Goal: Information Seeking & Learning: Learn about a topic

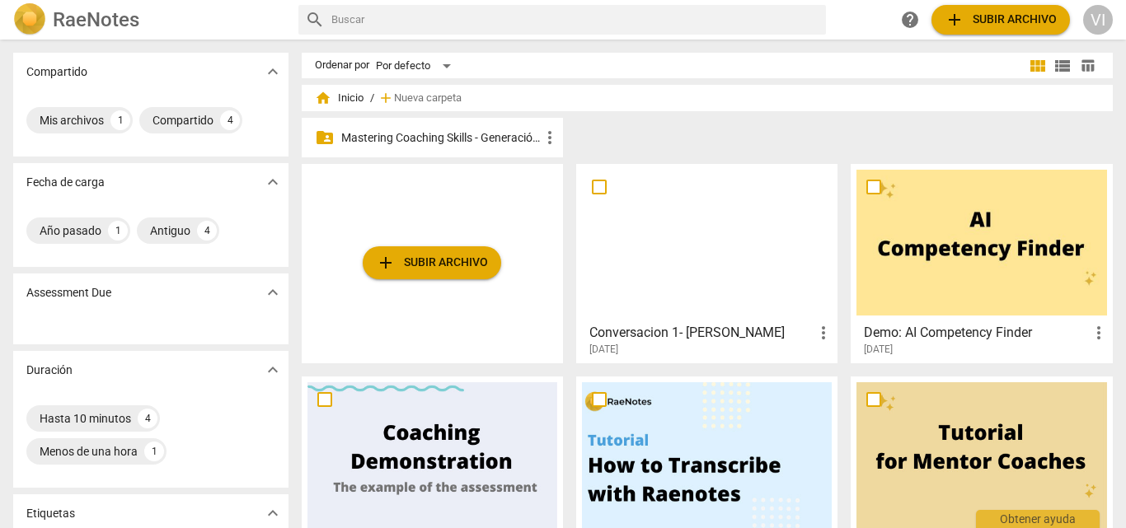
click at [522, 147] on div "folder_shared Mastering Coaching Skills - Generación 31 more_vert" at bounding box center [432, 138] width 261 height 40
click at [481, 135] on p "Mastering Coaching Skills - Generación 31" at bounding box center [440, 137] width 199 height 17
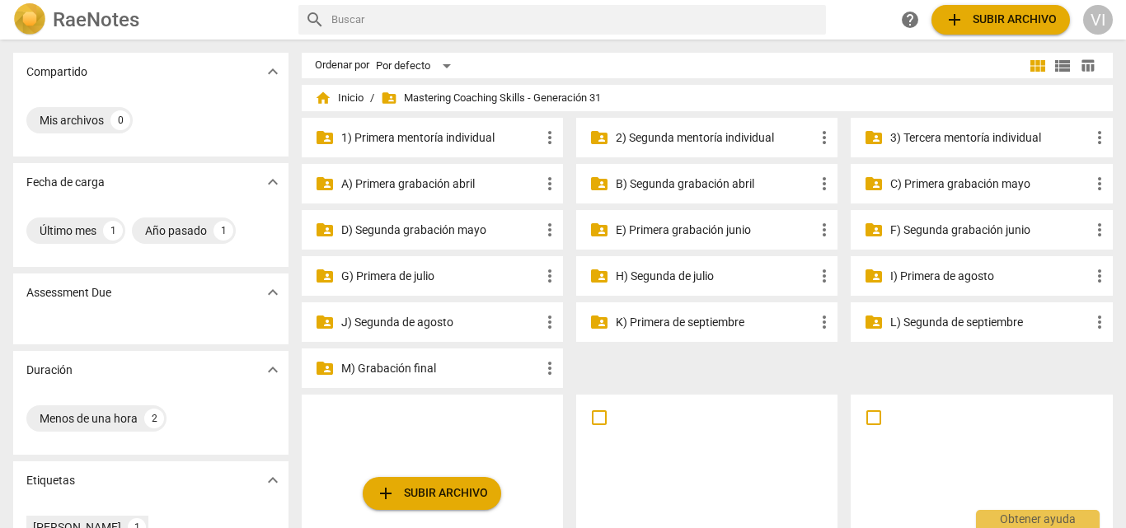
click at [664, 235] on p "E) Primera grabación junio" at bounding box center [715, 230] width 199 height 17
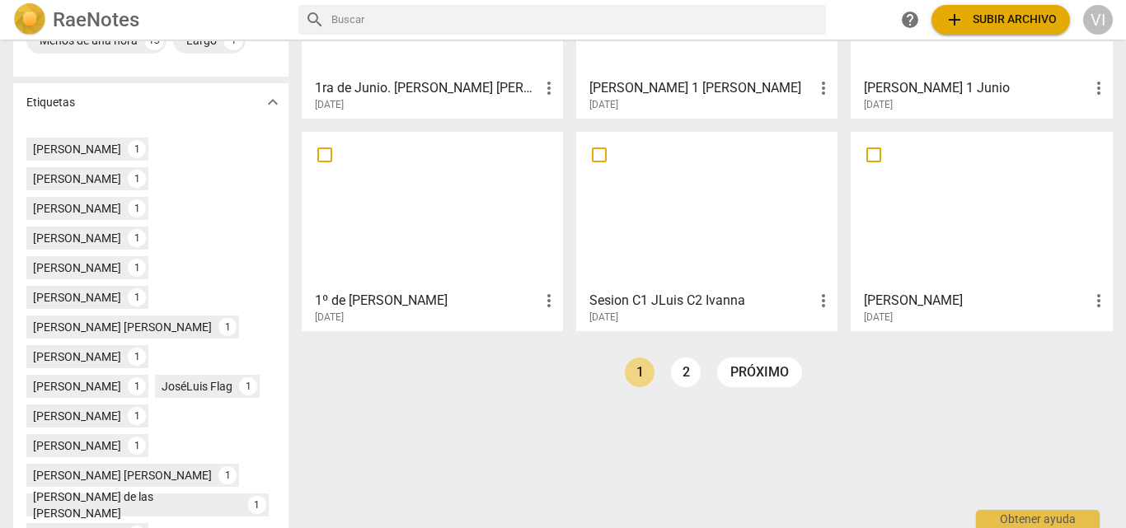
scroll to position [412, 0]
click at [682, 373] on link "2" at bounding box center [686, 372] width 30 height 30
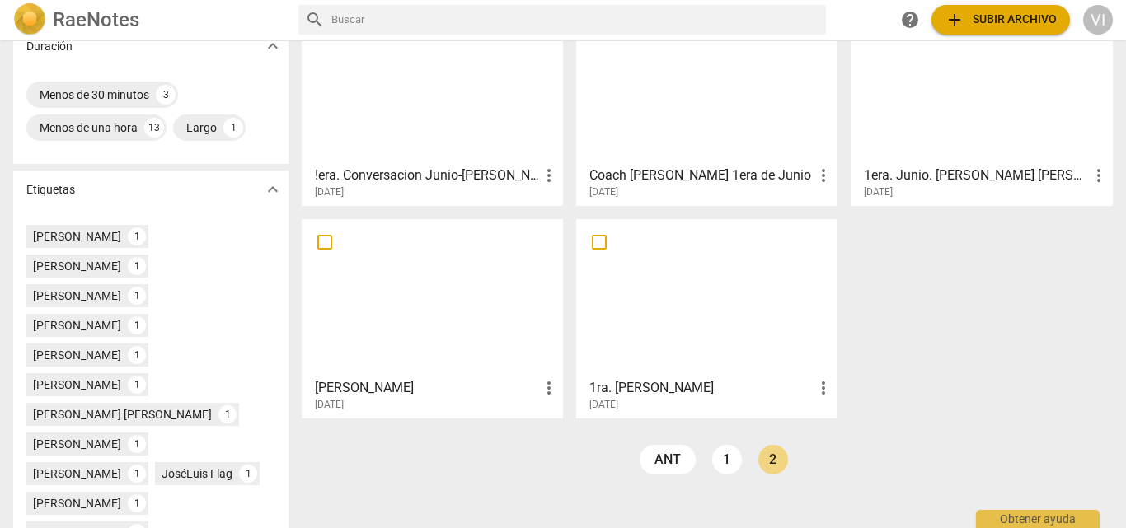
scroll to position [330, 0]
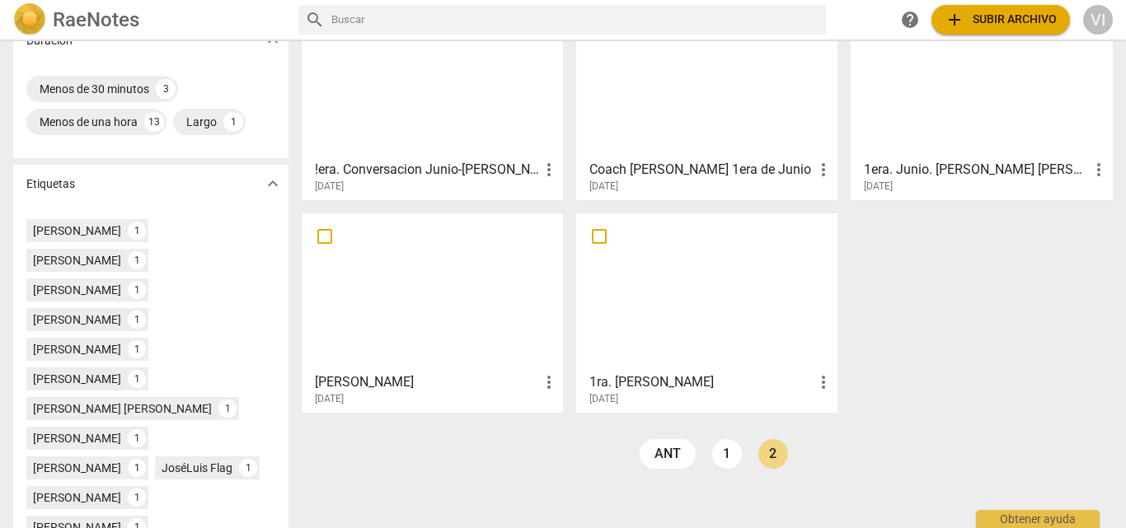
click at [354, 381] on h3 "lucy correa" at bounding box center [427, 383] width 224 height 20
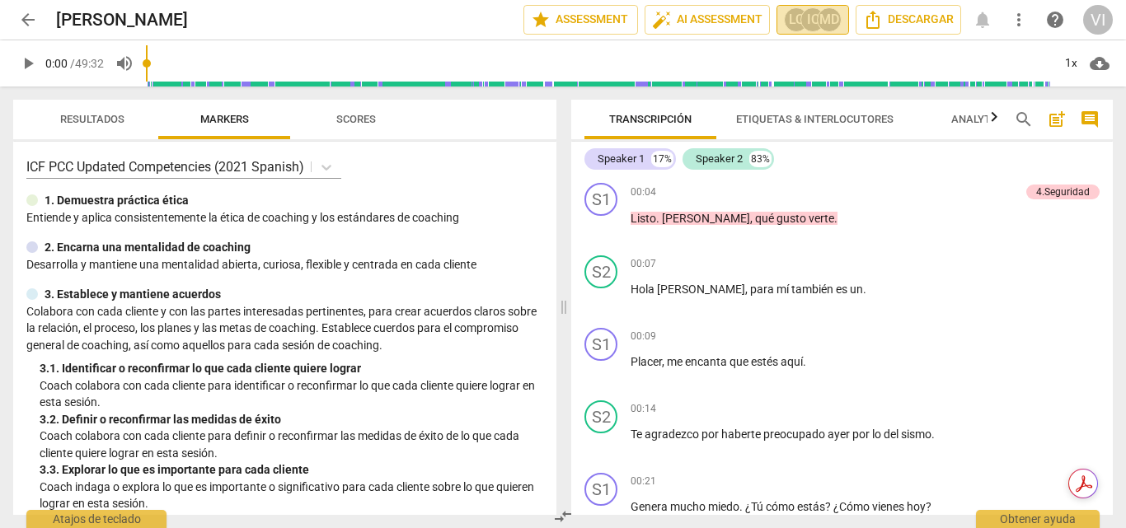
click at [806, 23] on div "IC" at bounding box center [812, 19] width 25 height 25
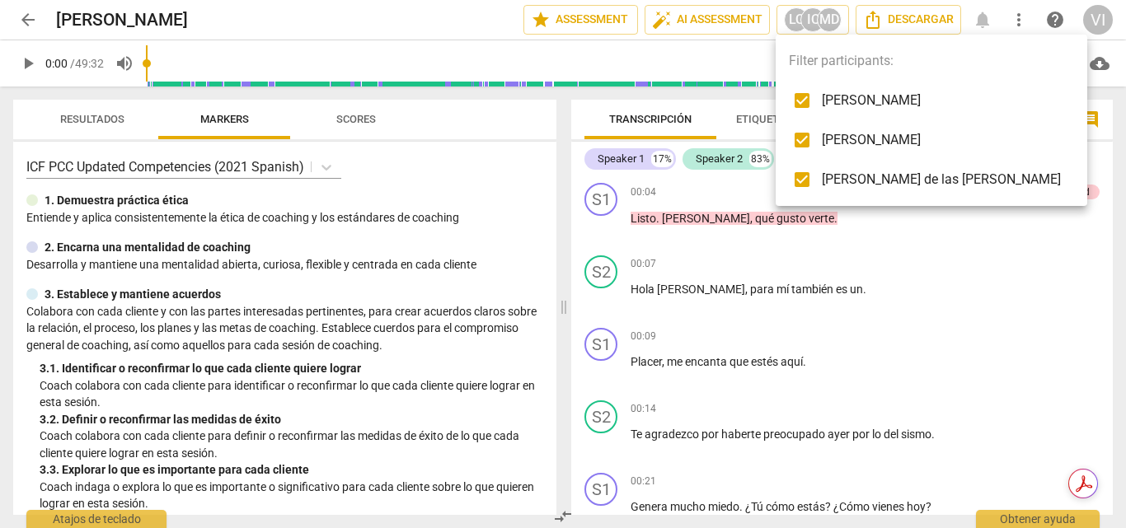
click at [974, 287] on div at bounding box center [563, 264] width 1126 height 528
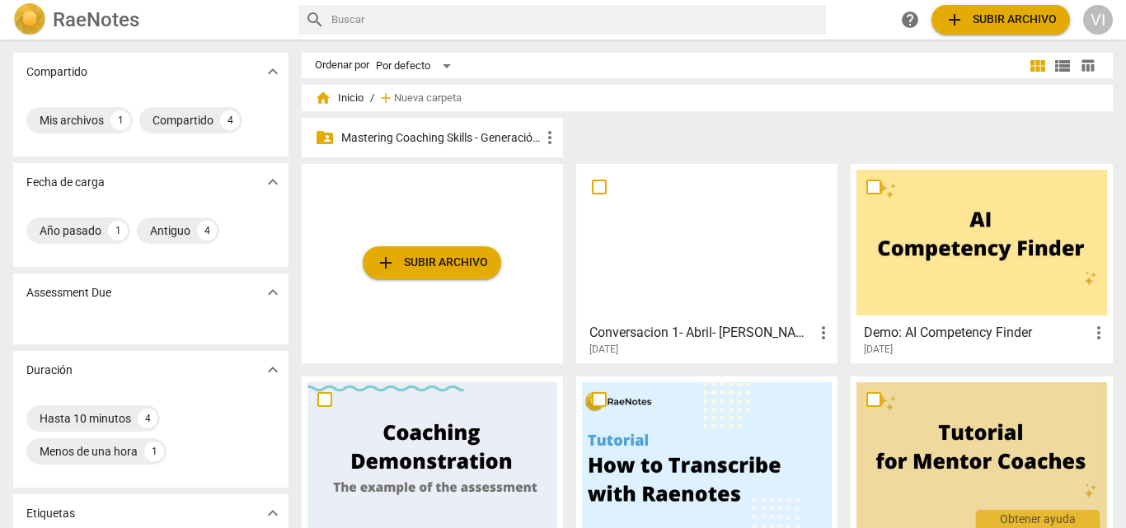
click at [453, 138] on p "Mastering Coaching Skills - Generación 31" at bounding box center [440, 137] width 199 height 17
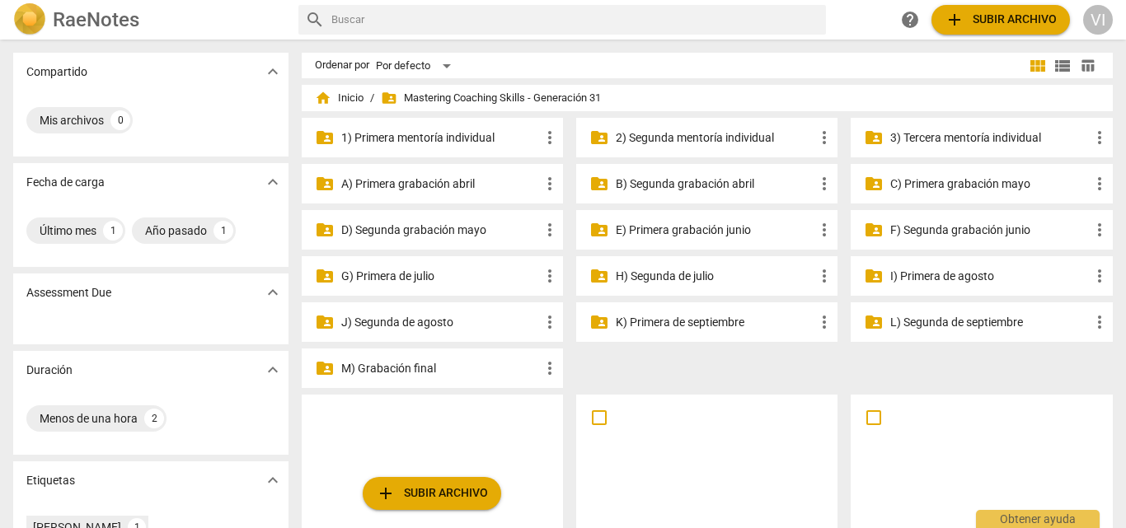
click at [970, 229] on p "F) Segunda grabación junio" at bounding box center [989, 230] width 199 height 17
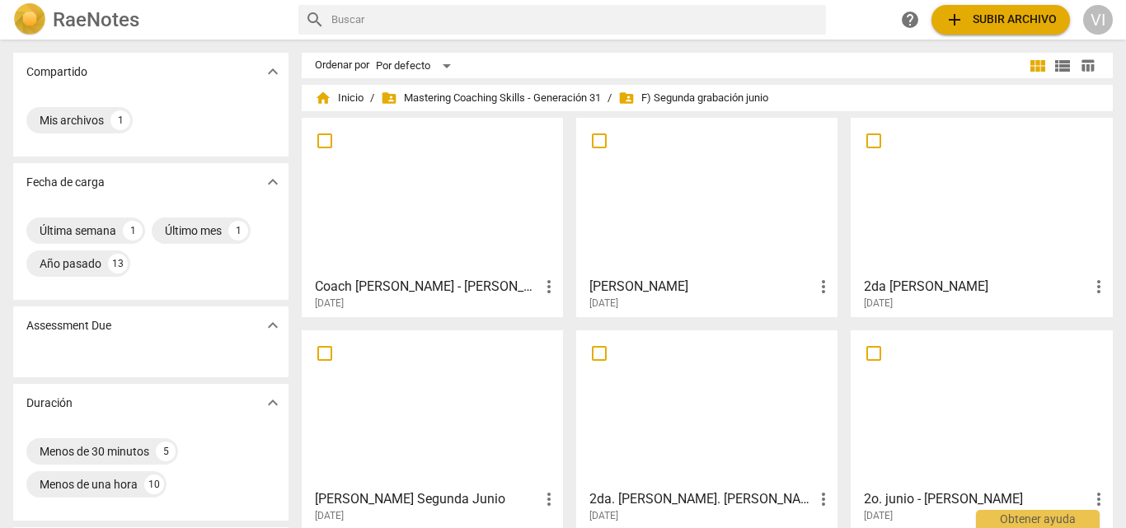
click at [719, 217] on div at bounding box center [707, 197] width 250 height 146
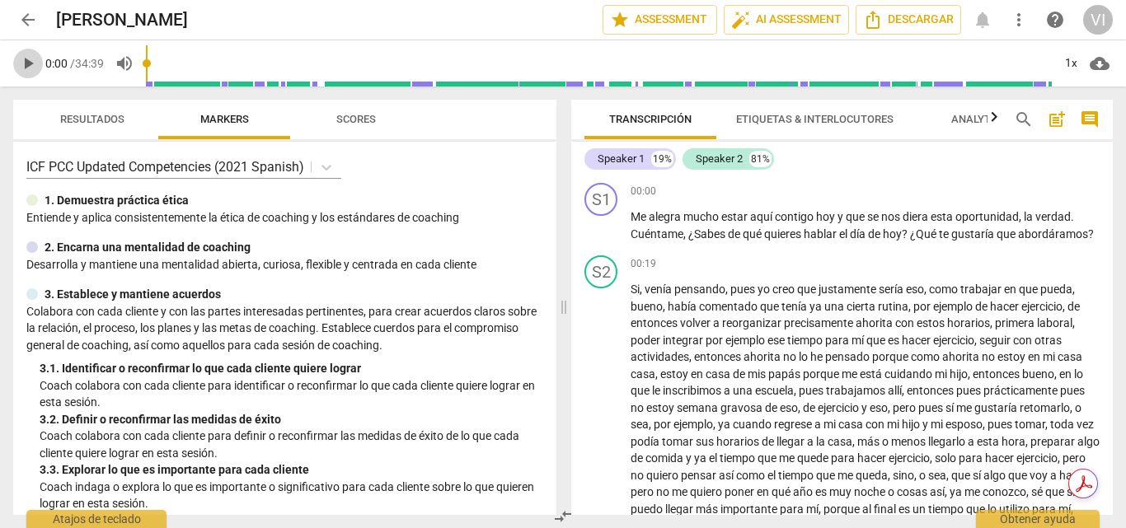
click at [31, 66] on span "play_arrow" at bounding box center [28, 64] width 20 height 20
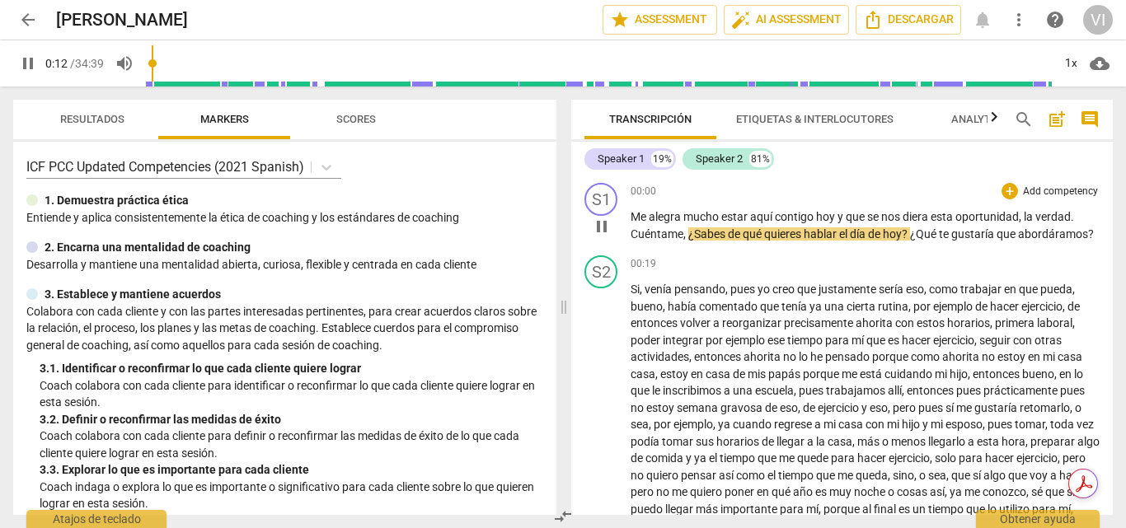
click at [1049, 197] on p "Add competency" at bounding box center [1060, 192] width 78 height 15
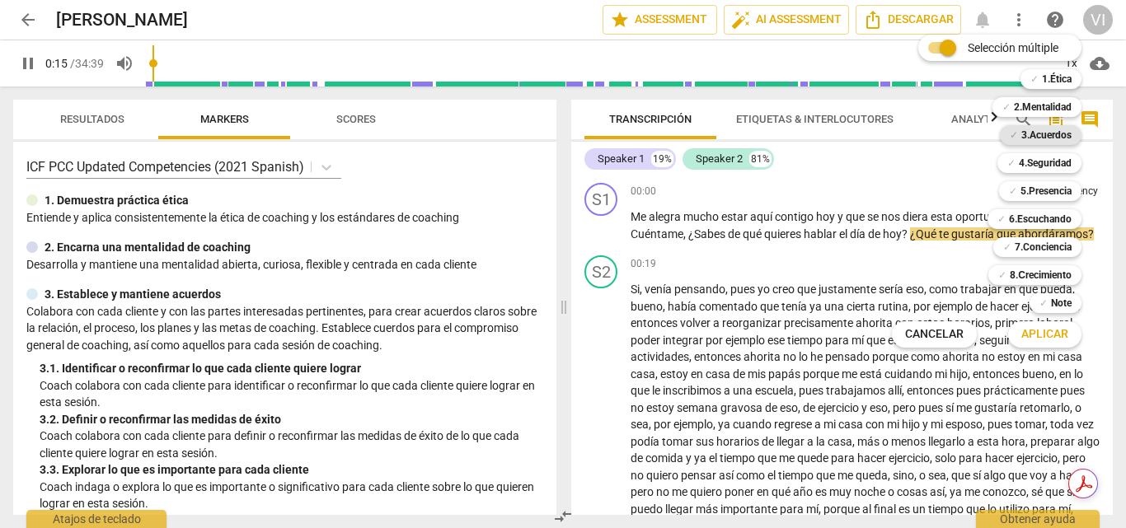
click at [1022, 133] on b "3.Acuerdos" at bounding box center [1046, 135] width 50 height 20
click at [1046, 331] on span "Aplicar" at bounding box center [1044, 334] width 47 height 16
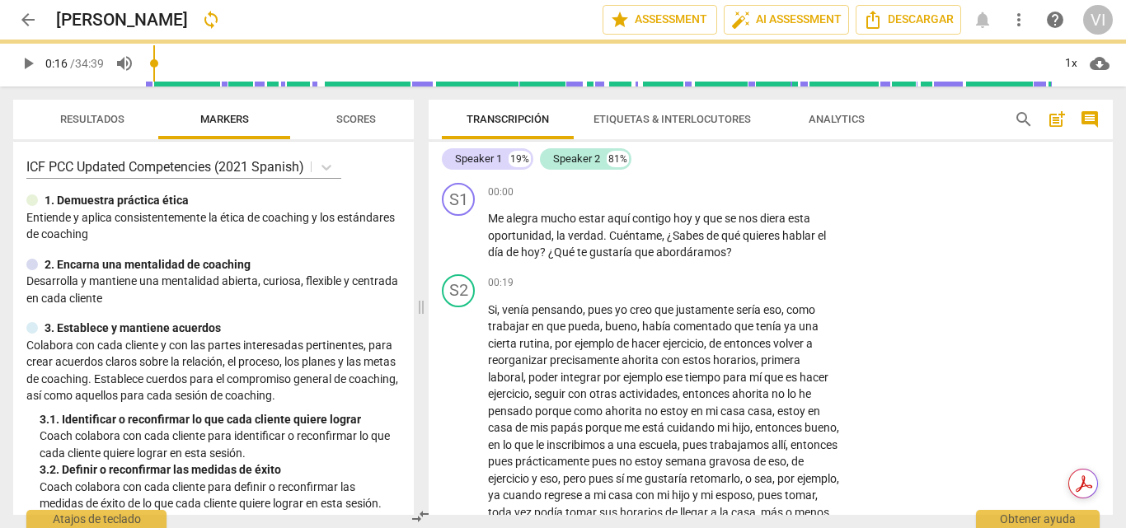
type input "17"
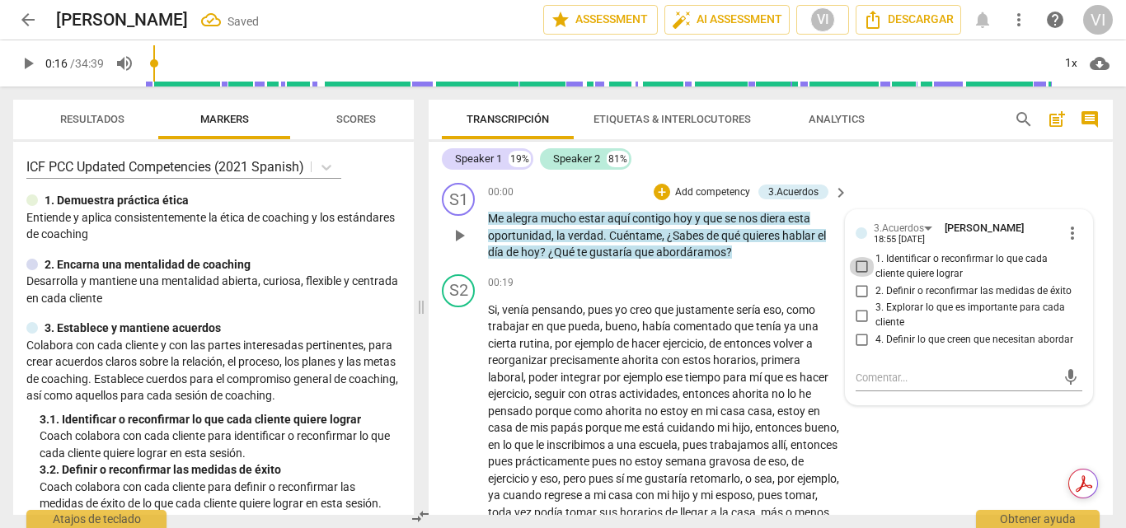
click at [862, 265] on input "1. Identificar o reconfirmar lo que cada cliente quiere lograr" at bounding box center [862, 267] width 26 height 20
checkbox input "true"
click at [937, 455] on div "S2 play_arrow pause 00:19 + Add competency keyboard_arrow_right Si , venía pens…" at bounding box center [771, 457] width 684 height 378
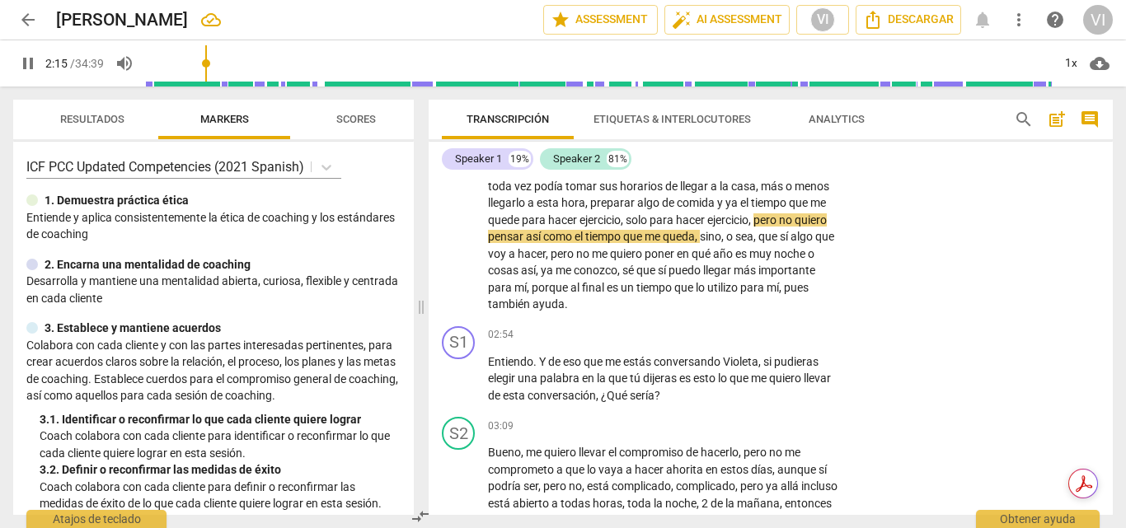
scroll to position [330, 0]
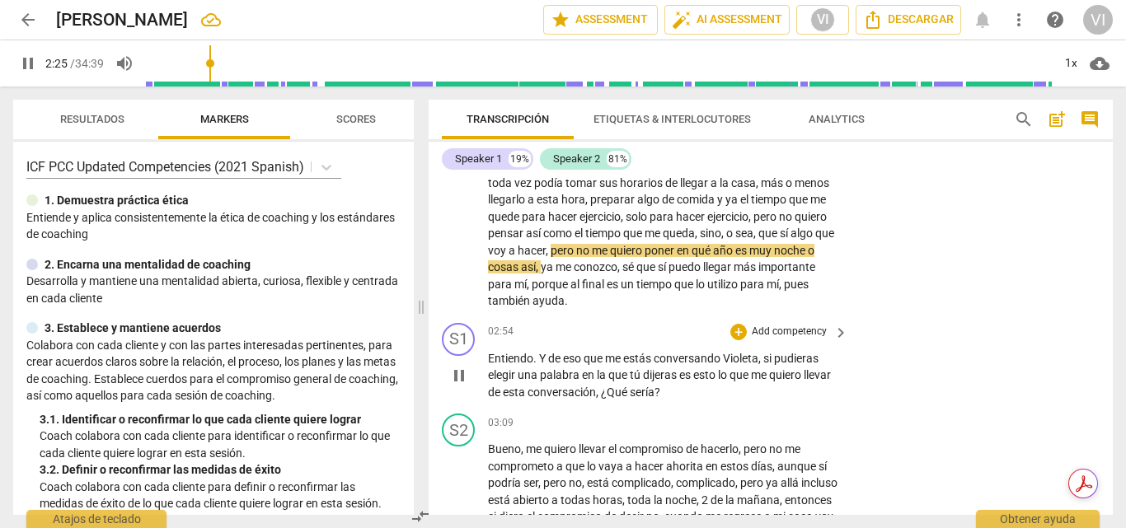
click at [799, 332] on p "Add competency" at bounding box center [789, 332] width 78 height 15
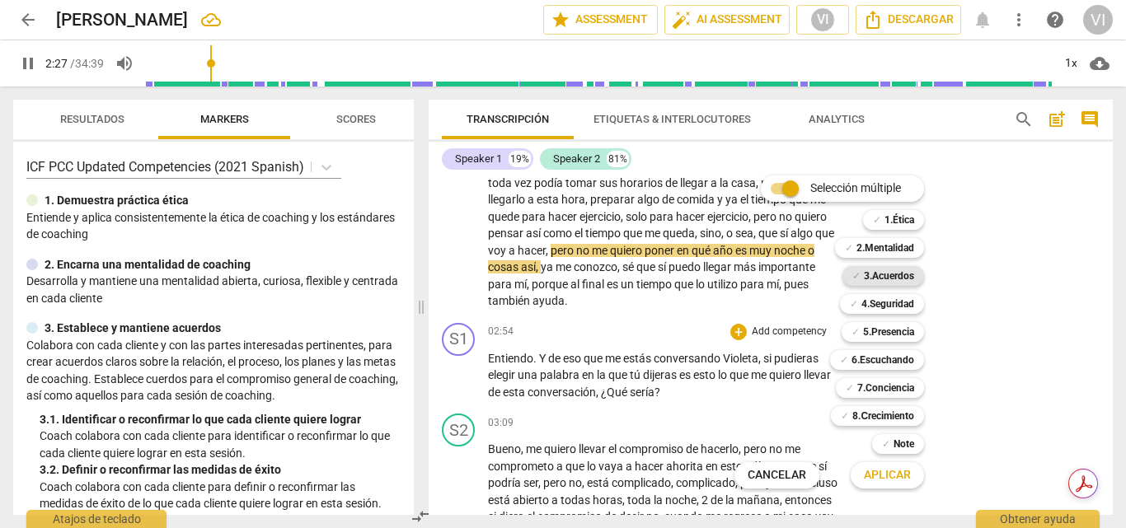
click at [894, 277] on b "3.Acuerdos" at bounding box center [889, 276] width 50 height 20
click at [888, 479] on span "Aplicar" at bounding box center [887, 475] width 47 height 16
type input "149"
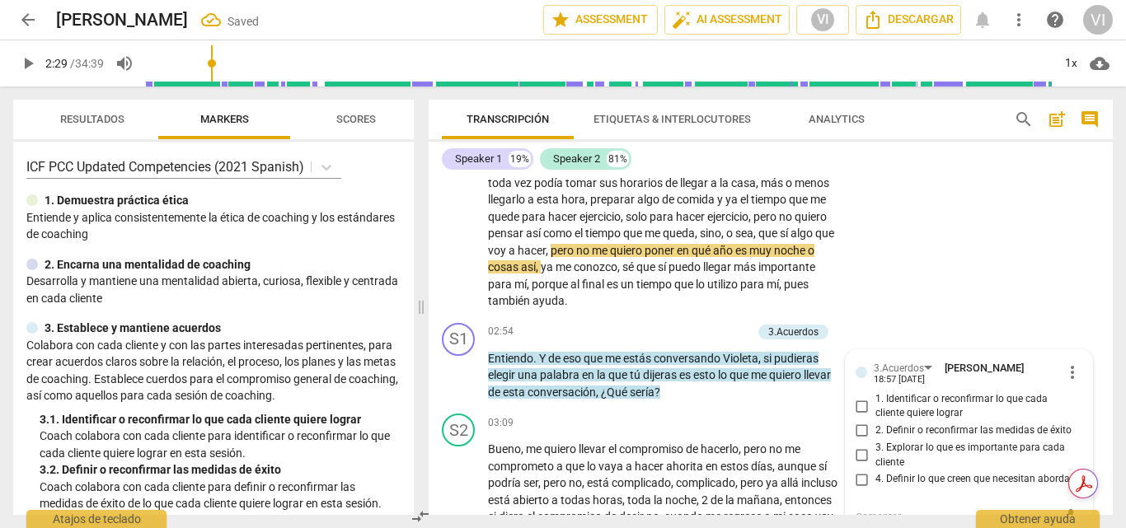
scroll to position [339, 0]
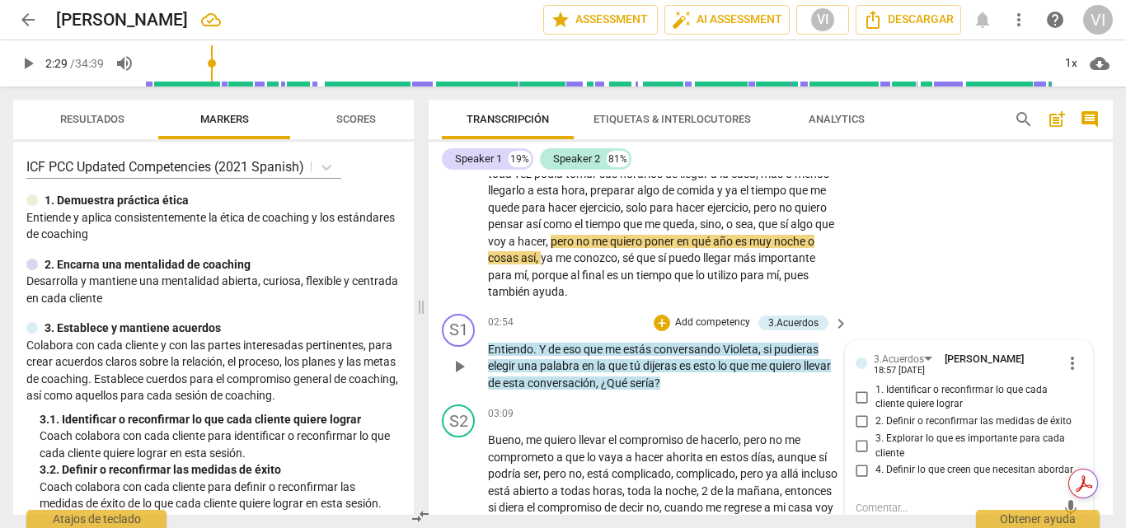
click at [859, 425] on input "2. Definir o reconfirmar las medidas de éxito" at bounding box center [862, 422] width 26 height 20
checkbox input "true"
click at [947, 241] on div "S2 play_arrow pause 00:19 + Add competency keyboard_arrow_right Si , venía pens…" at bounding box center [771, 118] width 684 height 378
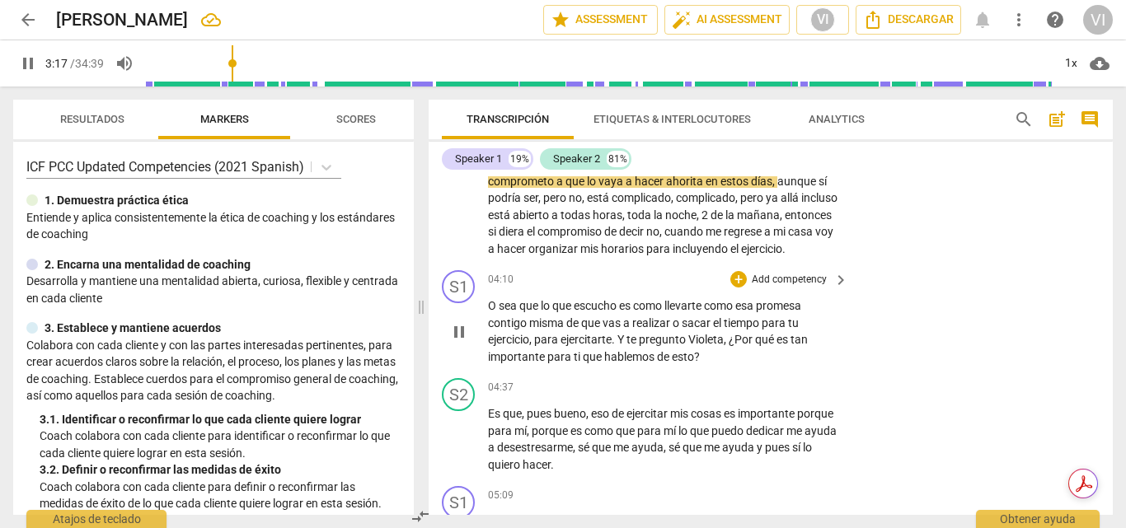
scroll to position [586, 0]
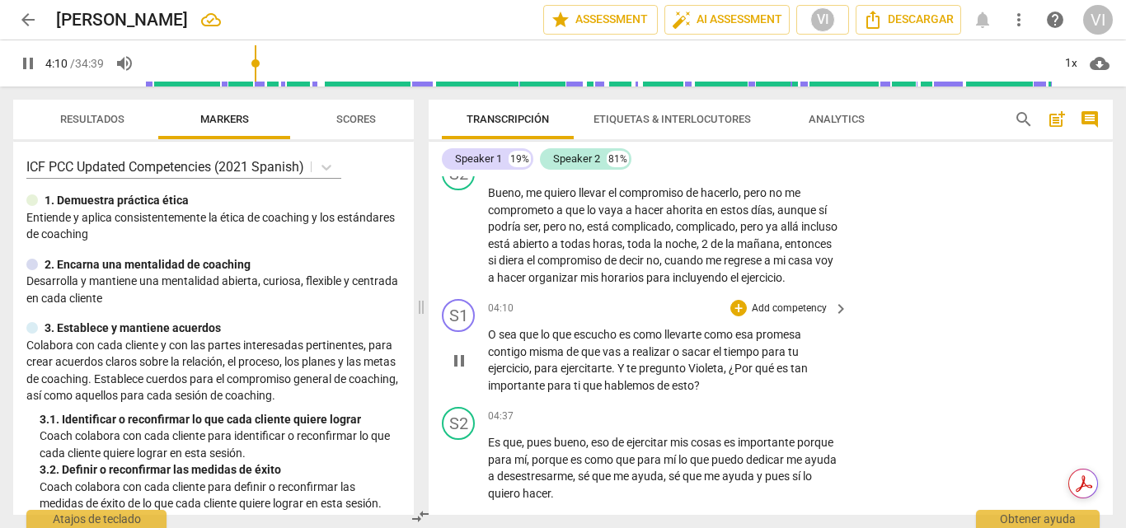
click at [808, 316] on p "Add competency" at bounding box center [789, 309] width 78 height 15
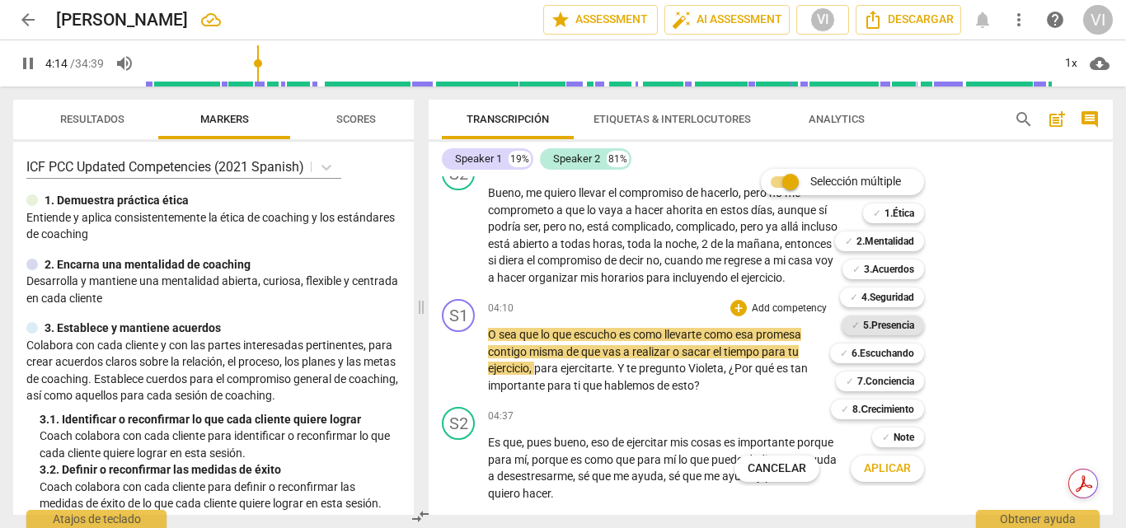
click at [896, 330] on b "5.Presencia" at bounding box center [888, 326] width 51 height 20
click at [903, 269] on b "3.Acuerdos" at bounding box center [889, 270] width 50 height 20
click at [886, 355] on b "6.Escuchando" at bounding box center [882, 354] width 63 height 20
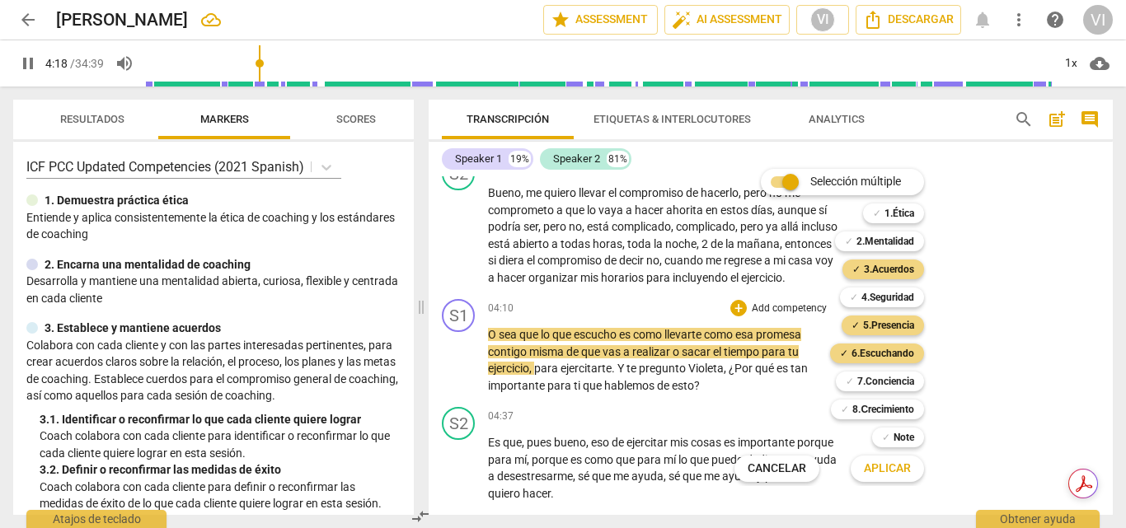
click at [894, 471] on span "Aplicar" at bounding box center [887, 469] width 47 height 16
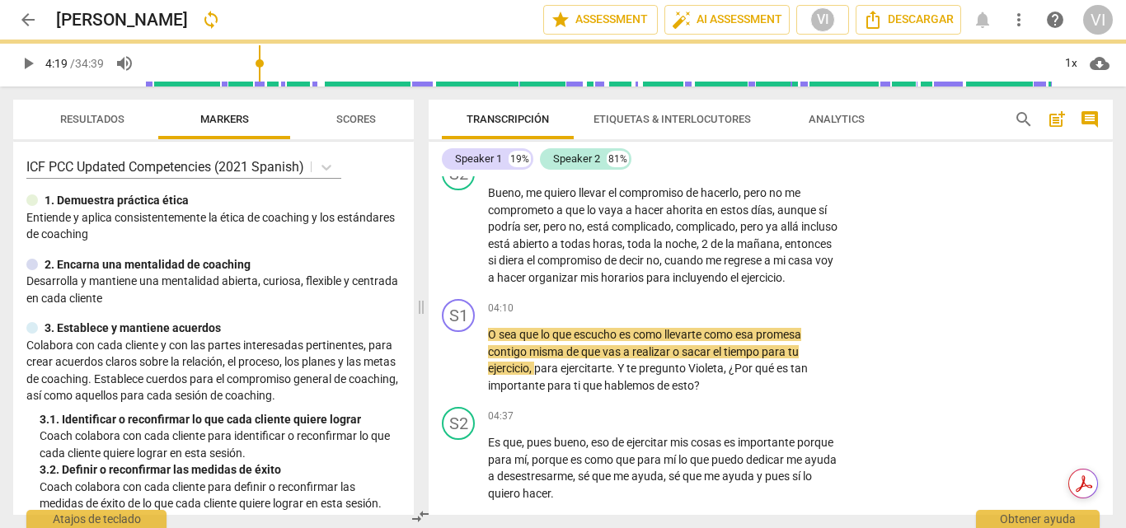
type input "259"
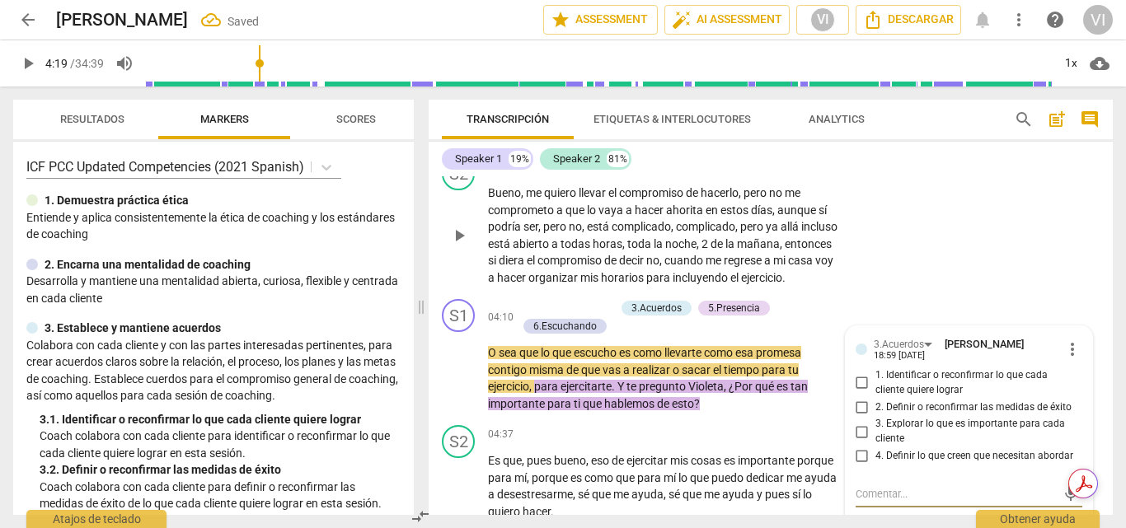
scroll to position [588, 0]
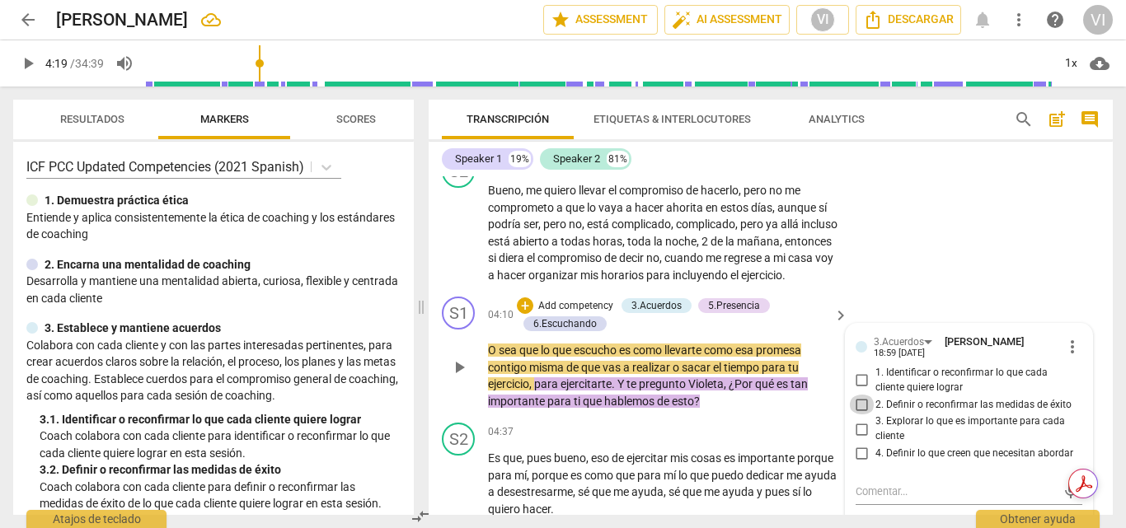
click at [856, 415] on input "2. Definir o reconfirmar las medidas de éxito" at bounding box center [862, 405] width 26 height 20
checkbox input "true"
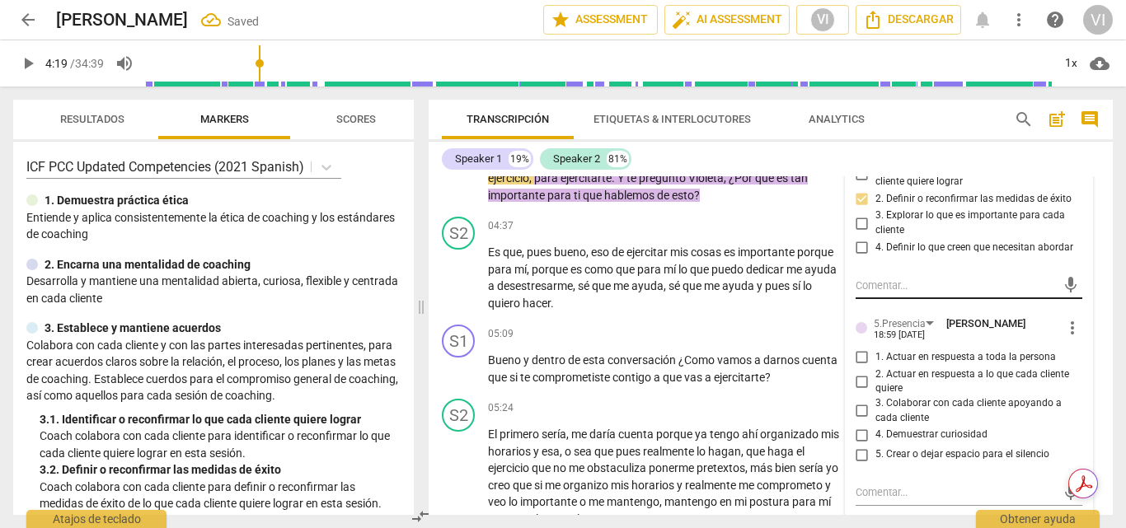
scroll to position [918, 0]
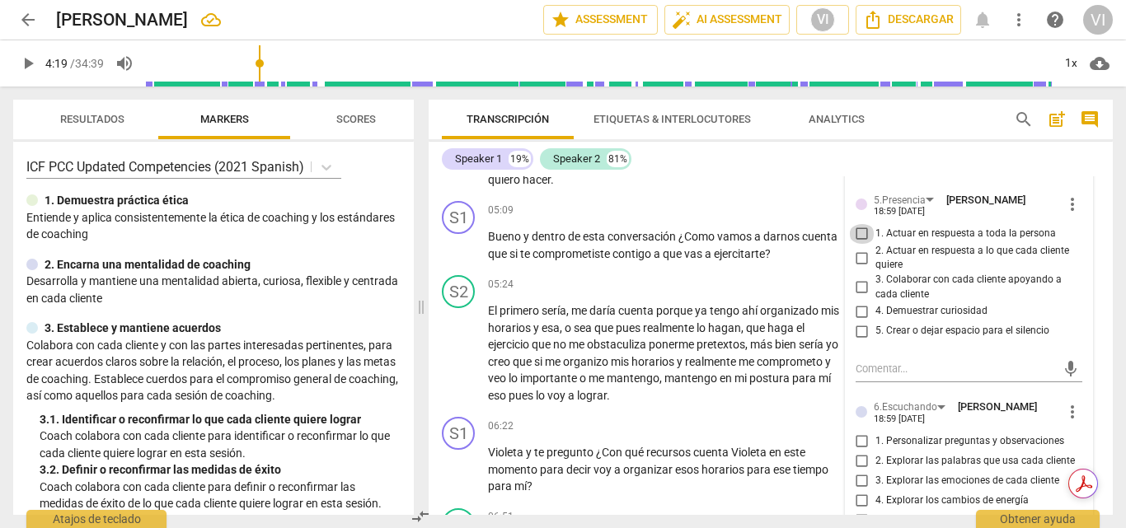
click at [856, 244] on input "1. Actuar en respuesta a toda la persona" at bounding box center [862, 234] width 26 height 20
checkbox input "true"
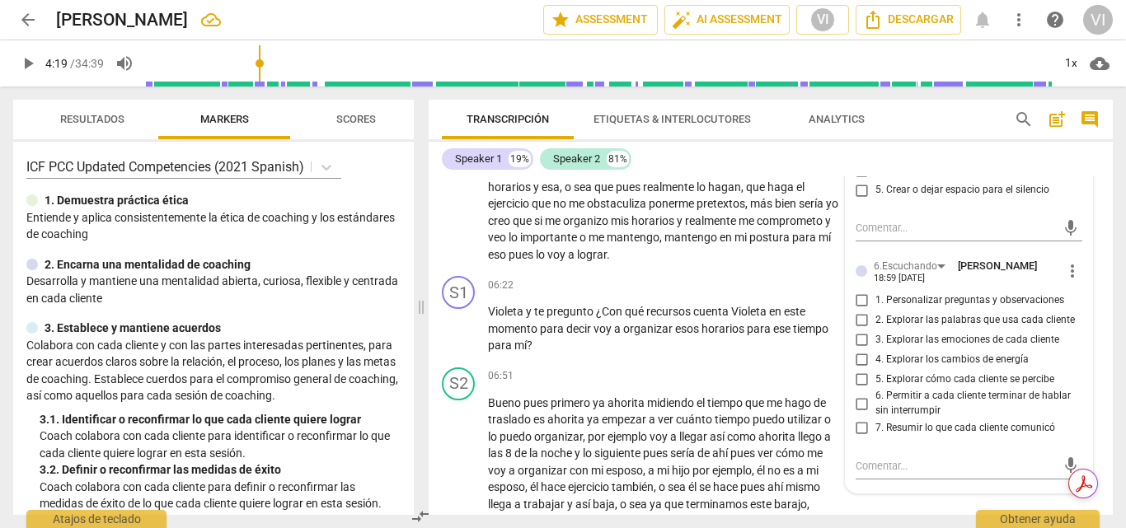
scroll to position [1083, 0]
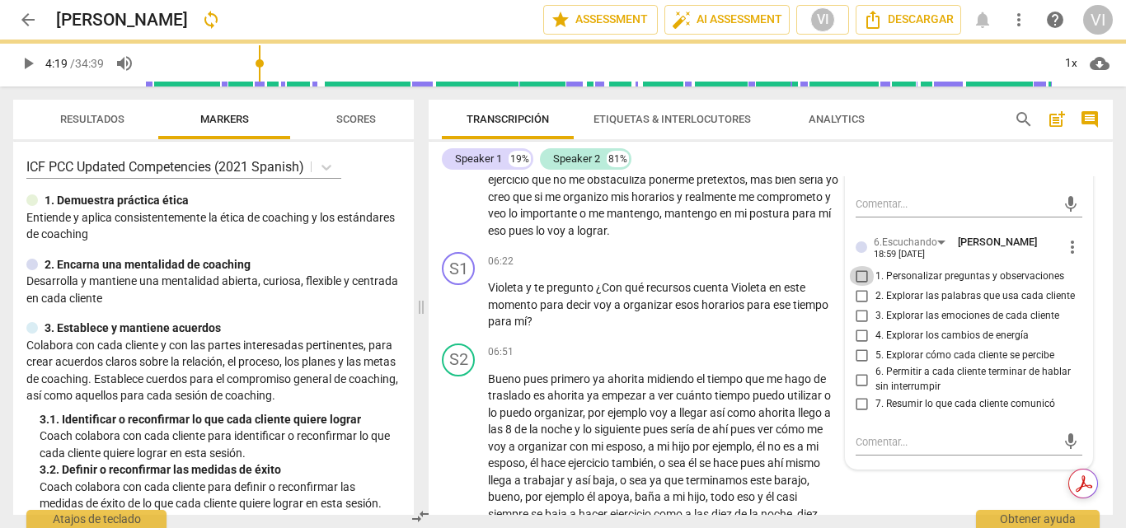
click at [851, 286] on input "1. Personalizar preguntas y observaciones" at bounding box center [862, 276] width 26 height 20
checkbox input "true"
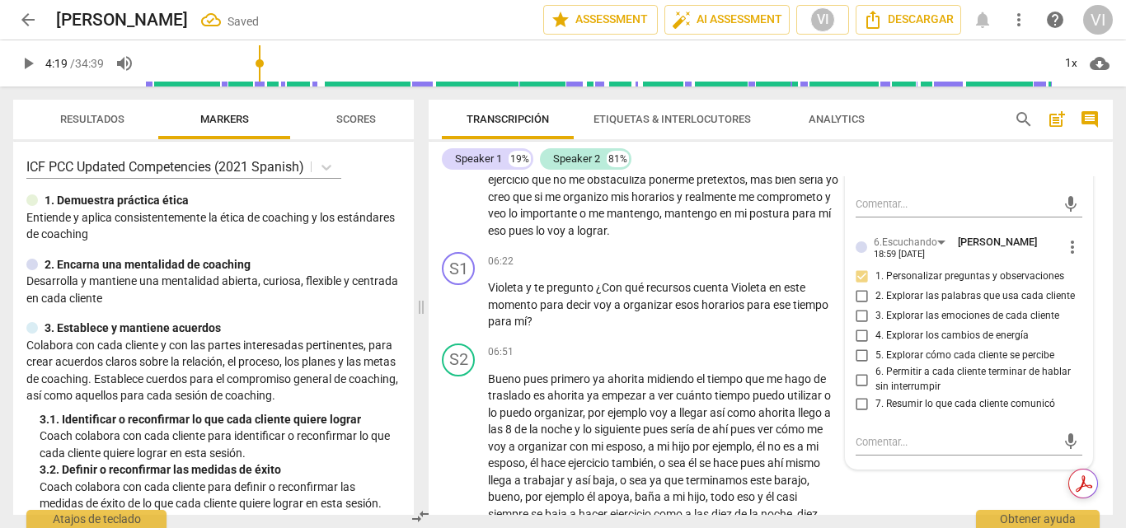
click at [862, 306] on input "2. Explorar las palabras que usa cada cliente" at bounding box center [862, 296] width 26 height 20
checkbox input "true"
click at [861, 390] on input "6. Permitir a cada cliente terminar de hablar sin interrumpir" at bounding box center [862, 380] width 26 height 20
checkbox input "true"
drag, startPoint x: 28, startPoint y: 60, endPoint x: 148, endPoint y: 161, distance: 156.8
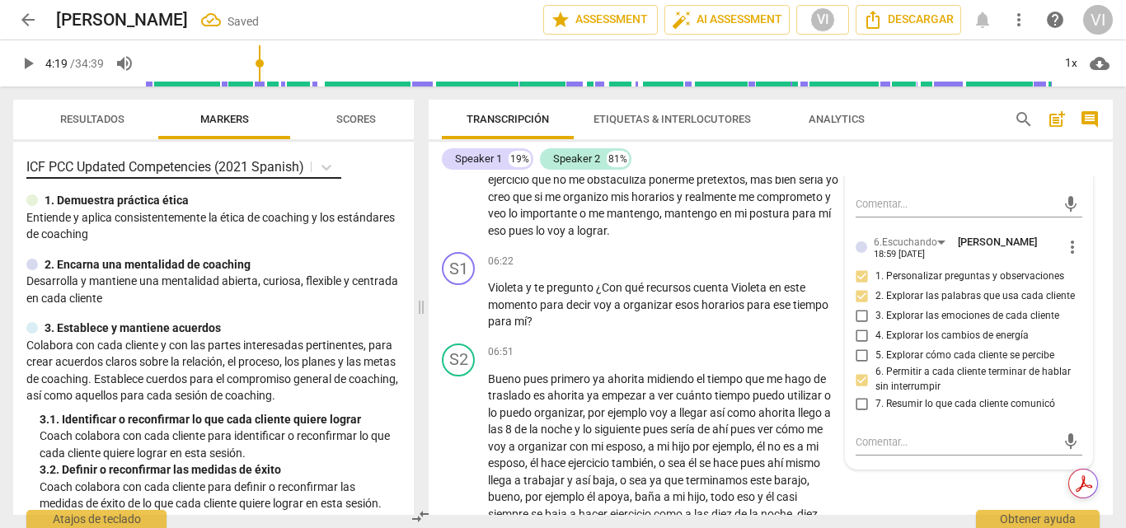
click at [28, 59] on span "play_arrow" at bounding box center [28, 64] width 20 height 20
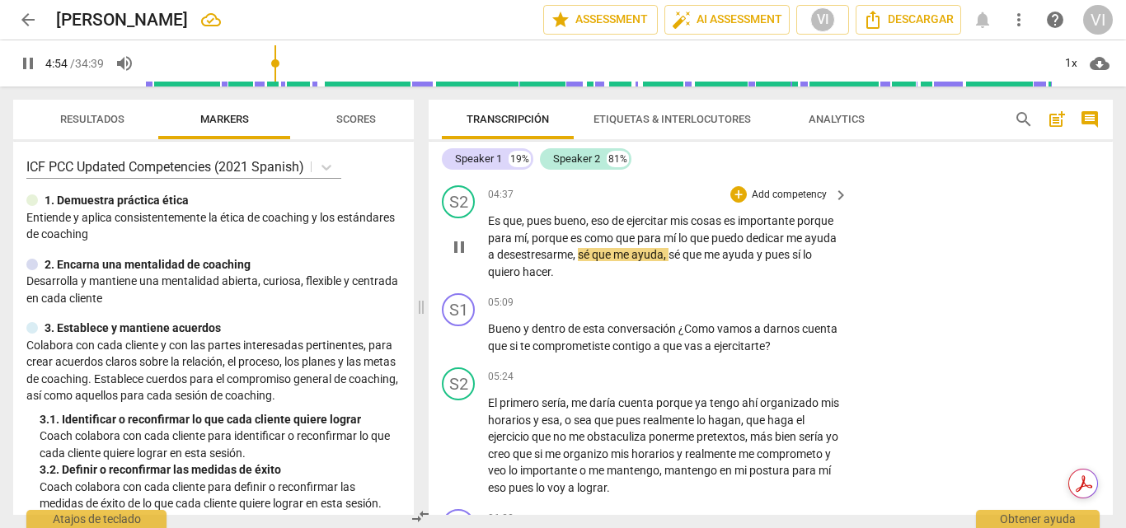
scroll to position [855, 0]
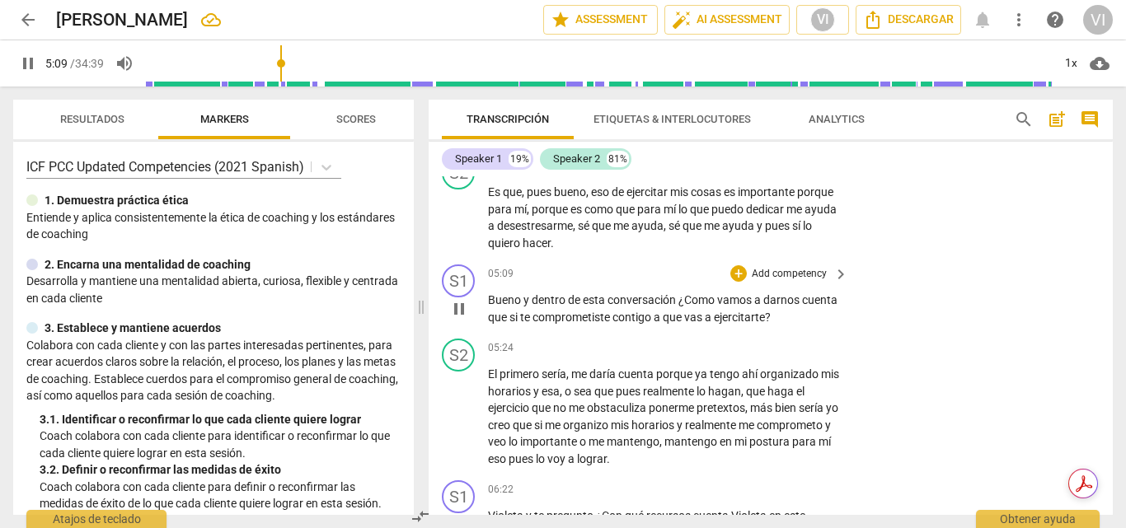
click at [806, 282] on p "Add competency" at bounding box center [789, 274] width 78 height 15
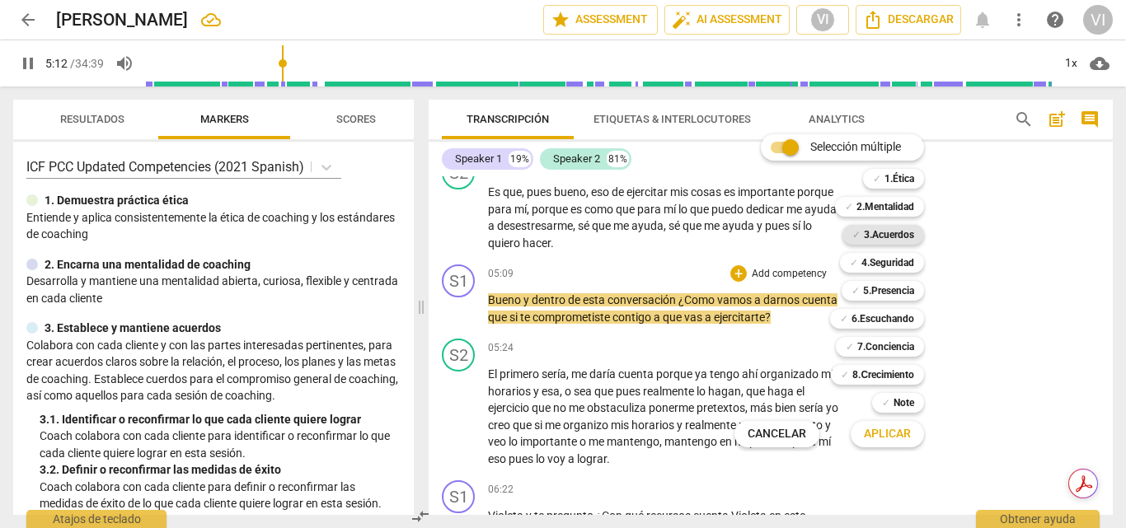
click at [896, 231] on b "3.Acuerdos" at bounding box center [889, 235] width 50 height 20
click at [899, 437] on span "Aplicar" at bounding box center [887, 434] width 47 height 16
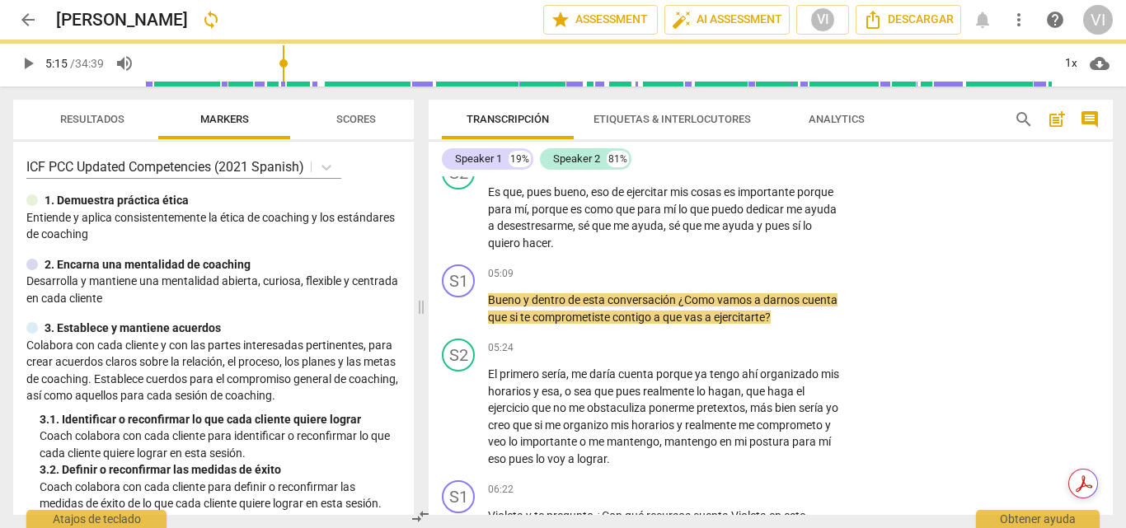
type input "315"
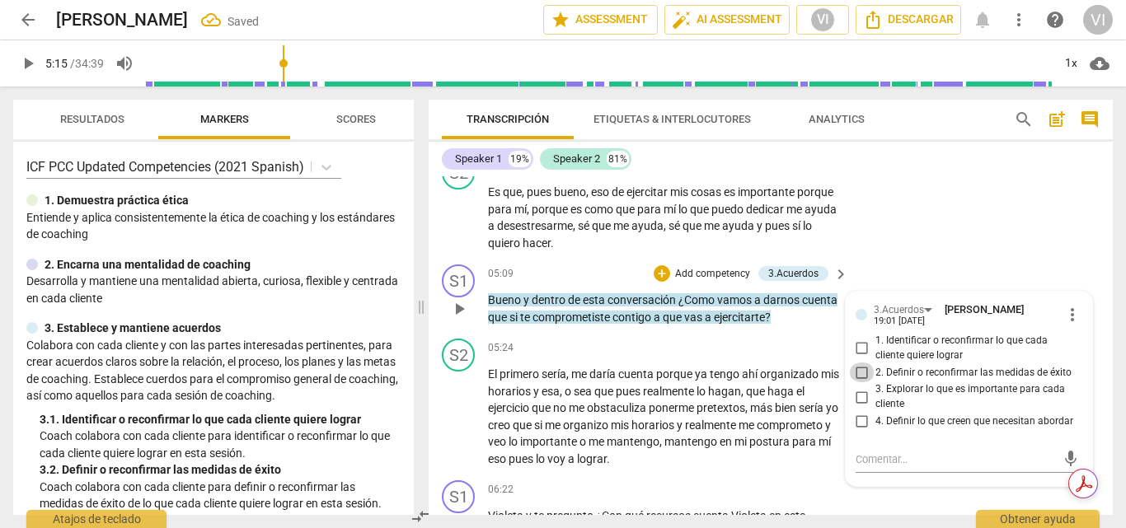
click at [854, 382] on input "2. Definir o reconfirmar las medidas de éxito" at bounding box center [862, 373] width 26 height 20
checkbox input "true"
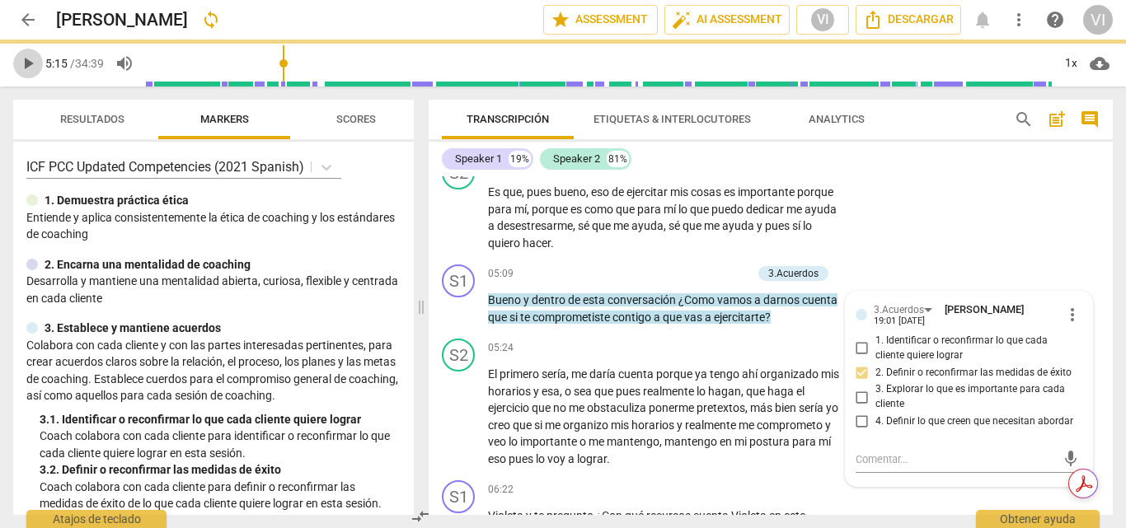
click at [25, 71] on span "play_arrow" at bounding box center [28, 64] width 20 height 20
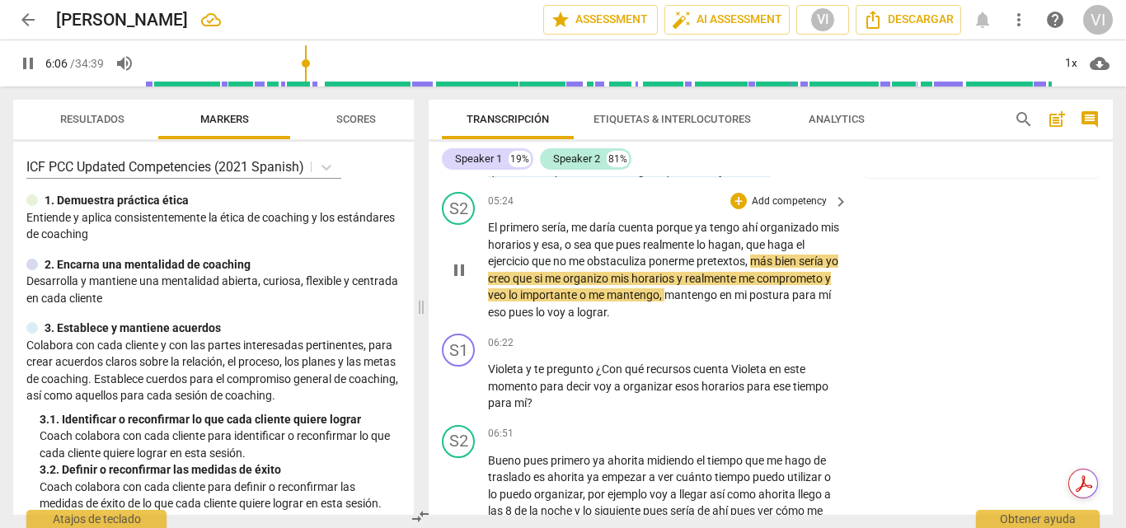
scroll to position [1019, 0]
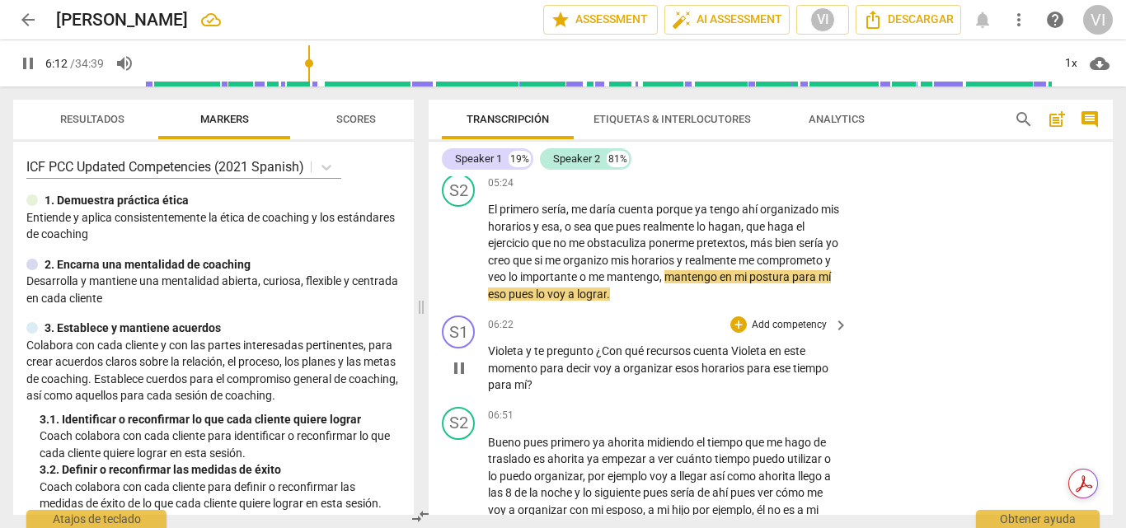
click at [806, 333] on p "Add competency" at bounding box center [789, 325] width 78 height 15
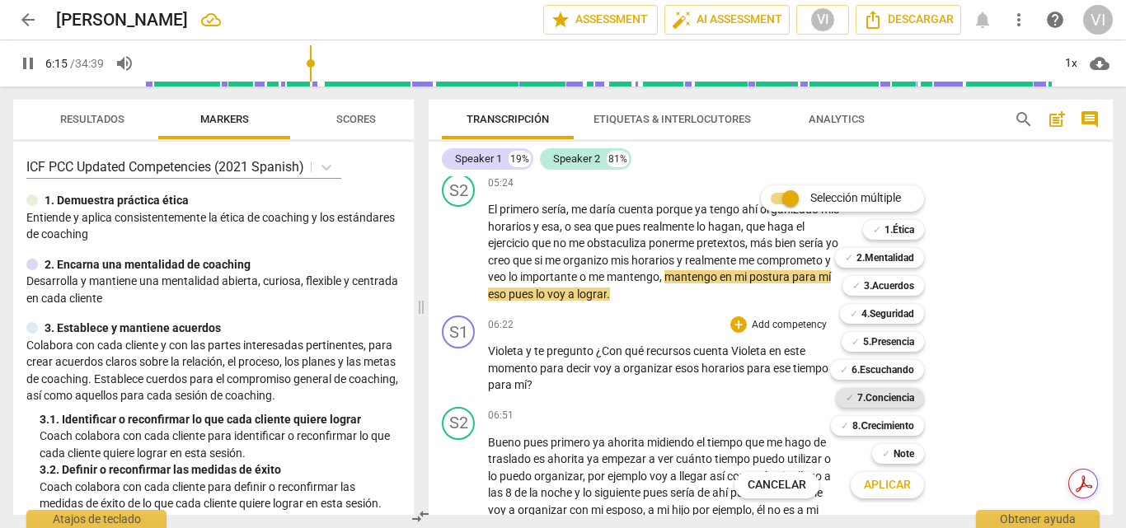
click at [893, 396] on b "7.Conciencia" at bounding box center [885, 398] width 57 height 20
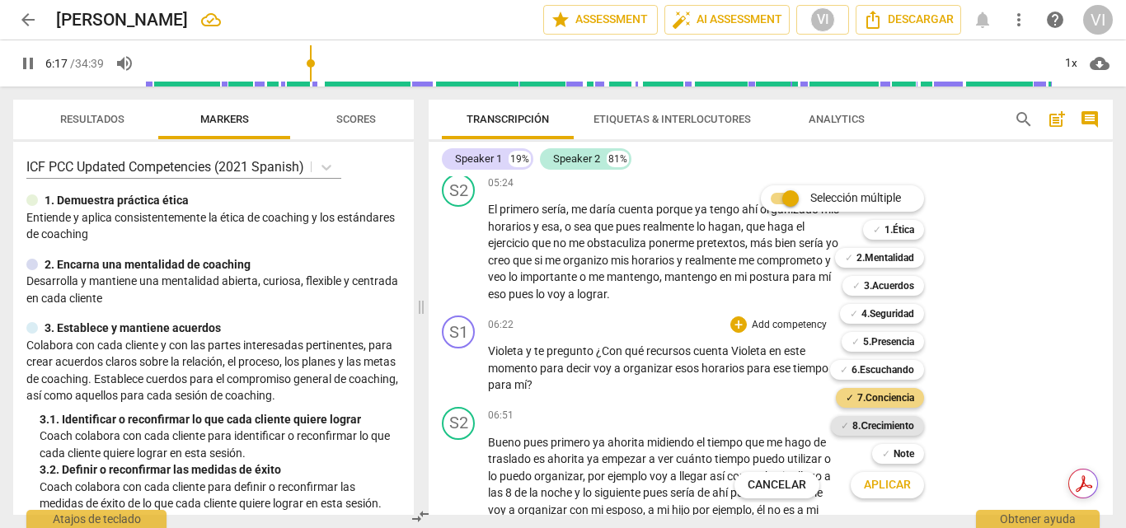
click at [907, 427] on b "8.Сrecimiento" at bounding box center [883, 426] width 62 height 20
click at [888, 490] on span "Aplicar" at bounding box center [887, 485] width 47 height 16
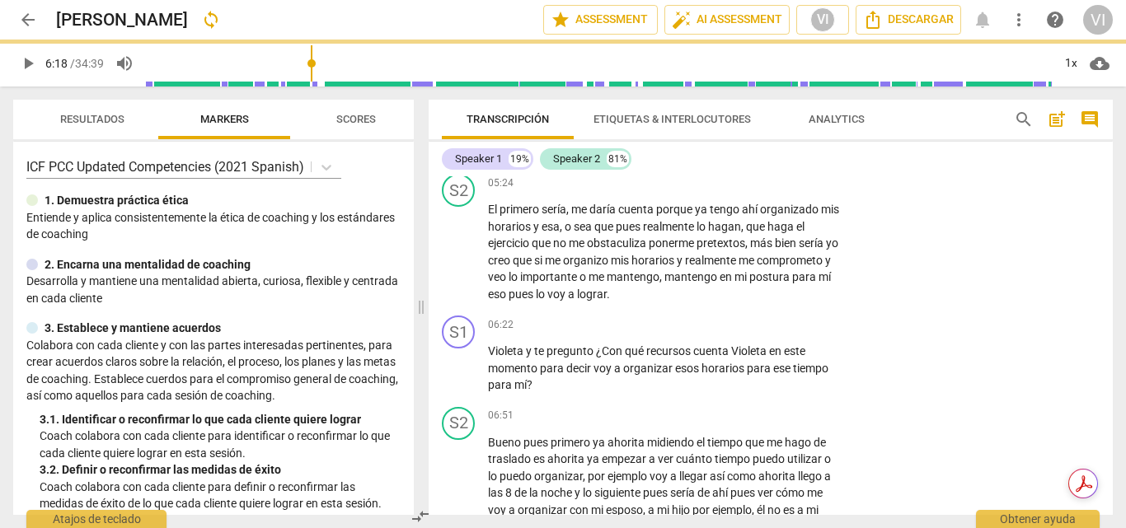
type input "379"
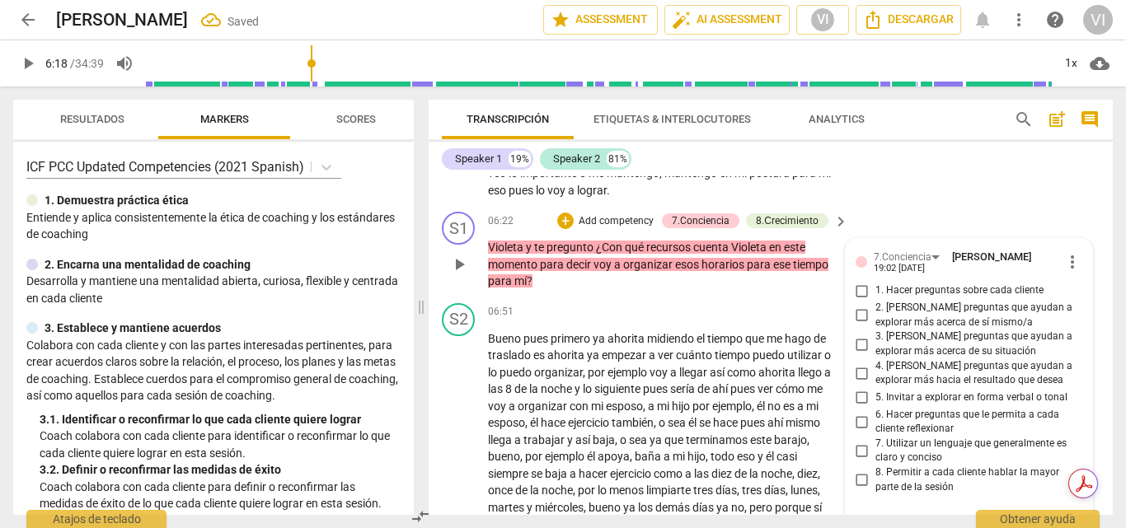
scroll to position [1152, 0]
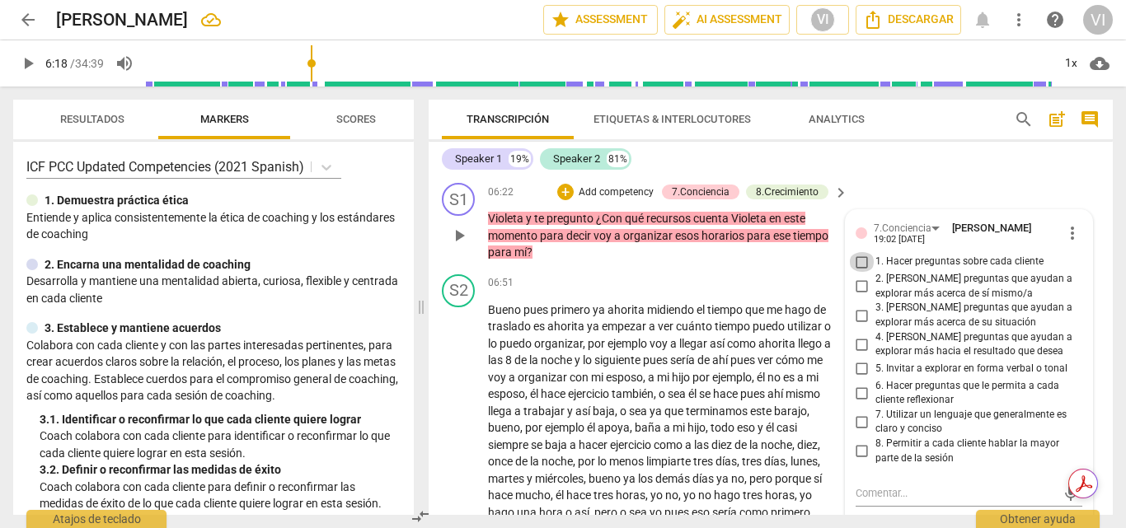
click at [860, 272] on input "1. Hacer preguntas sobre cada cliente" at bounding box center [862, 262] width 26 height 20
checkbox input "true"
click at [855, 297] on input "2. [PERSON_NAME] preguntas que ayudan a explorar más acerca de sí mismo/a" at bounding box center [862, 287] width 26 height 20
checkbox input "true"
click at [859, 354] on input "4. [PERSON_NAME] preguntas que ayudan a explorar más hacia el resultado que des…" at bounding box center [862, 345] width 26 height 20
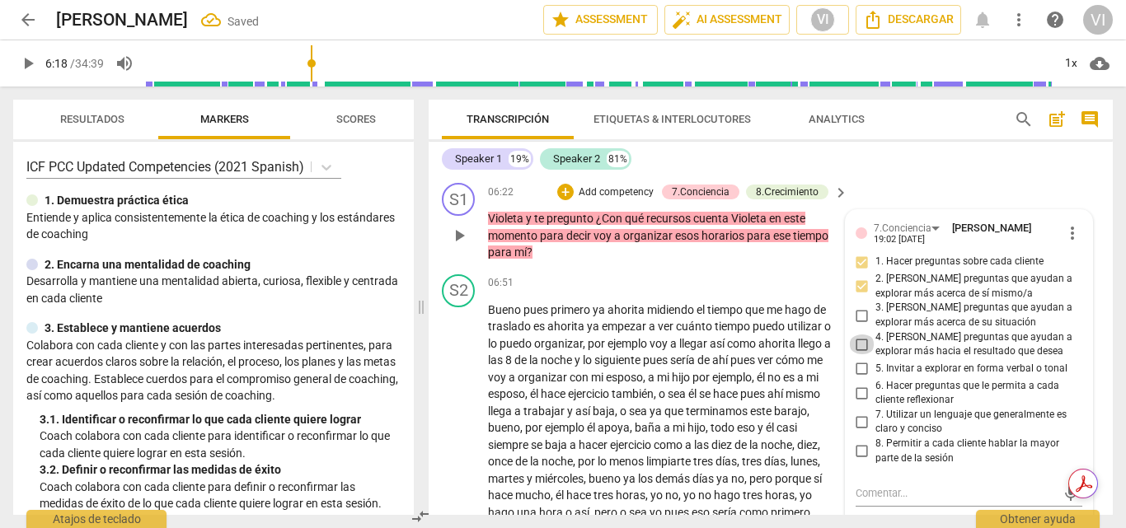
checkbox input "true"
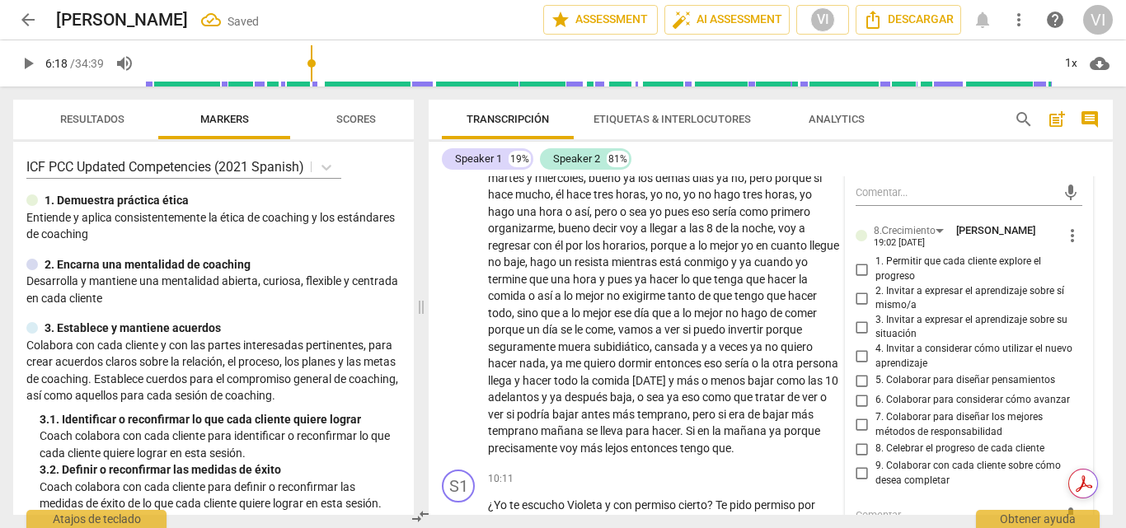
scroll to position [1482, 0]
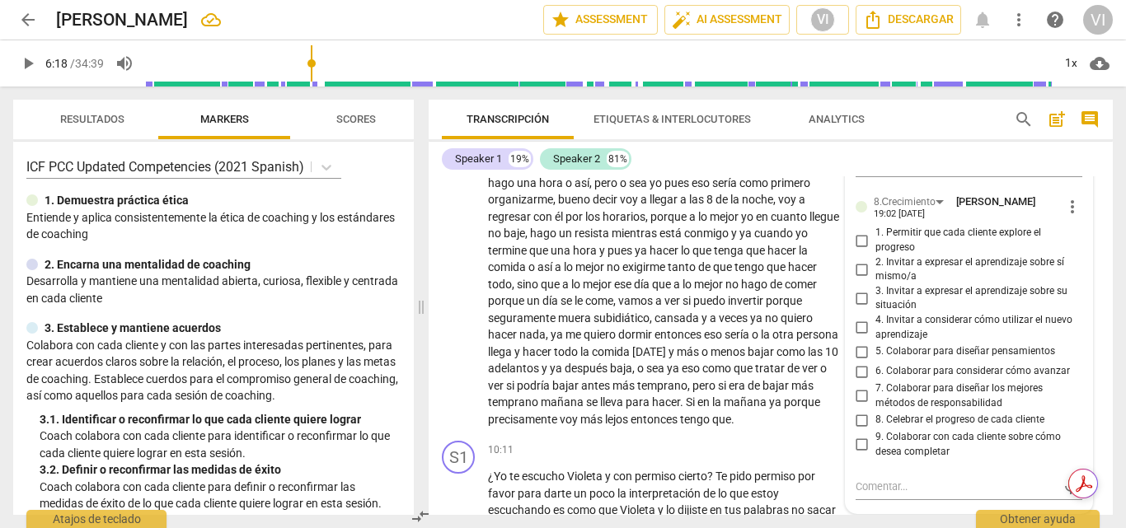
click at [858, 362] on input "5. Colaborar para diseñar pensamientos" at bounding box center [862, 352] width 26 height 20
checkbox input "true"
click at [26, 64] on span "play_arrow" at bounding box center [28, 64] width 20 height 20
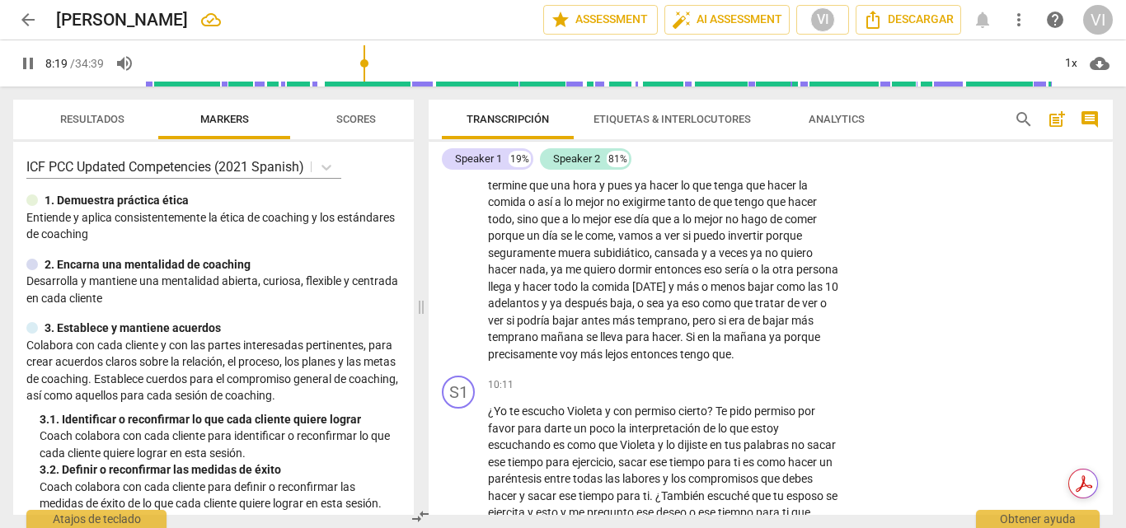
scroll to position [1564, 0]
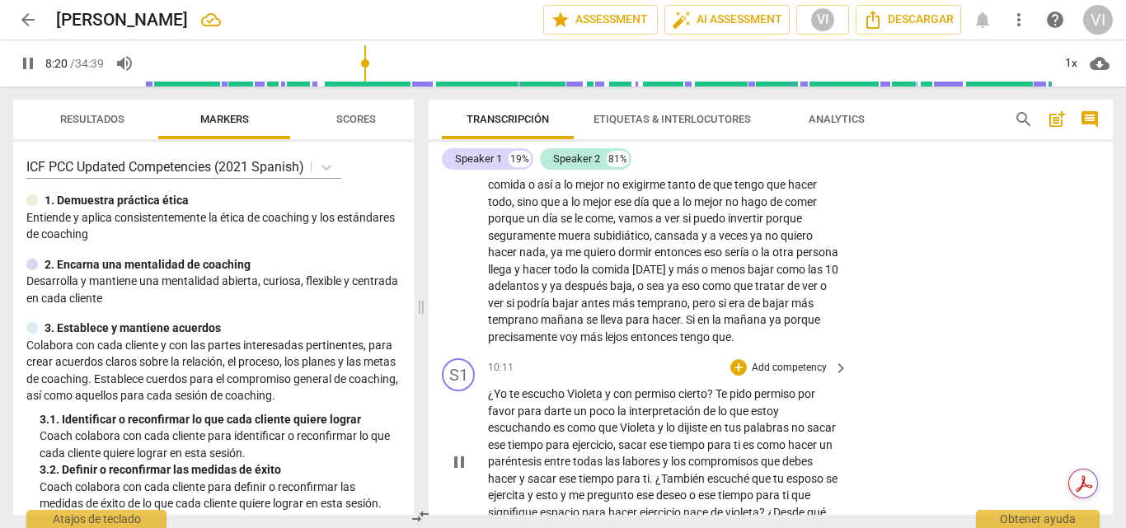
click at [794, 376] on p "Add competency" at bounding box center [789, 368] width 78 height 15
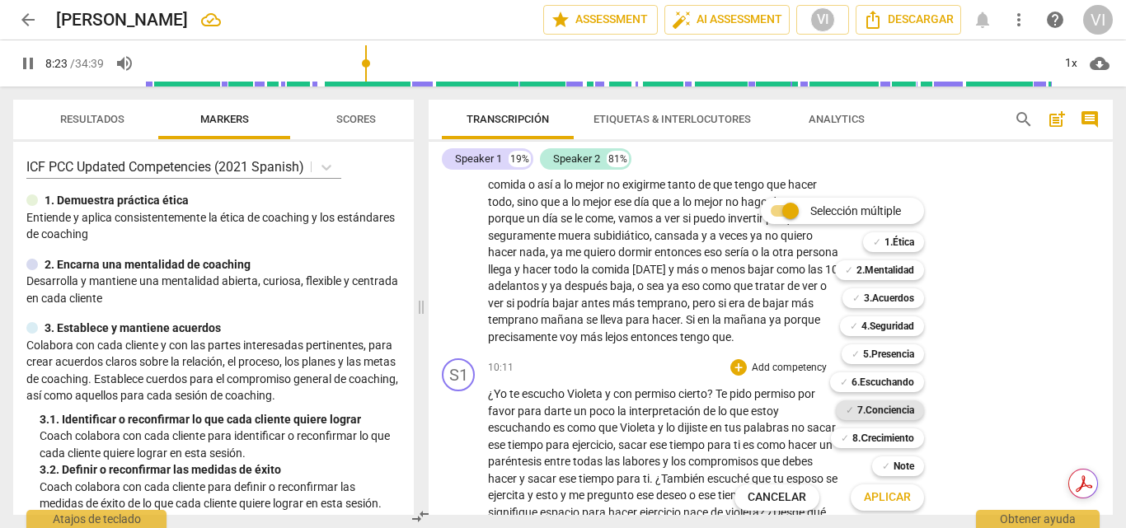
click at [895, 412] on b "7.Conciencia" at bounding box center [885, 411] width 57 height 20
click at [877, 499] on span "Aplicar" at bounding box center [887, 498] width 47 height 16
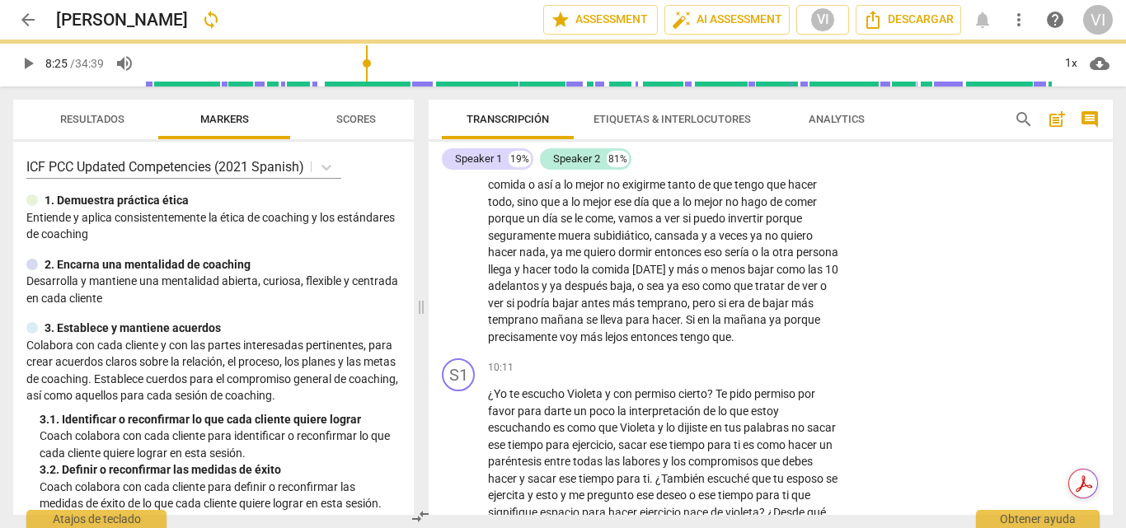
type input "505"
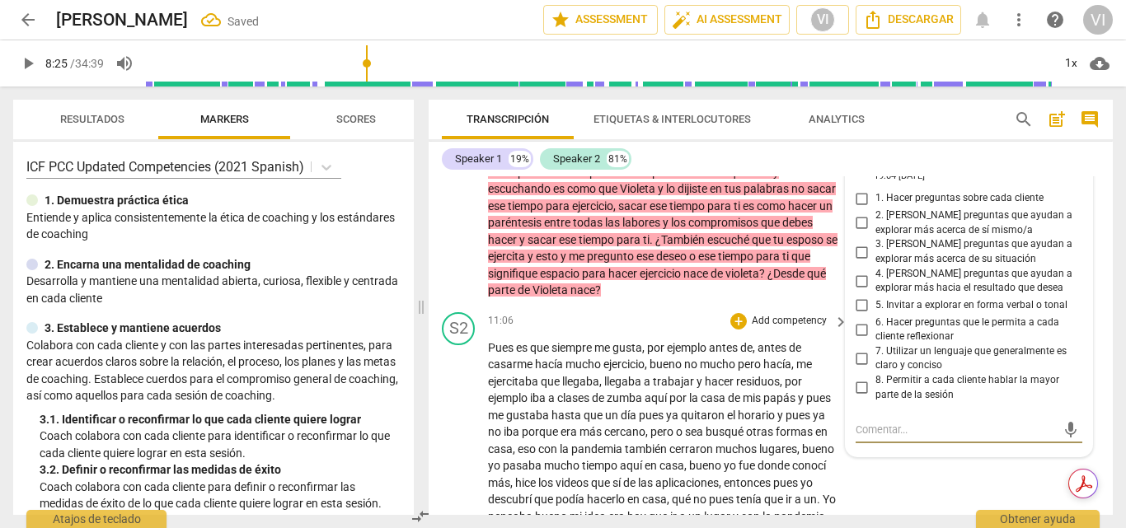
scroll to position [1740, 0]
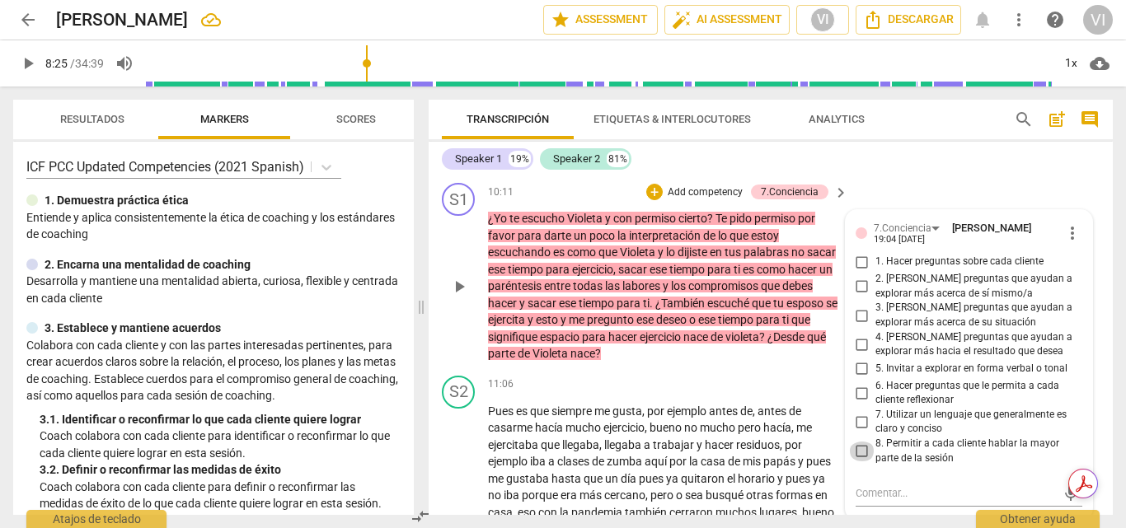
click at [856, 462] on input "8. Permitir a cada cliente hablar la mayor parte de la sesión" at bounding box center [862, 452] width 26 height 20
checkbox input "true"
click at [860, 403] on input "6. Hacer preguntas que le permita a cada cliente reflexionar" at bounding box center [862, 393] width 26 height 20
checkbox input "true"
click at [861, 354] on input "4. [PERSON_NAME] preguntas que ayudan a explorar más hacia el resultado que des…" at bounding box center [862, 345] width 26 height 20
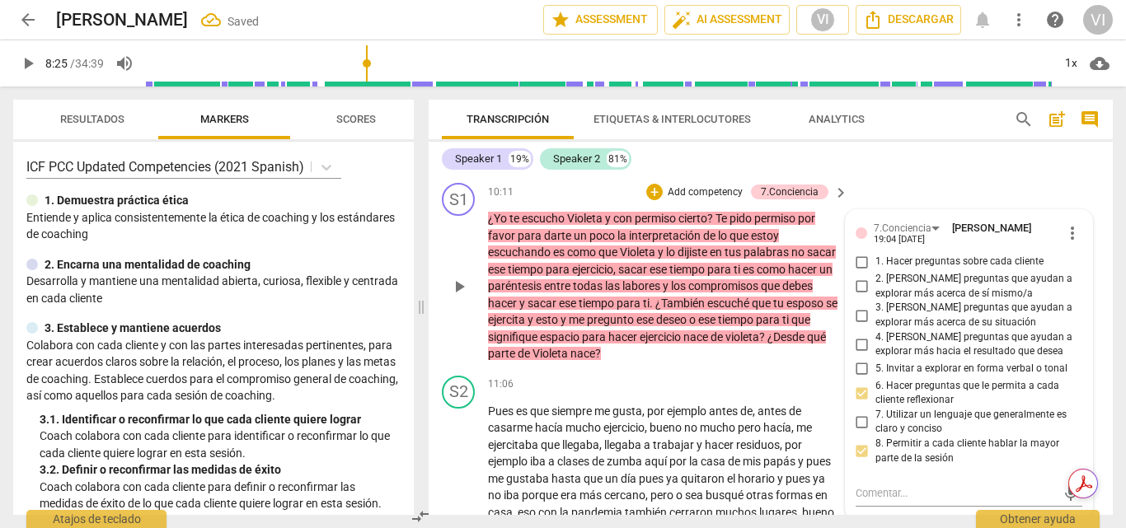
checkbox input "true"
click at [860, 326] on input "3. [PERSON_NAME] preguntas que ayudan a explorar más acerca de su situación" at bounding box center [862, 316] width 26 height 20
checkbox input "true"
click at [854, 272] on input "1. Hacer preguntas sobre cada cliente" at bounding box center [862, 262] width 26 height 20
checkbox input "true"
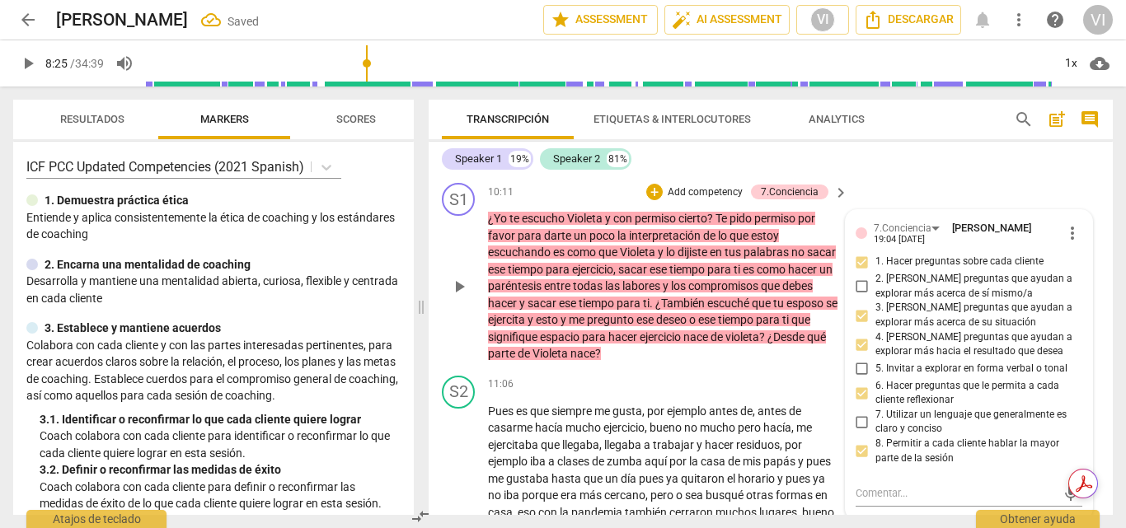
click at [862, 297] on input "2. [PERSON_NAME] preguntas que ayudan a explorar más acerca de sí mismo/a" at bounding box center [862, 287] width 26 height 20
checkbox input "true"
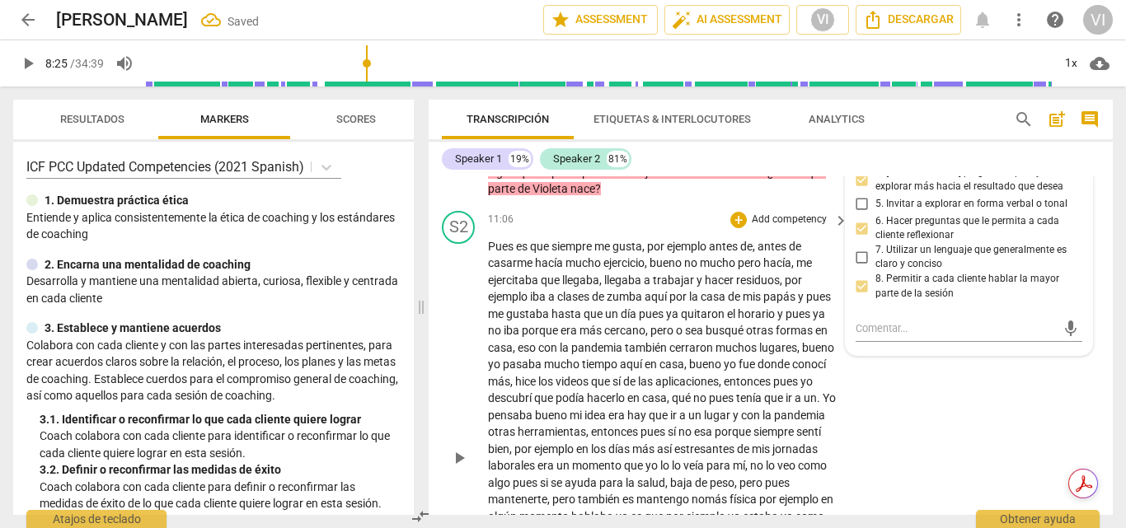
scroll to position [1987, 0]
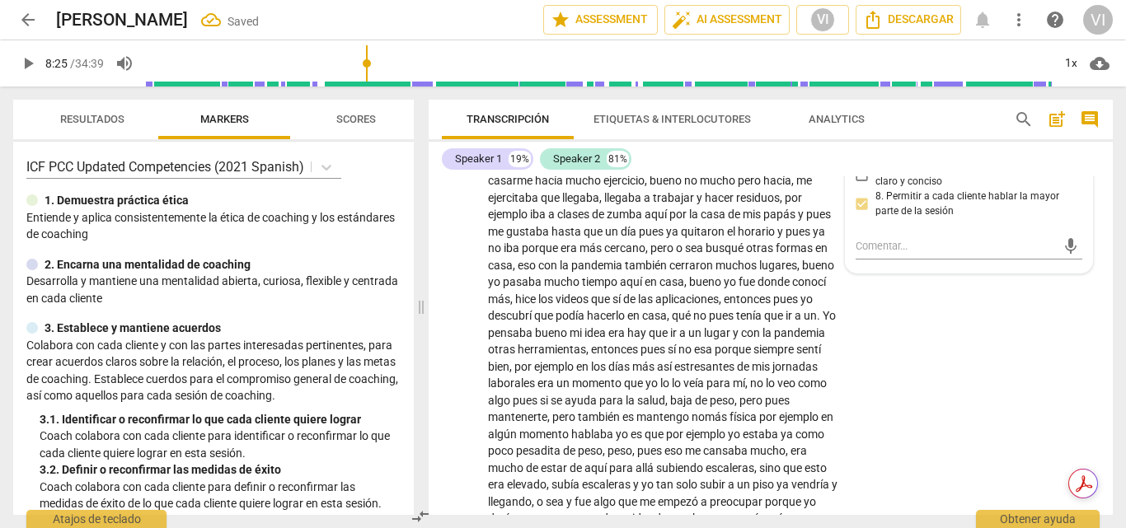
click at [405, 87] on div "Resultados Markers Scores ICF PCC Updated Competencies (2021 Spanish) 1. Demues…" at bounding box center [210, 308] width 420 height 442
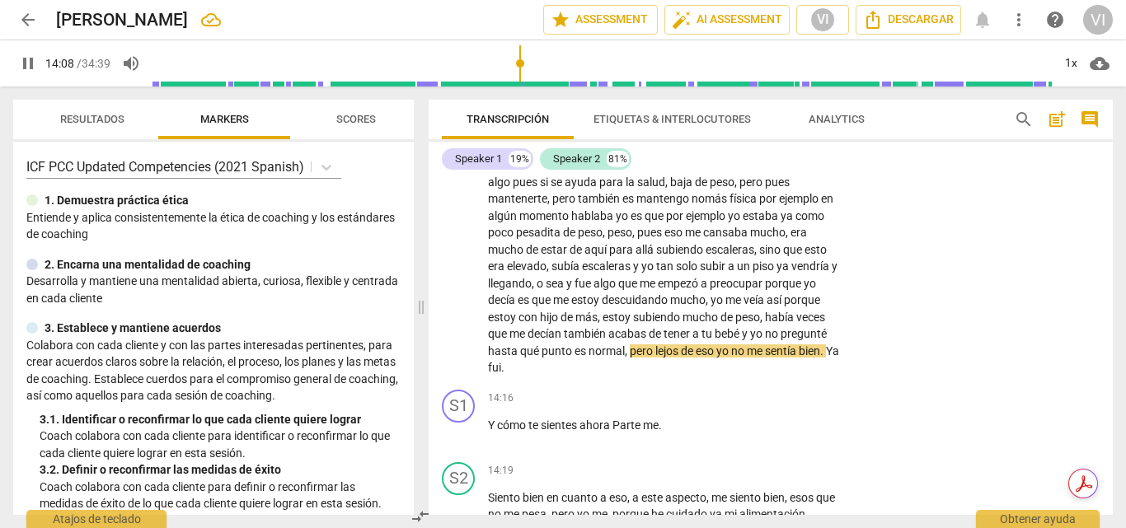
scroll to position [2288, 0]
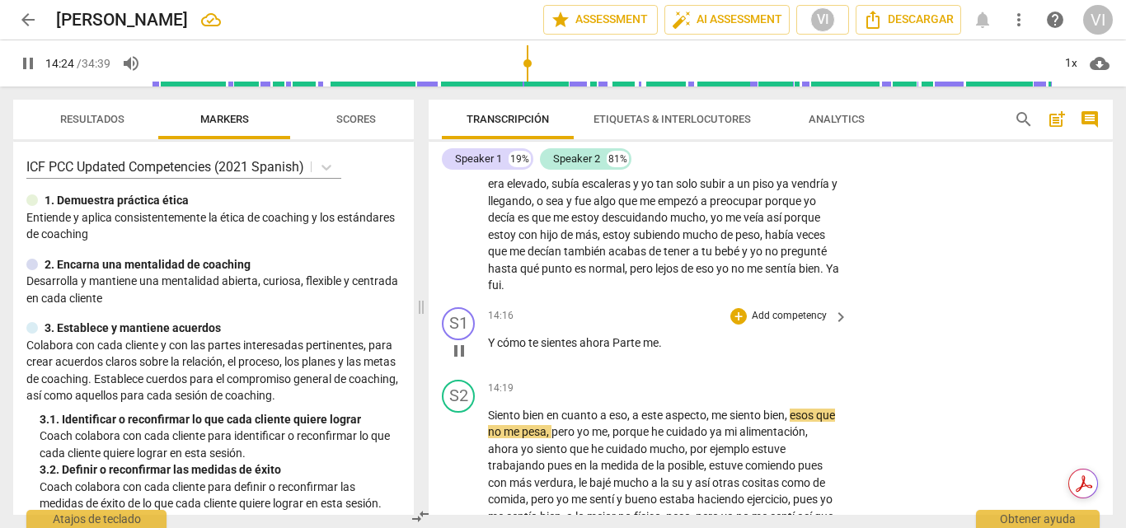
click at [773, 324] on p "Add competency" at bounding box center [789, 316] width 78 height 15
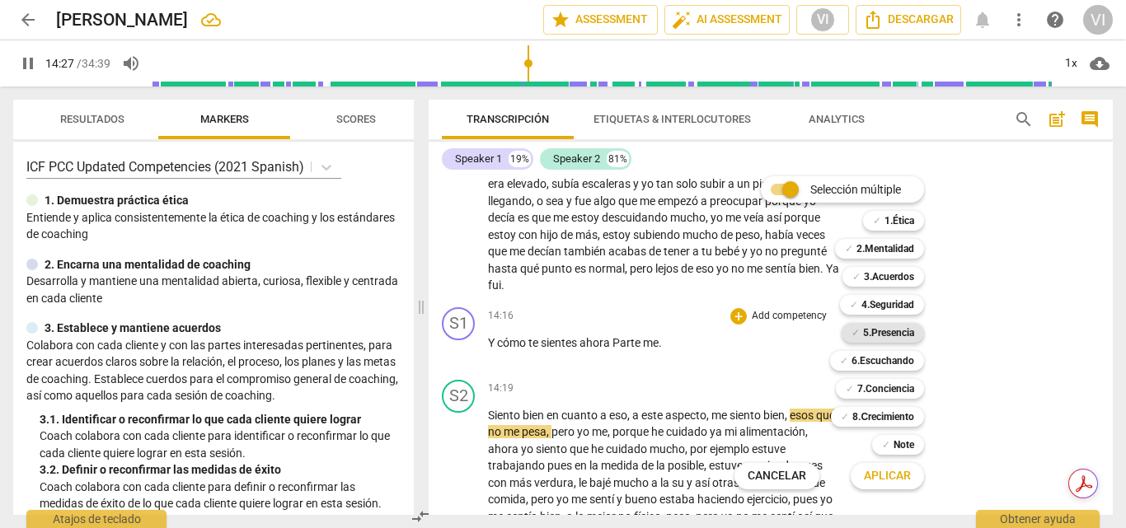
click at [896, 334] on b "5.Presencia" at bounding box center [888, 333] width 51 height 20
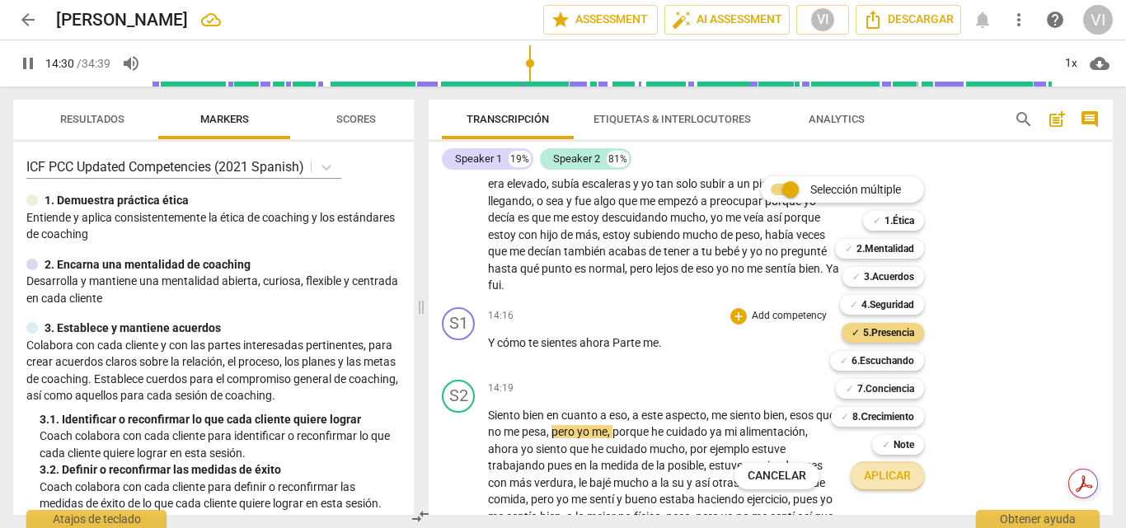
click at [888, 479] on span "Aplicar" at bounding box center [887, 476] width 47 height 16
type input "871"
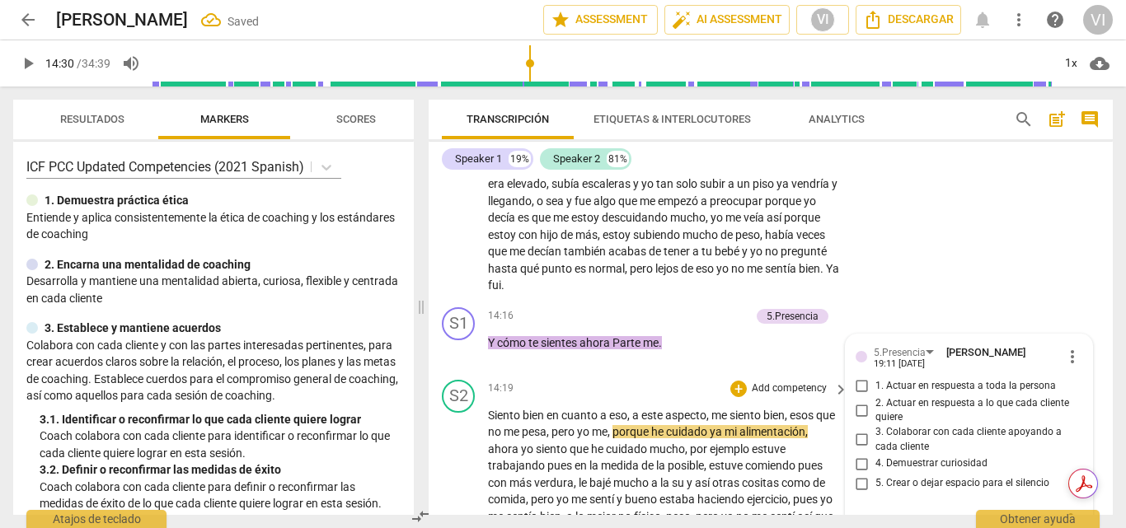
scroll to position [2481, 0]
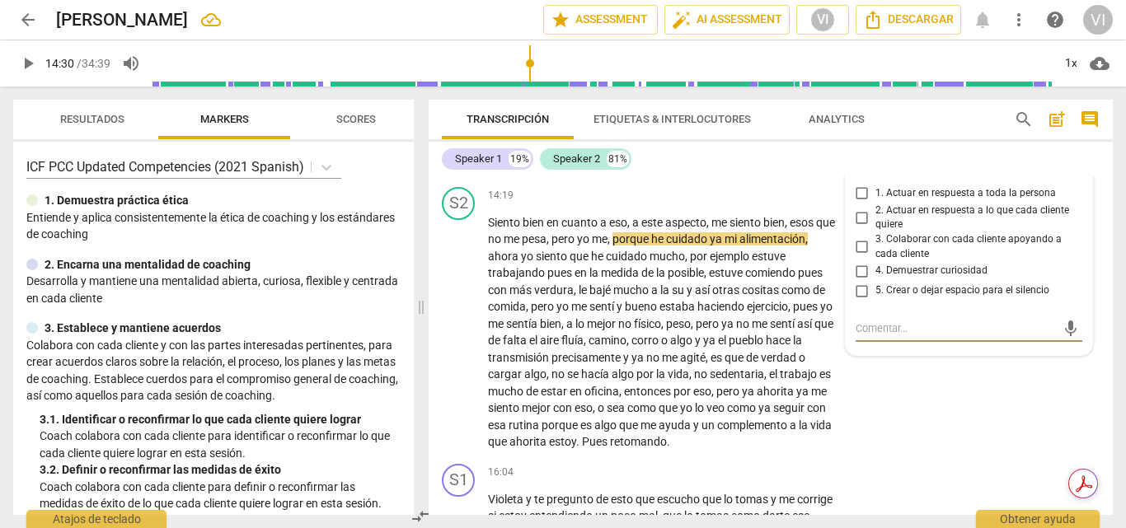
click at [860, 204] on input "1. Actuar en respuesta a toda la persona" at bounding box center [862, 194] width 26 height 20
checkbox input "true"
drag, startPoint x: 921, startPoint y: 410, endPoint x: 926, endPoint y: 387, distance: 23.4
click at [921, 410] on div "S2 play_arrow pause 14:19 + Add competency keyboard_arrow_right Siento bien en …" at bounding box center [771, 318] width 684 height 277
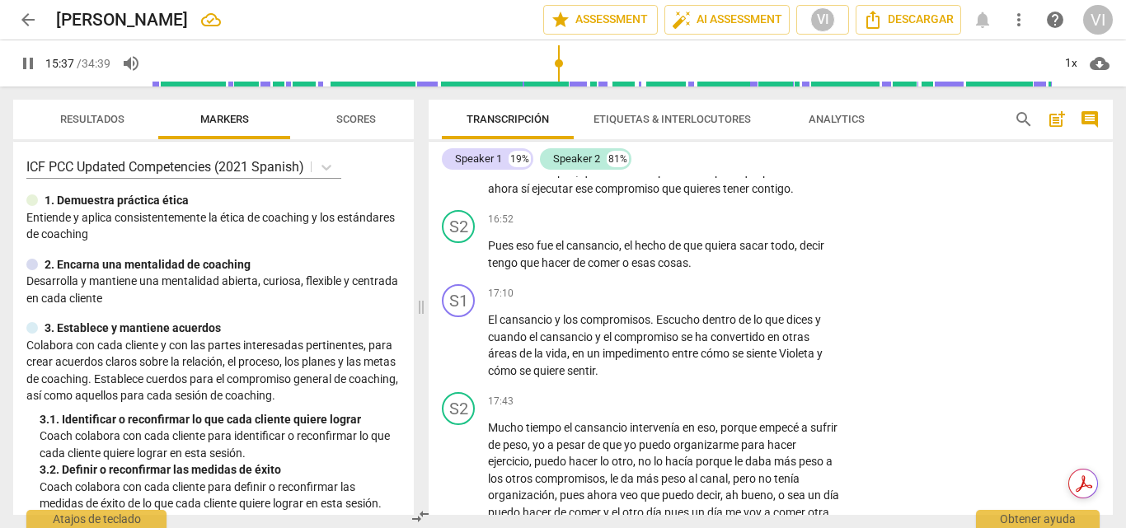
scroll to position [2688, 0]
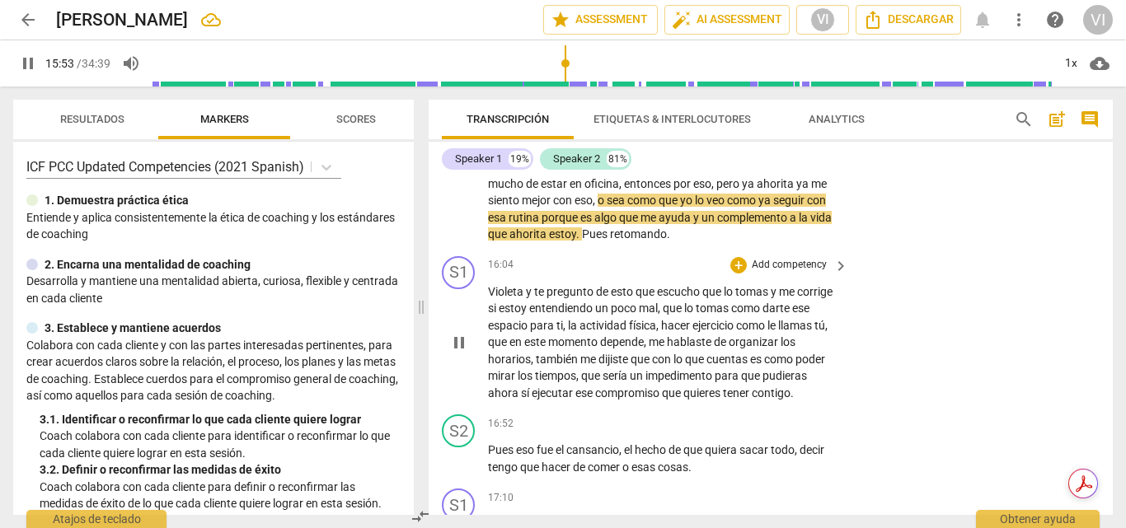
click at [797, 273] on p "Add competency" at bounding box center [789, 265] width 78 height 15
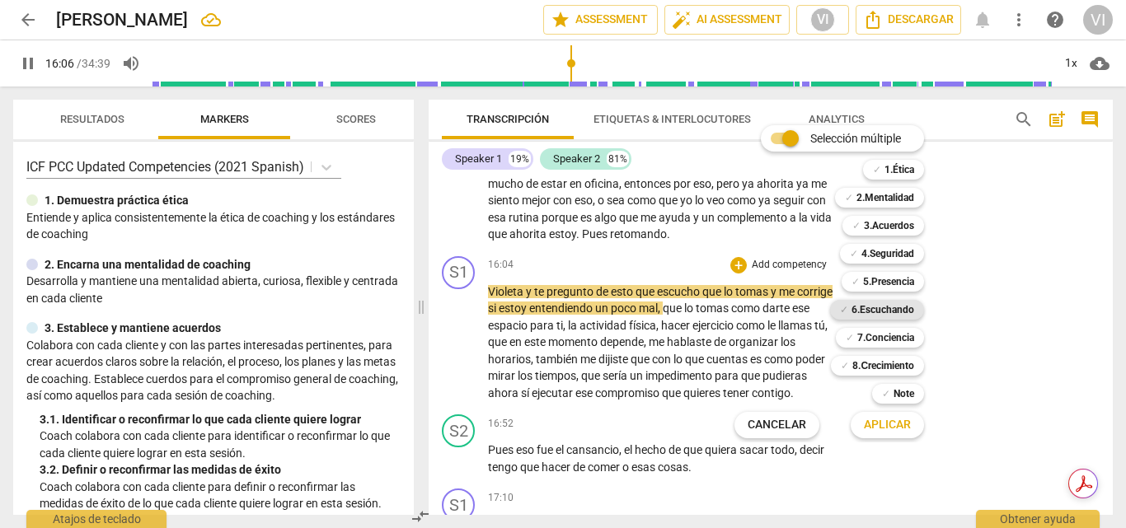
click at [880, 311] on b "6.Escuchando" at bounding box center [882, 310] width 63 height 20
click at [895, 429] on span "Aplicar" at bounding box center [887, 425] width 47 height 16
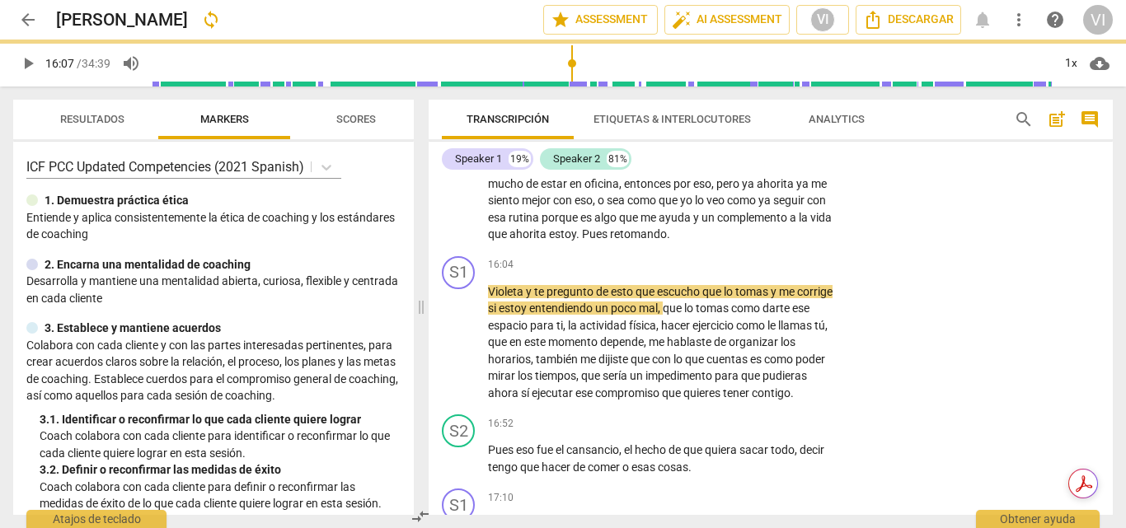
type input "968"
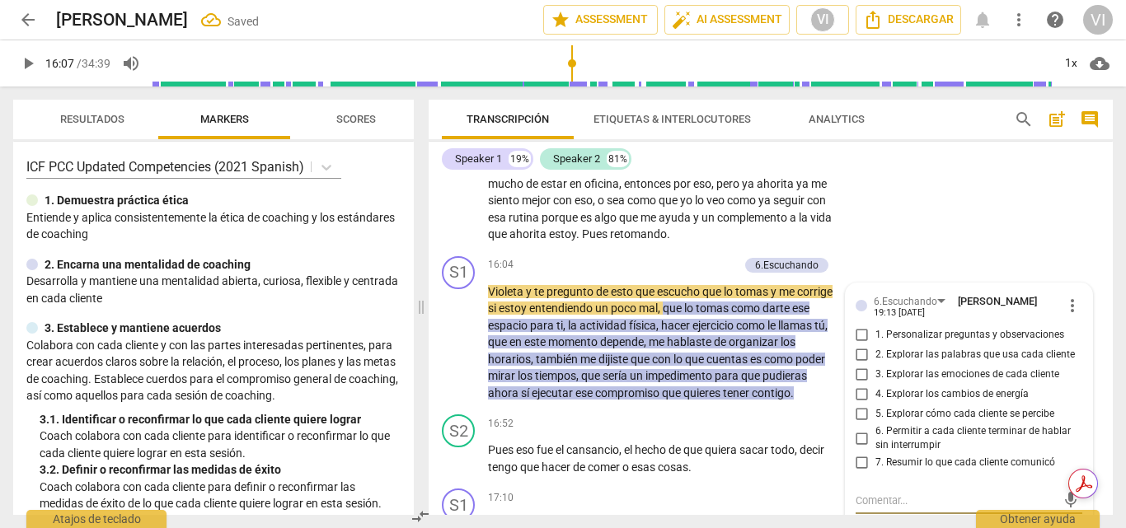
scroll to position [2697, 0]
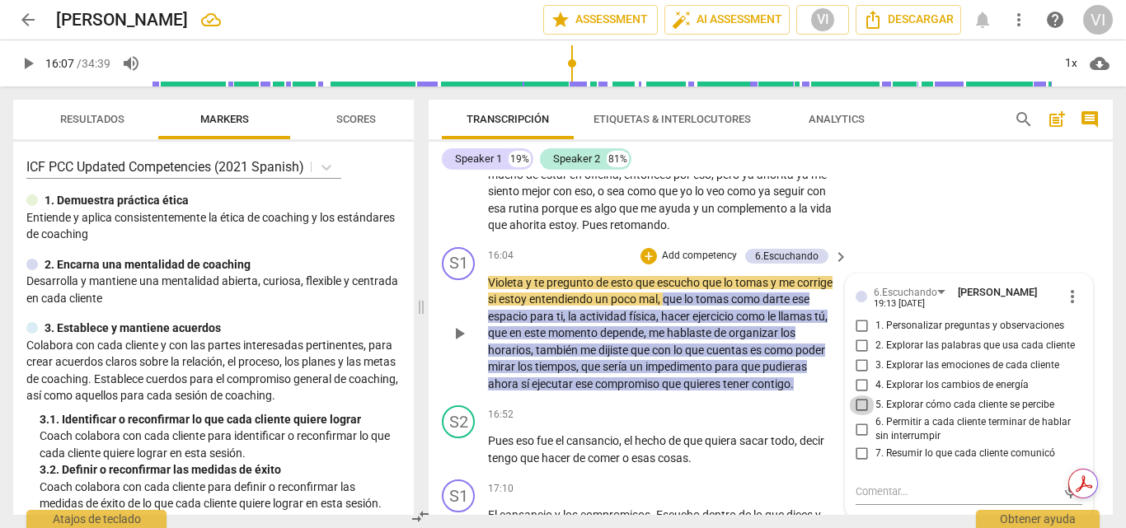
click at [855, 415] on input "5. Explorar cómo cada cliente se percibe" at bounding box center [862, 406] width 26 height 20
checkbox input "true"
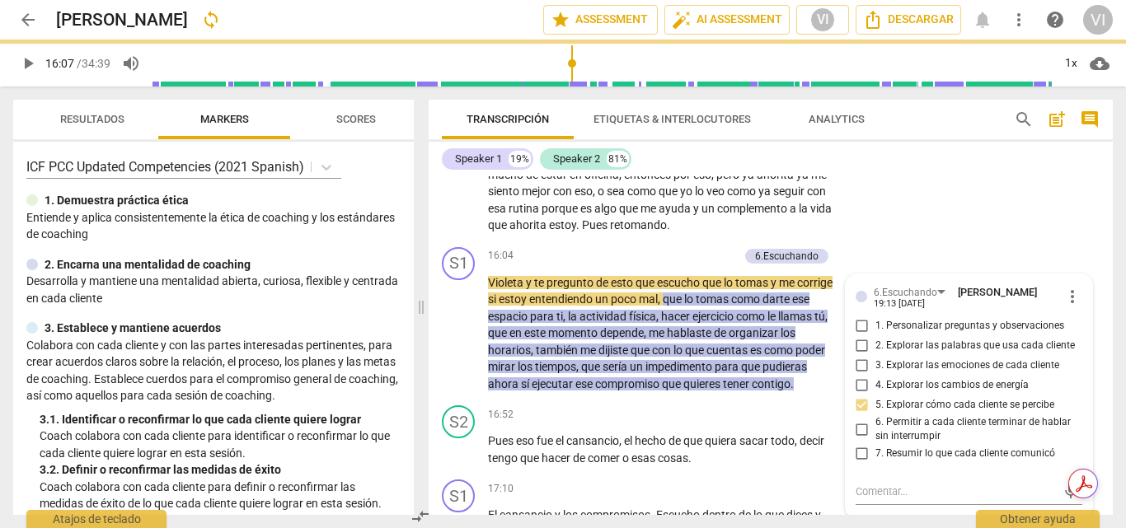
click at [979, 212] on div "S2 play_arrow pause 14:19 + Add competency keyboard_arrow_right Siento bien en …" at bounding box center [771, 102] width 684 height 277
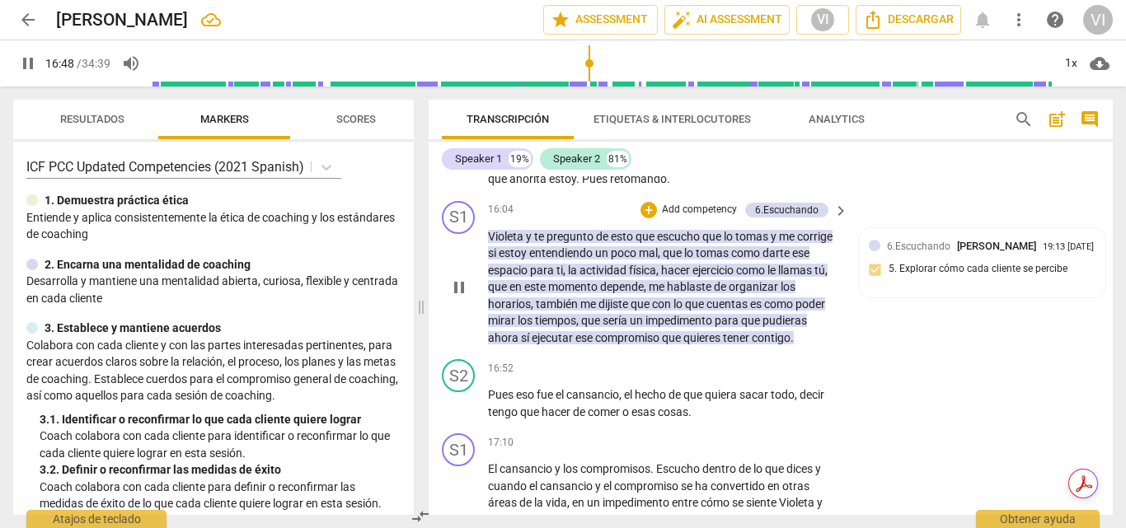
scroll to position [2862, 0]
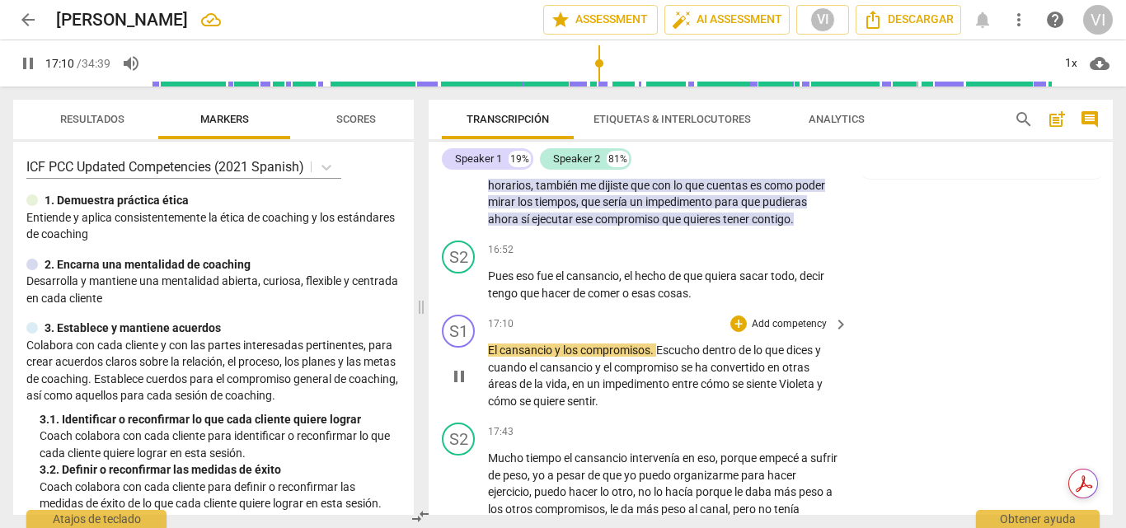
click at [793, 332] on p "Add competency" at bounding box center [789, 324] width 78 height 15
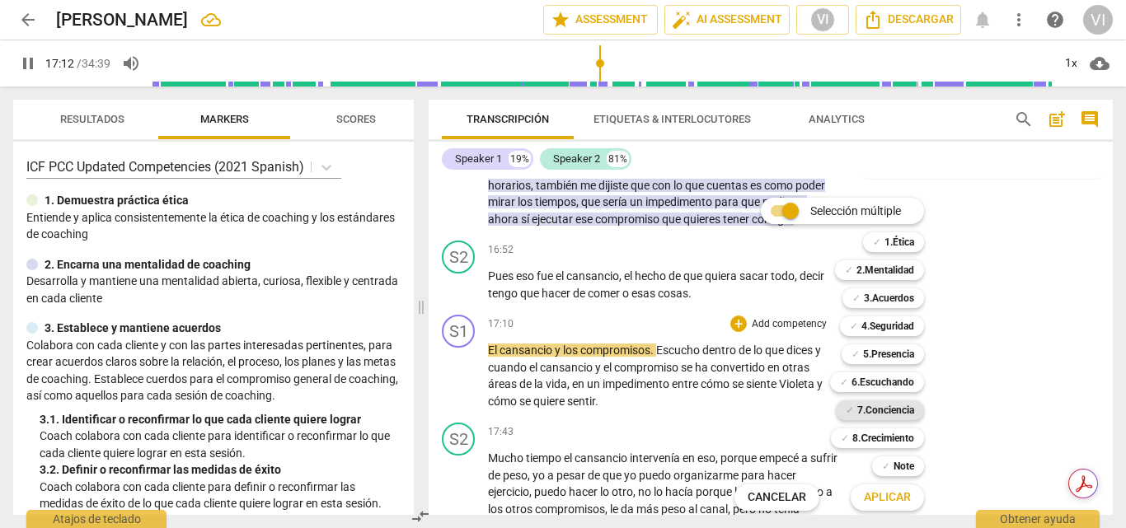
click at [875, 405] on b "7.Conciencia" at bounding box center [885, 411] width 57 height 20
click at [878, 379] on b "6.Escuchando" at bounding box center [882, 383] width 63 height 20
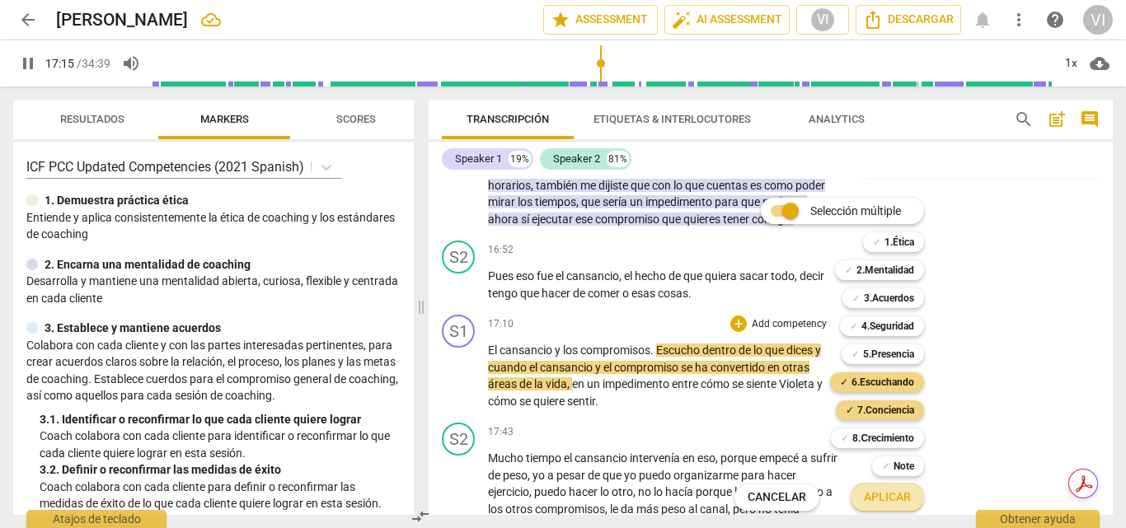
click at [899, 500] on span "Aplicar" at bounding box center [887, 498] width 47 height 16
type input "1036"
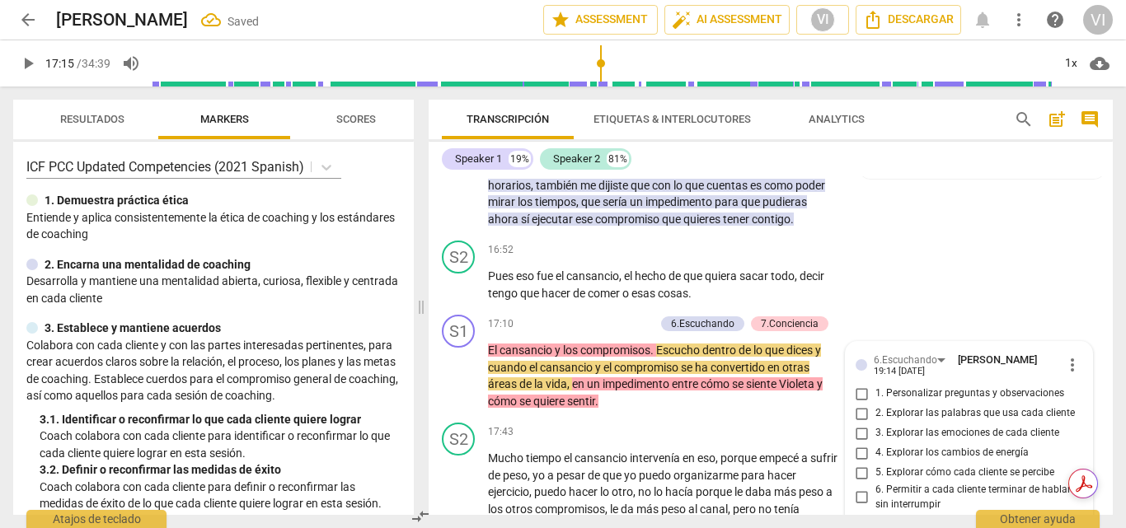
scroll to position [3110, 0]
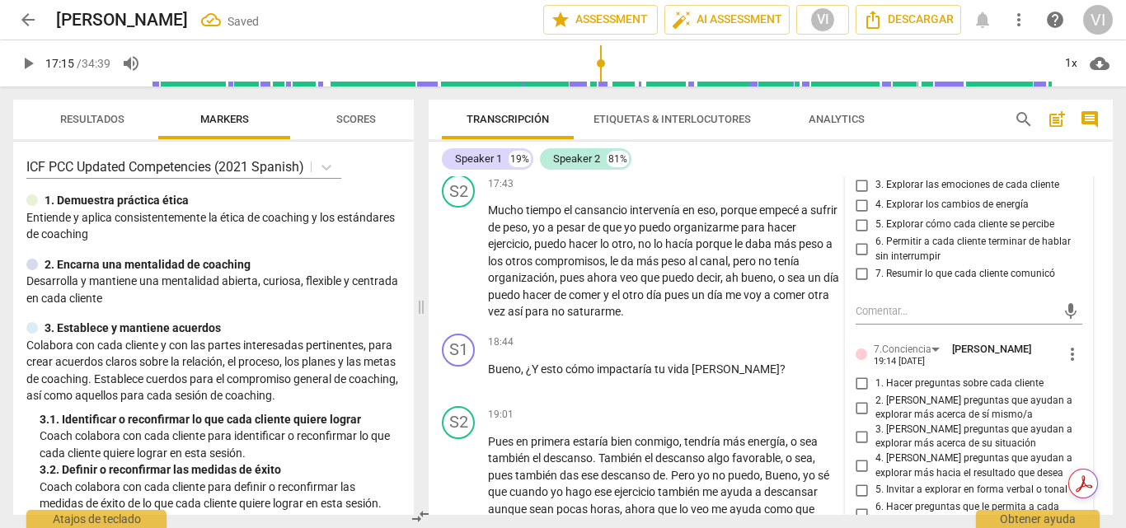
click at [859, 176] on input "2. Explorar las palabras que usa cada cliente" at bounding box center [862, 166] width 26 height 20
checkbox input "true"
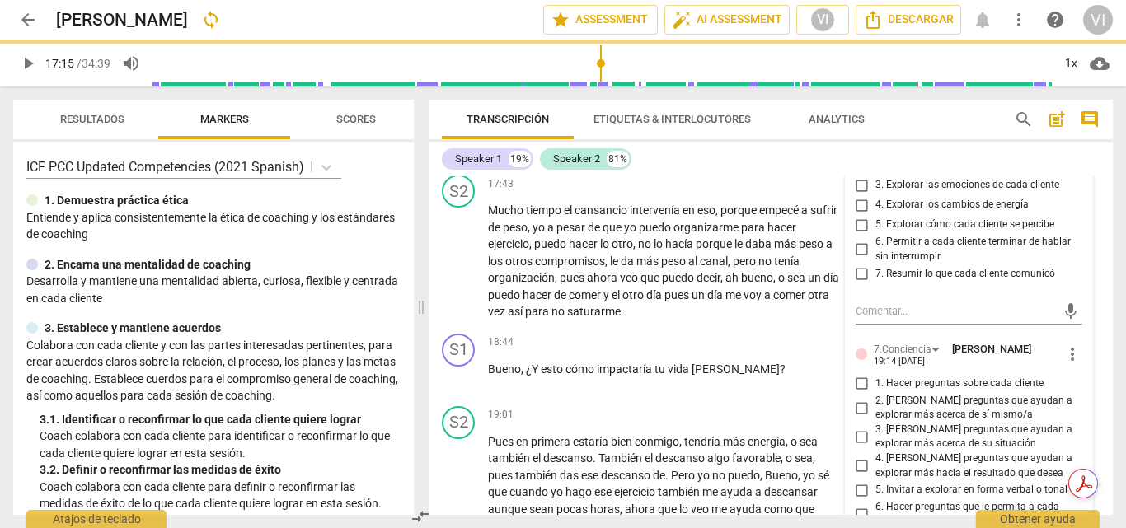
click at [856, 156] on input "1. Personalizar preguntas y observaciones" at bounding box center [862, 146] width 26 height 20
checkbox input "true"
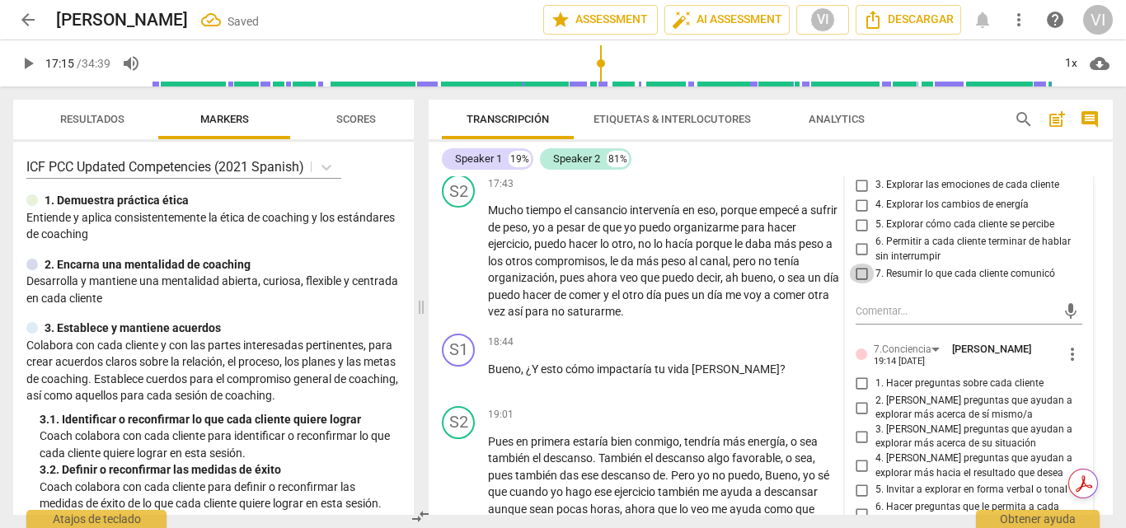
click at [863, 284] on input "7. Resumir lo que cada cliente comunicó" at bounding box center [862, 274] width 26 height 20
checkbox input "true"
click at [860, 260] on input "6. Permitir a cada cliente terminar de hablar sin interrumpir" at bounding box center [862, 250] width 26 height 20
checkbox input "true"
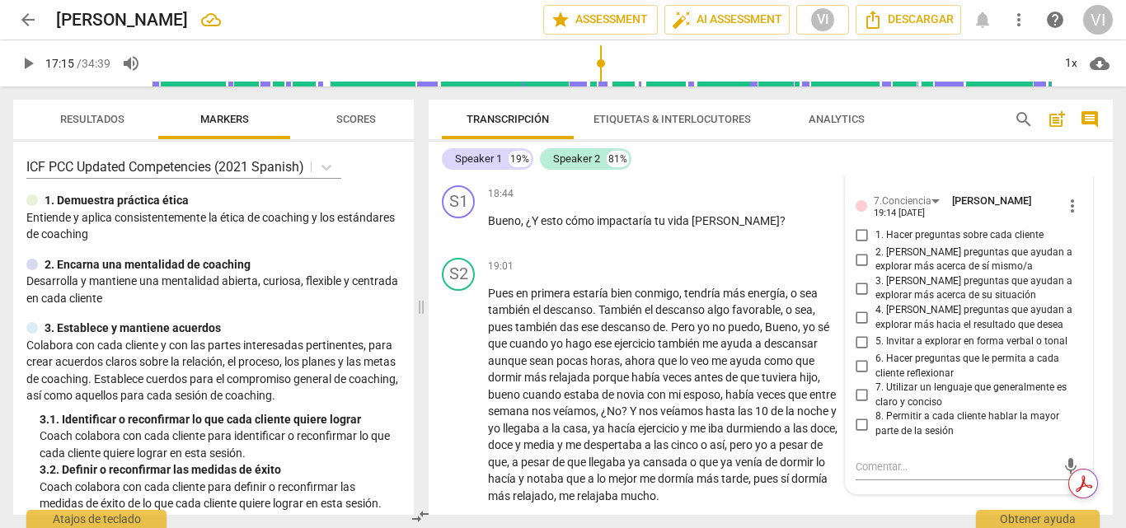
scroll to position [3275, 0]
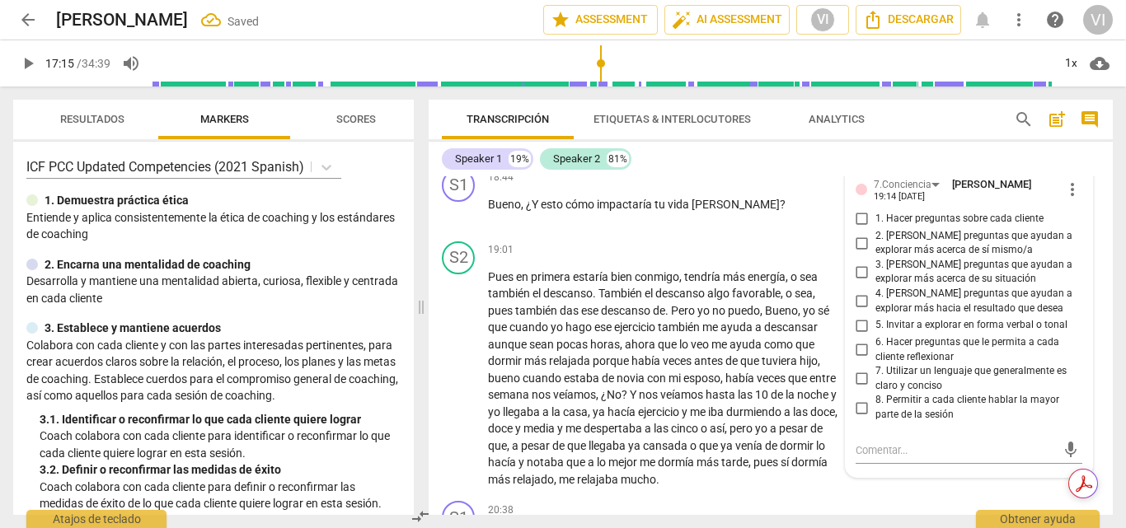
click at [864, 282] on input "3. [PERSON_NAME] preguntas que ayudan a explorar más acerca de su situación" at bounding box center [862, 272] width 26 height 20
checkbox input "true"
click at [23, 66] on span "play_arrow" at bounding box center [28, 64] width 20 height 20
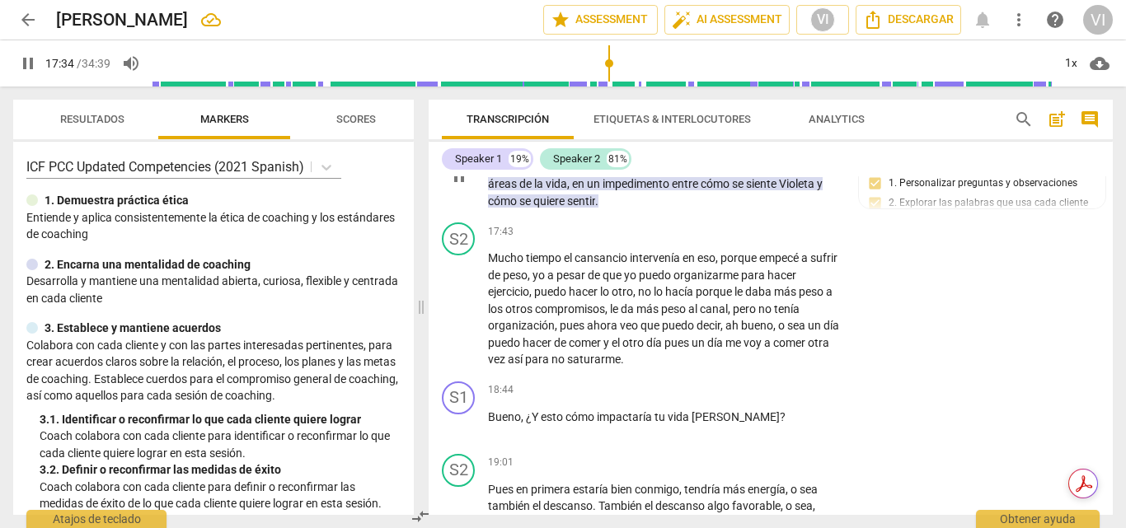
scroll to position [3145, 0]
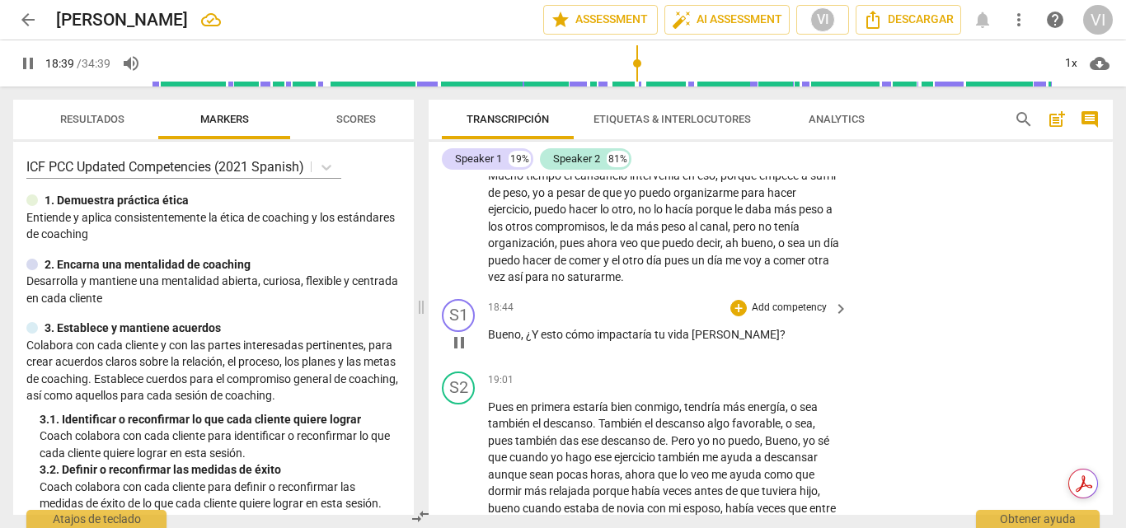
click at [768, 316] on p "Add competency" at bounding box center [789, 308] width 78 height 15
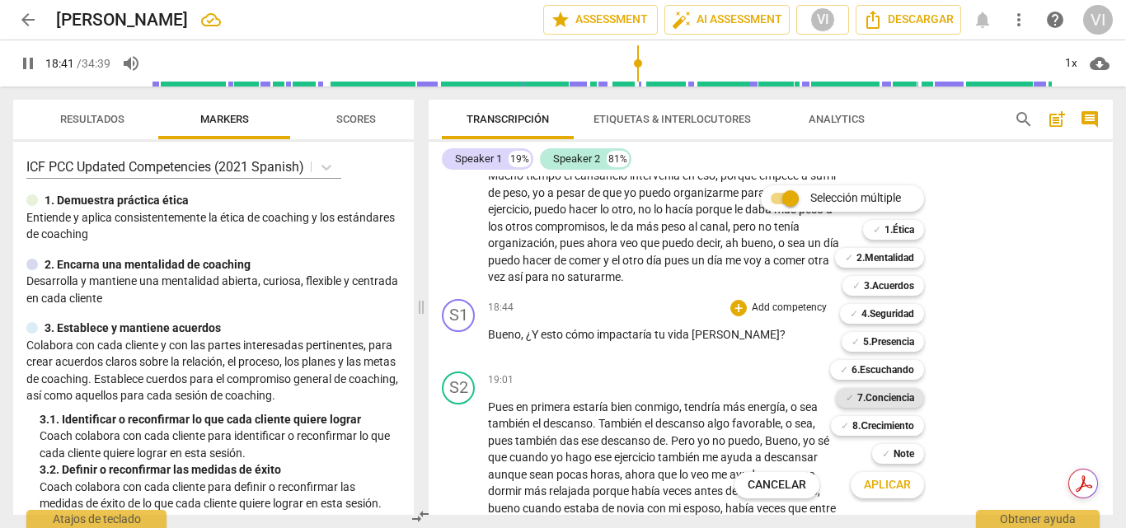
click at [883, 400] on b "7.Conciencia" at bounding box center [885, 398] width 57 height 20
click at [892, 429] on b "8.Сrecimiento" at bounding box center [883, 426] width 62 height 20
click at [888, 492] on span "Aplicar" at bounding box center [887, 485] width 47 height 16
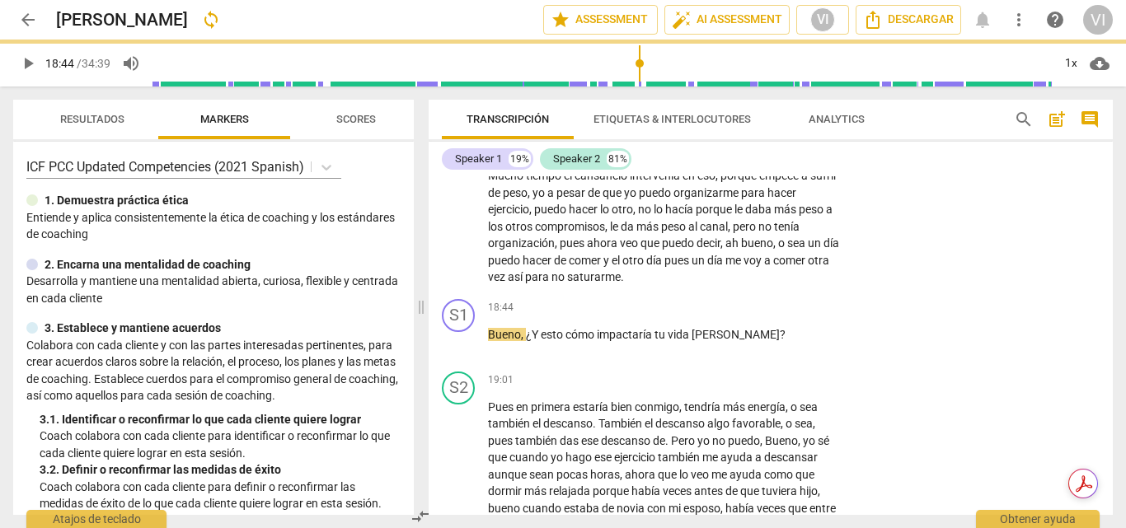
type input "1125"
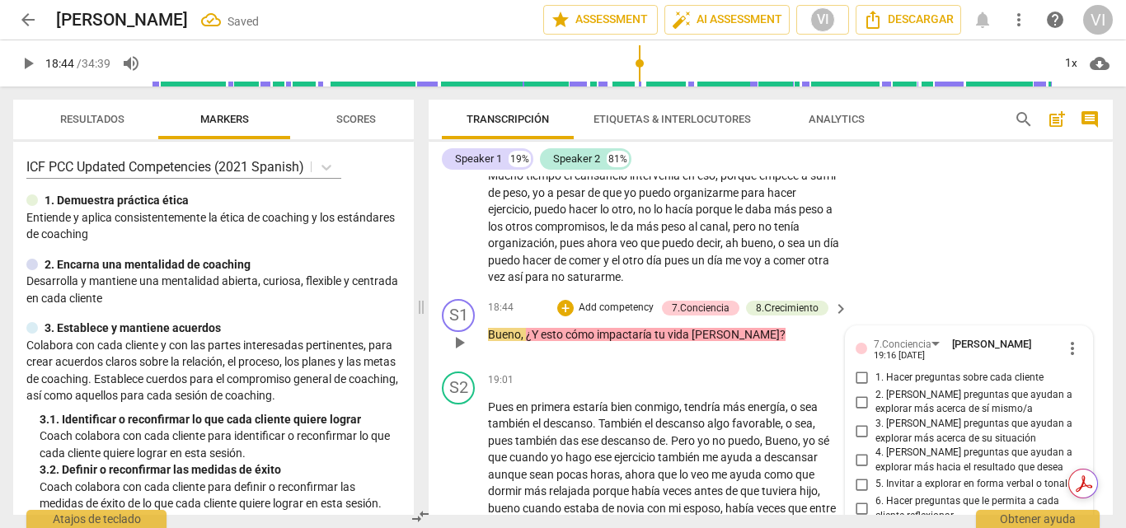
scroll to position [3442, 0]
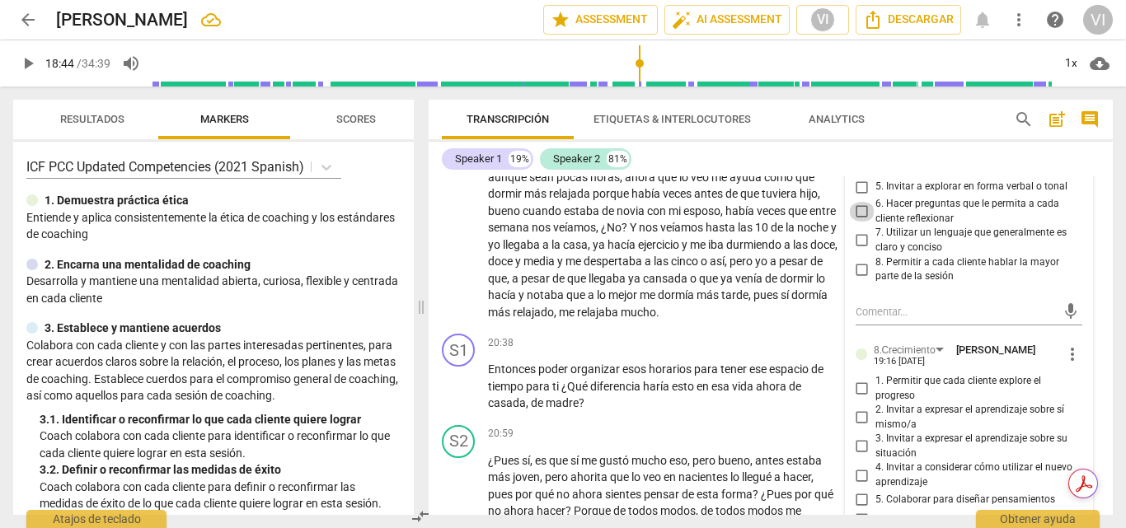
click at [853, 222] on input "6. Hacer preguntas que le permita a cada cliente reflexionar" at bounding box center [862, 212] width 26 height 20
checkbox input "true"
click at [855, 173] on input "4. [PERSON_NAME] preguntas que ayudan a explorar más hacia el resultado que des…" at bounding box center [862, 163] width 26 height 20
checkbox input "true"
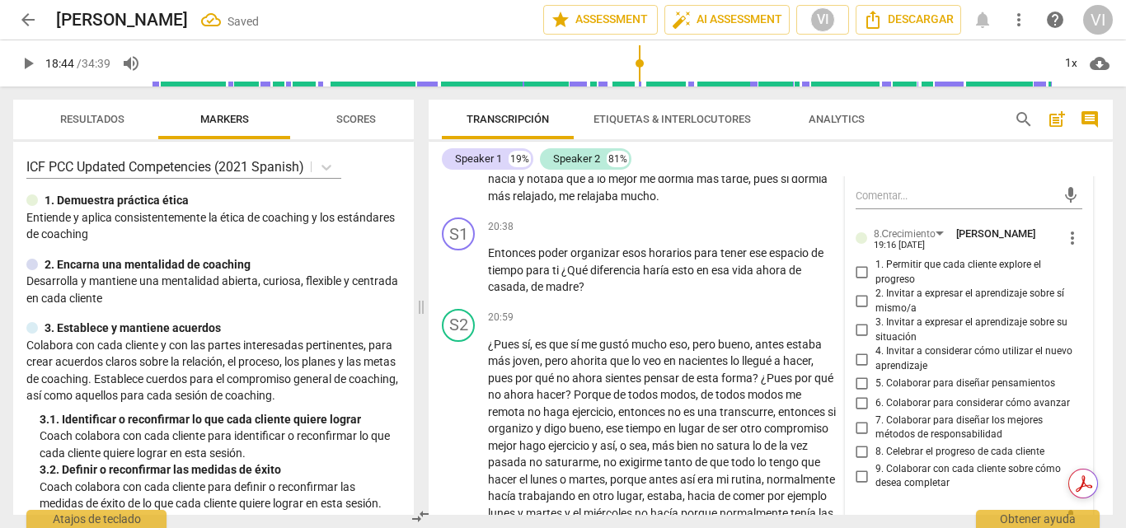
scroll to position [3607, 0]
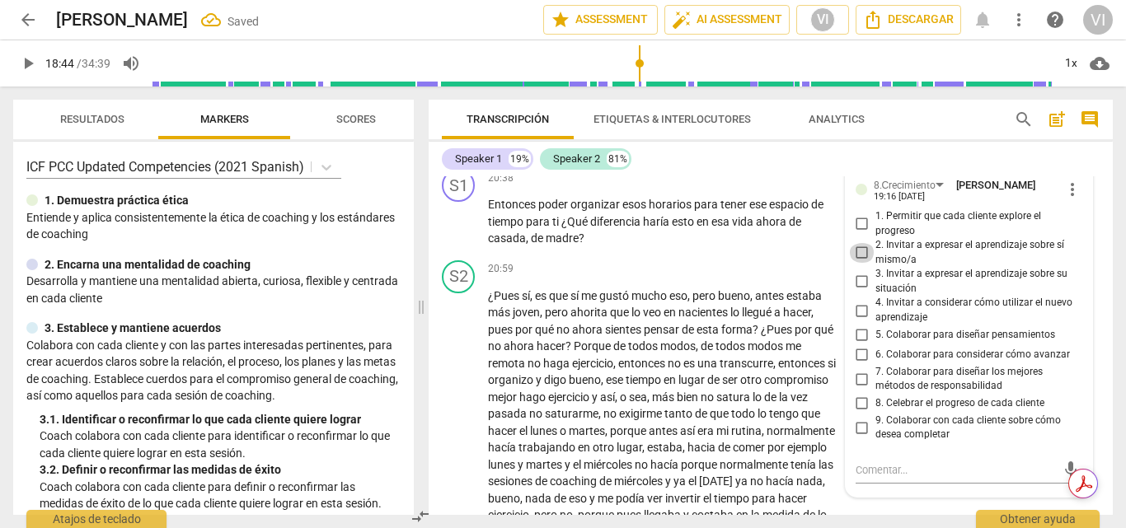
click at [857, 263] on input "2. Invitar a expresar el aprendizaje sobre sí mismo/a" at bounding box center [862, 253] width 26 height 20
checkbox input "true"
click at [857, 292] on input "3. Invitar a expresar el aprendizaje sobre su situación" at bounding box center [862, 282] width 26 height 20
checkbox input "true"
click at [857, 345] on input "5. Colaborar para diseñar pensamientos" at bounding box center [862, 336] width 26 height 20
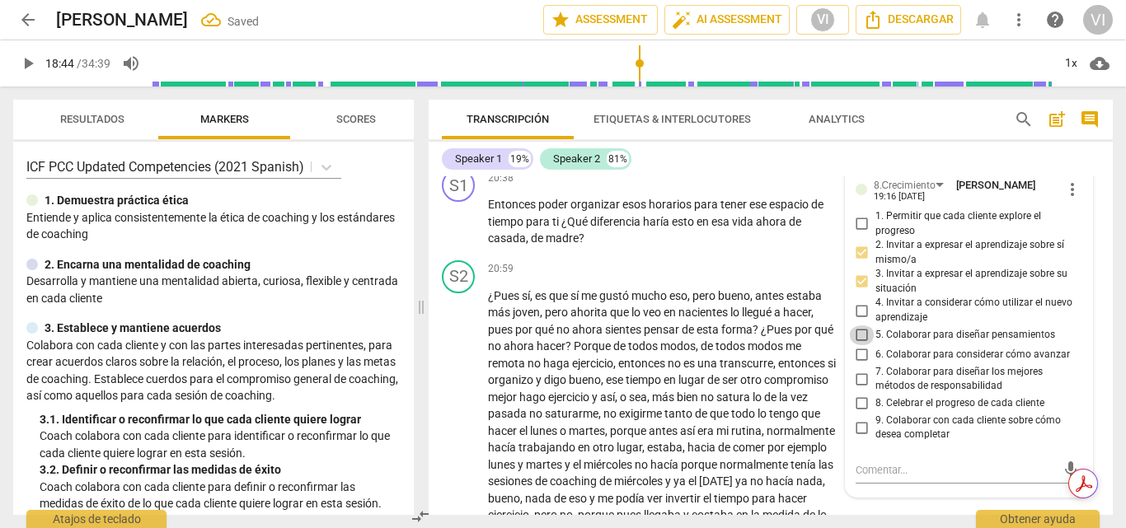
checkbox input "true"
click at [857, 365] on input "6. Colaborar para considerar cómo avanzar" at bounding box center [862, 355] width 26 height 20
checkbox input "true"
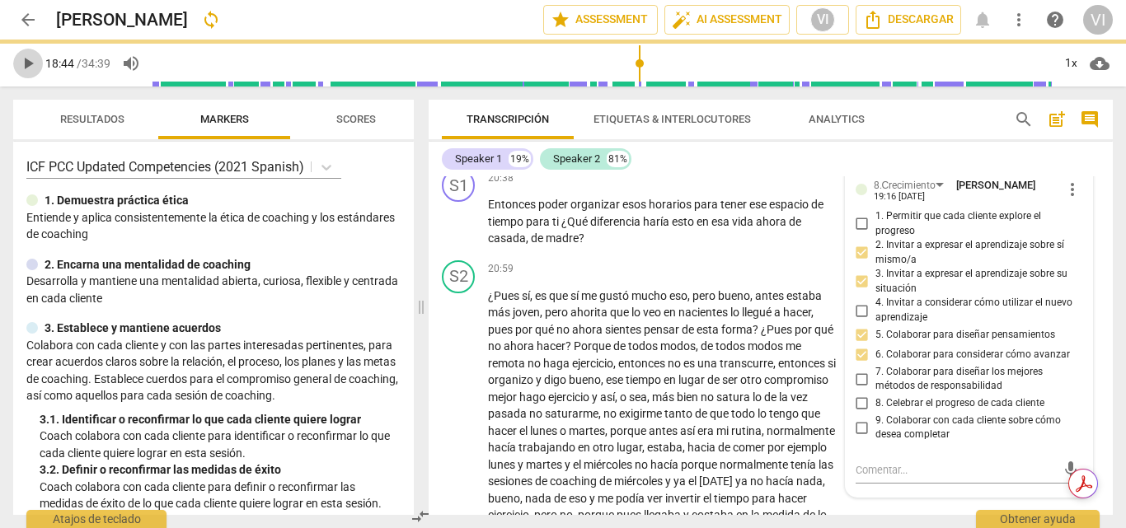
click at [21, 60] on span "play_arrow" at bounding box center [28, 64] width 20 height 20
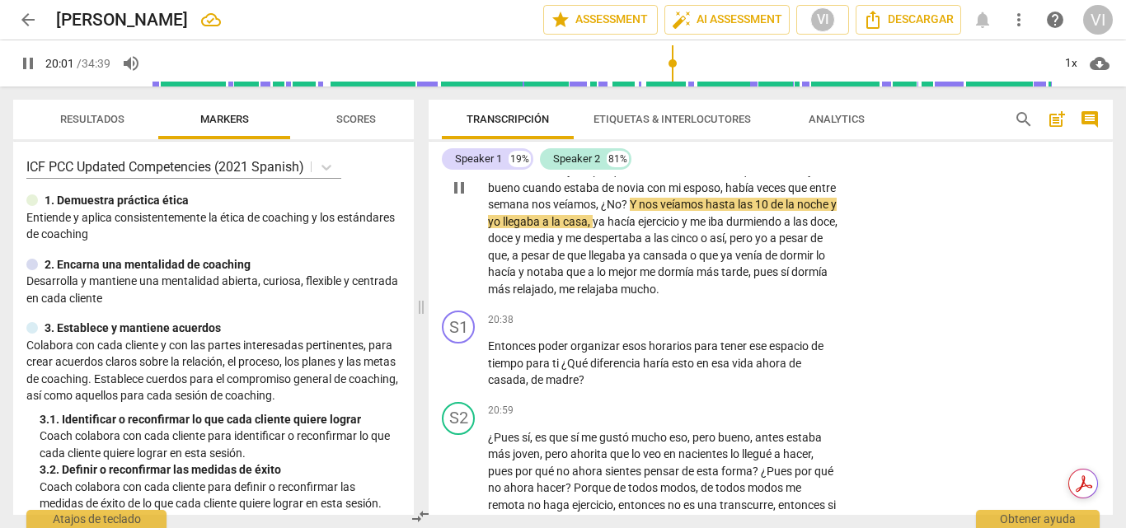
scroll to position [3494, 0]
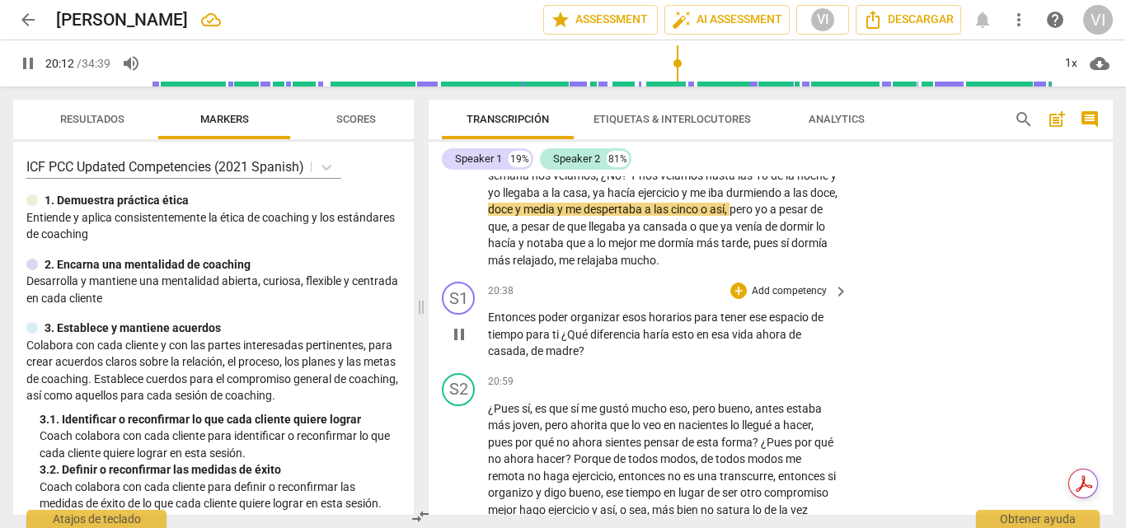
click at [810, 299] on p "Add competency" at bounding box center [789, 291] width 78 height 15
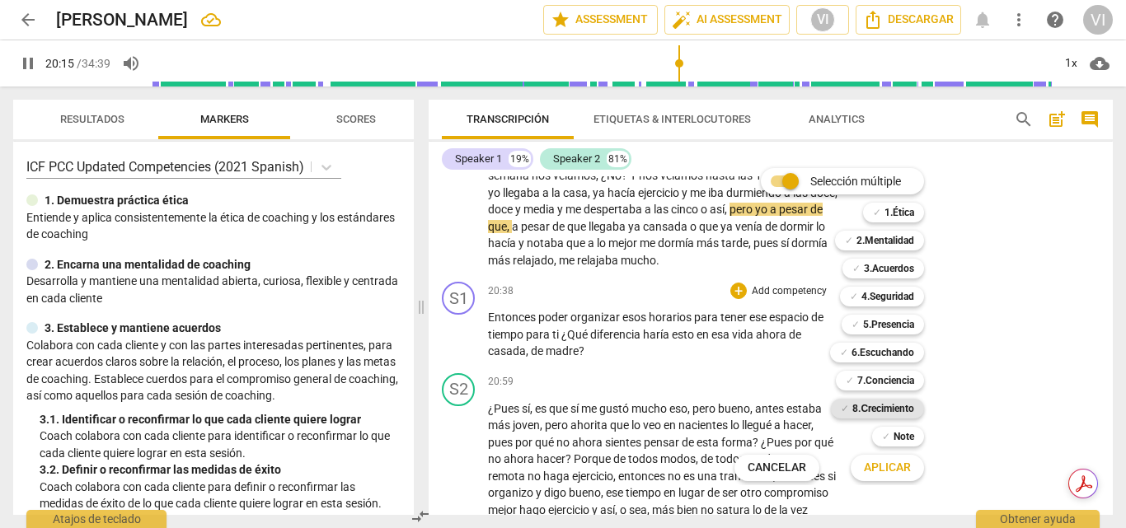
click at [897, 412] on b "8.Сrecimiento" at bounding box center [883, 409] width 62 height 20
click at [891, 474] on span "Aplicar" at bounding box center [887, 468] width 47 height 16
type input "1217"
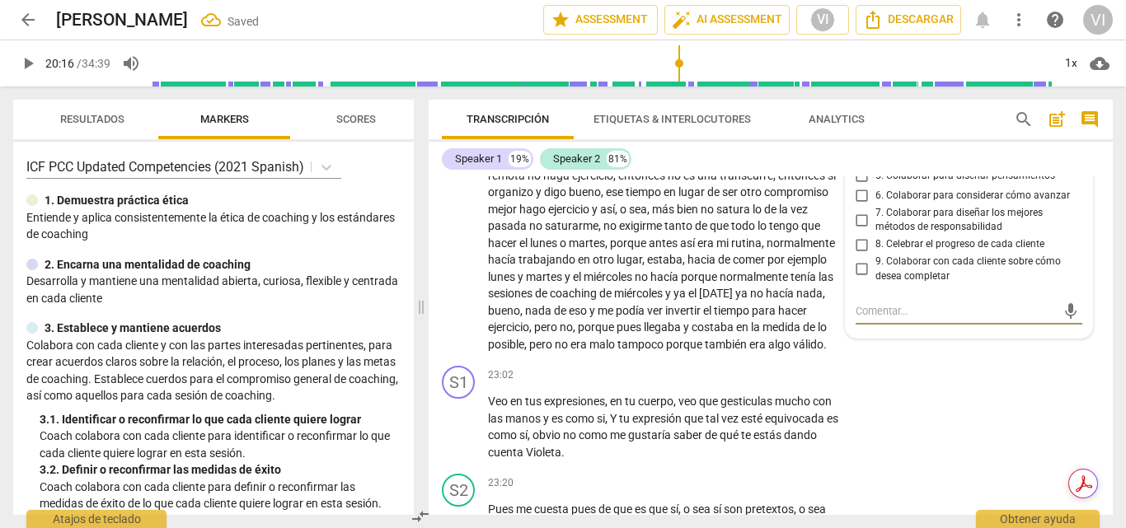
scroll to position [3713, 0]
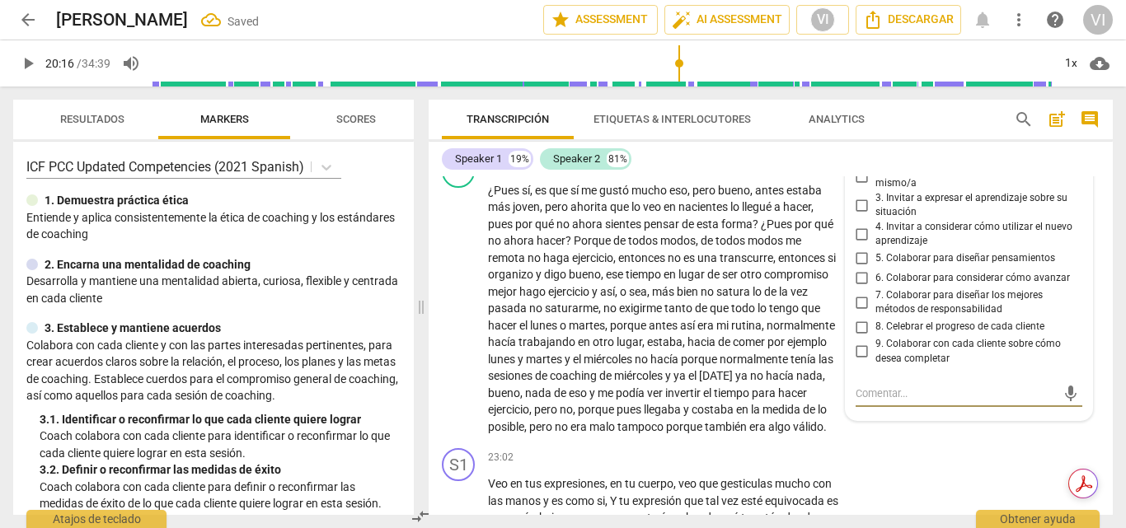
click at [860, 244] on input "4. Invitar a considerar cómo utilizar el nuevo aprendizaje" at bounding box center [862, 234] width 26 height 20
checkbox input "true"
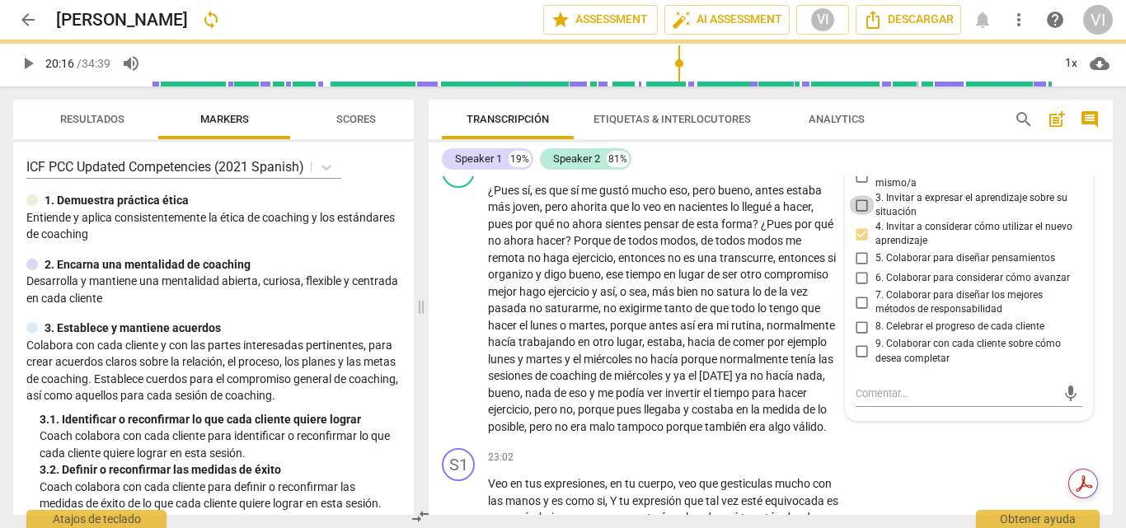
click at [860, 215] on input "3. Invitar a expresar el aprendizaje sobre su situación" at bounding box center [862, 205] width 26 height 20
checkbox input "true"
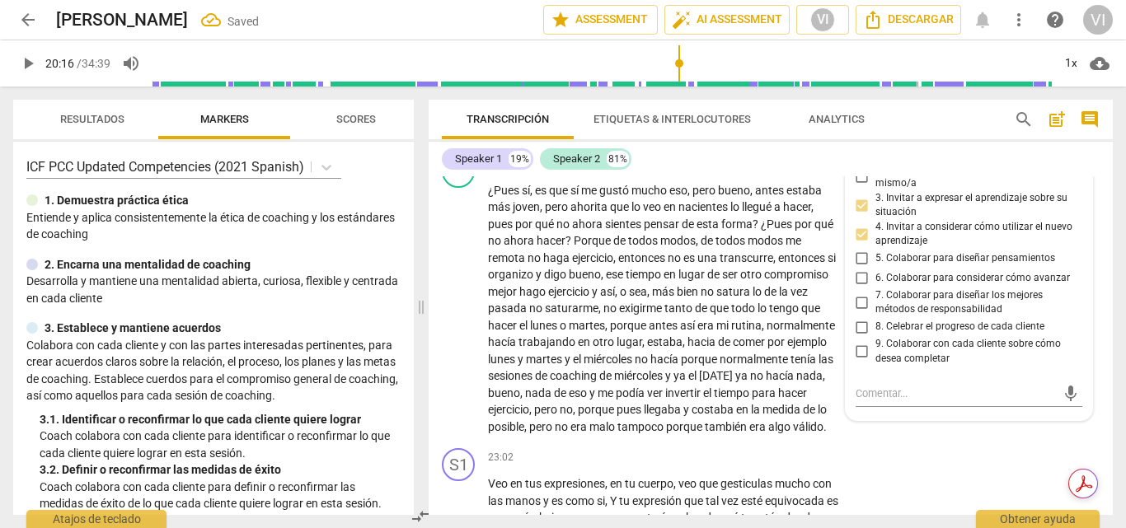
click at [859, 269] on input "5. Colaborar para diseñar pensamientos" at bounding box center [862, 259] width 26 height 20
checkbox input "true"
click at [979, 443] on div "S2 play_arrow pause 20:59 + Add competency keyboard_arrow_right ¿Pues sí , es q…" at bounding box center [771, 295] width 684 height 294
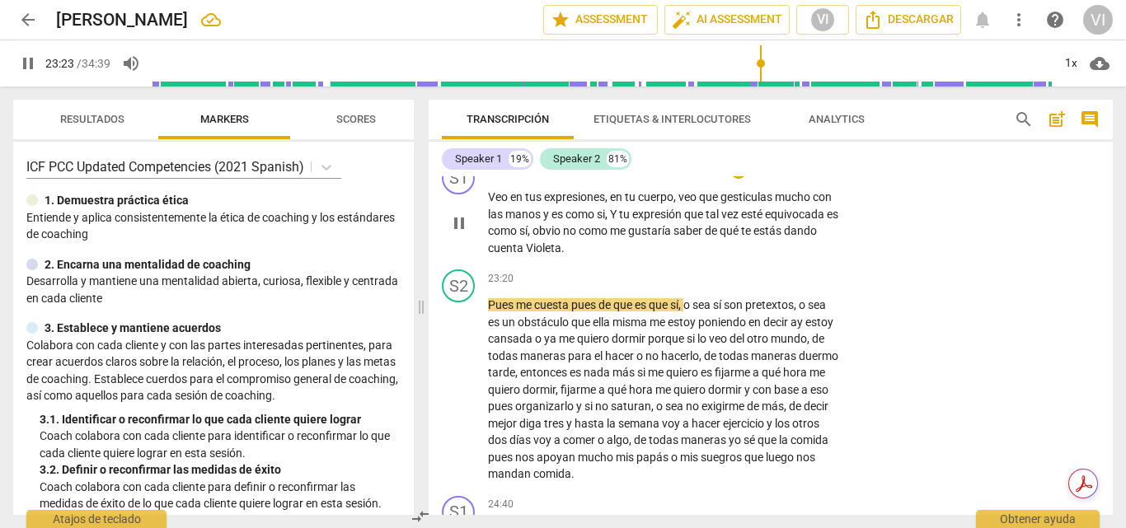
scroll to position [3981, 0]
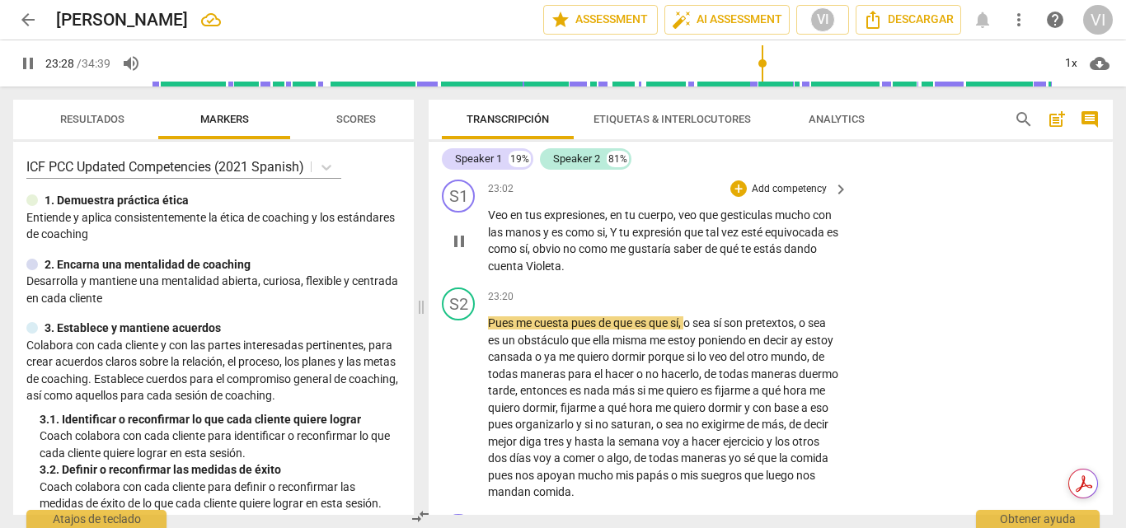
click at [807, 197] on p "Add competency" at bounding box center [789, 189] width 78 height 15
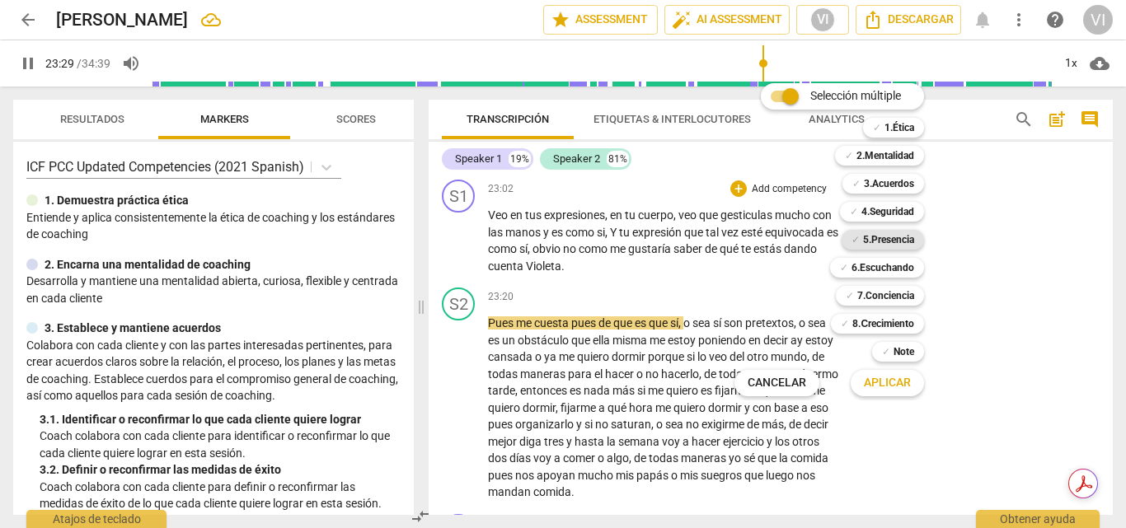
click at [875, 244] on b "5.Presencia" at bounding box center [888, 240] width 51 height 20
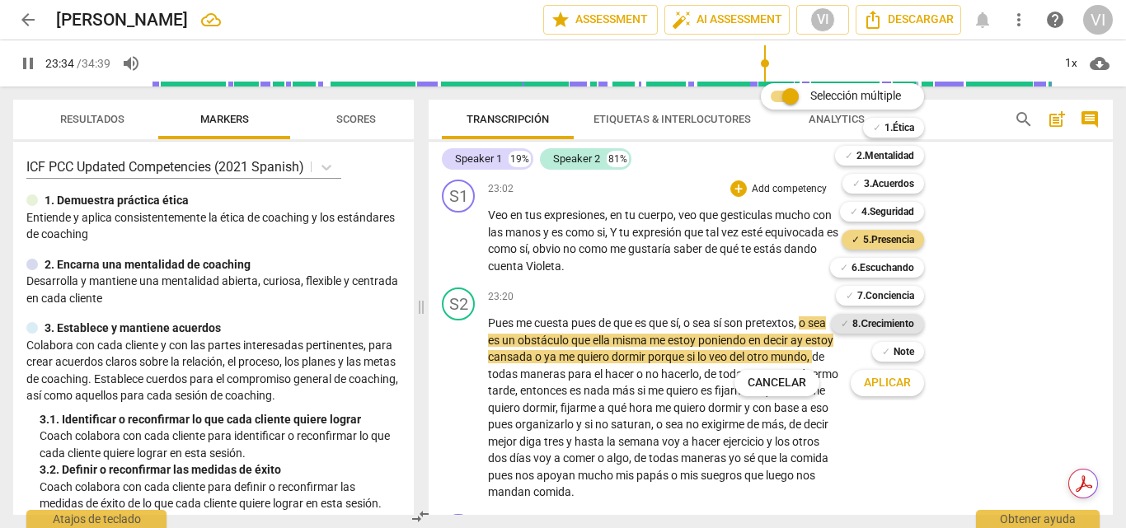
click at [896, 322] on b "8.Сrecimiento" at bounding box center [883, 324] width 62 height 20
click at [883, 384] on span "Aplicar" at bounding box center [887, 383] width 47 height 16
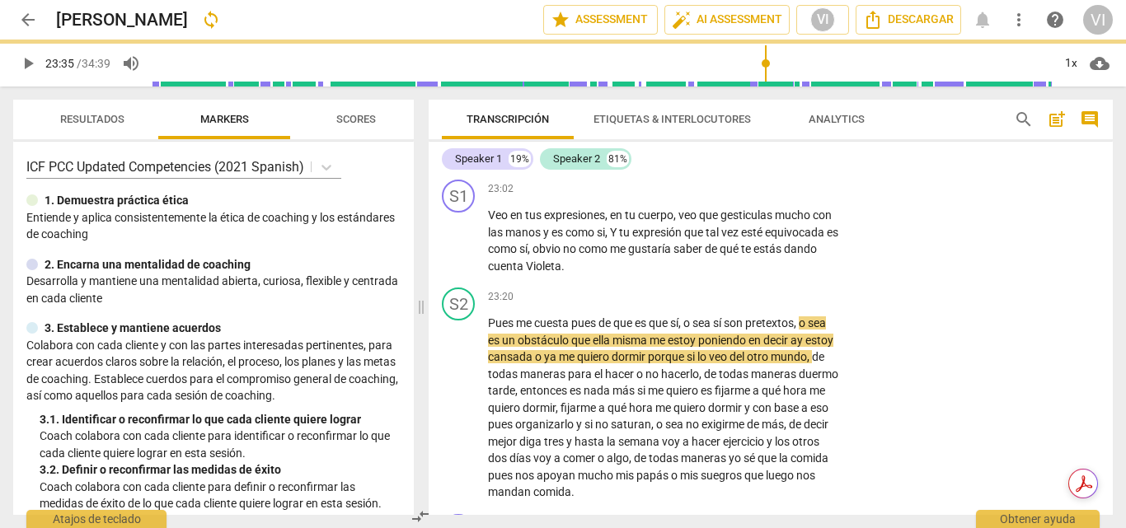
type input "1416"
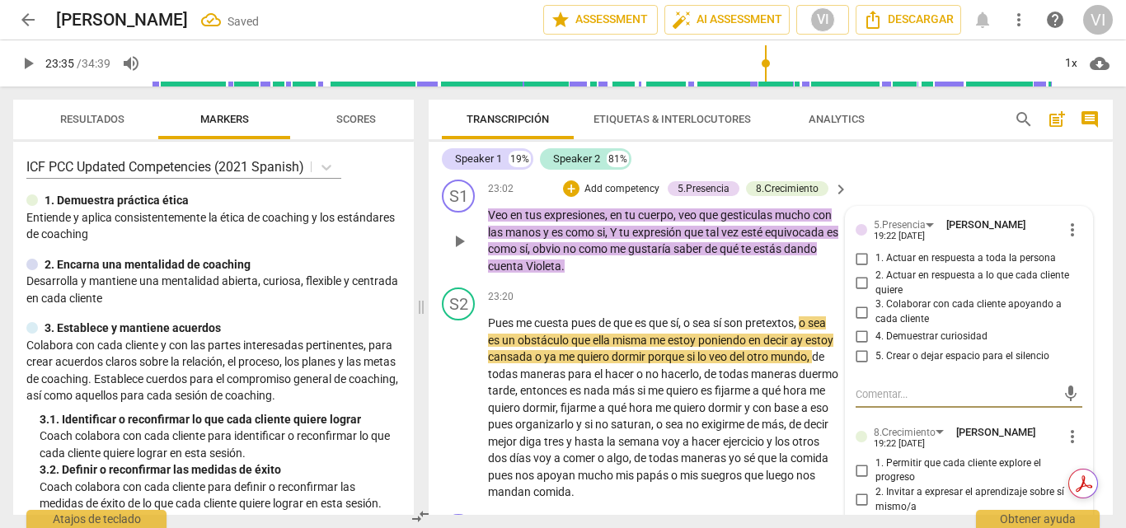
click at [860, 322] on input "3. Colaborar con cada cliente apoyando a cada cliente" at bounding box center [862, 312] width 26 height 20
checkbox input "true"
click at [857, 347] on input "4. Demuestrar curiosidad" at bounding box center [862, 337] width 26 height 20
checkbox input "true"
click at [857, 269] on input "1. Actuar en respuesta a toda la persona" at bounding box center [862, 259] width 26 height 20
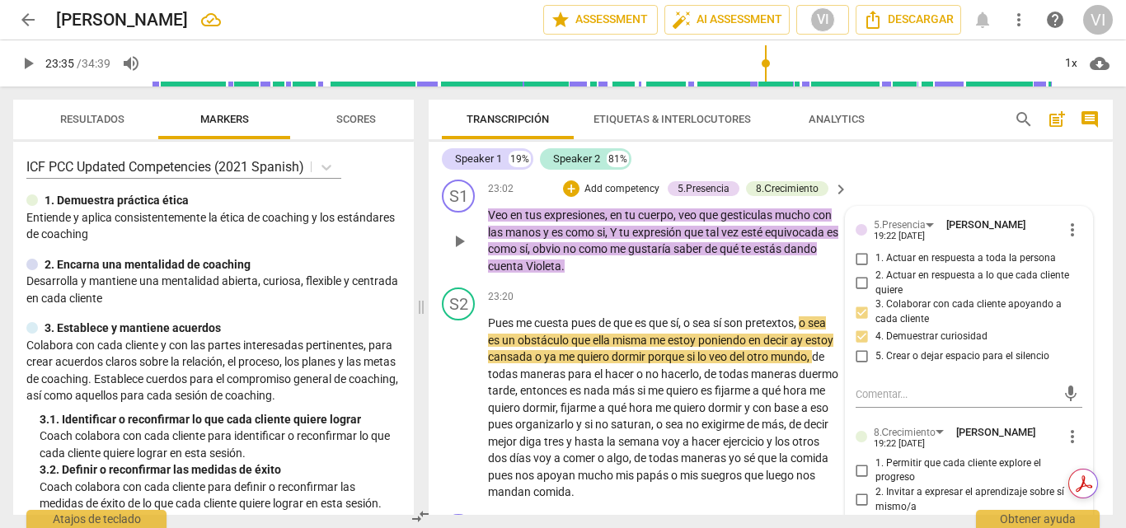
checkbox input "true"
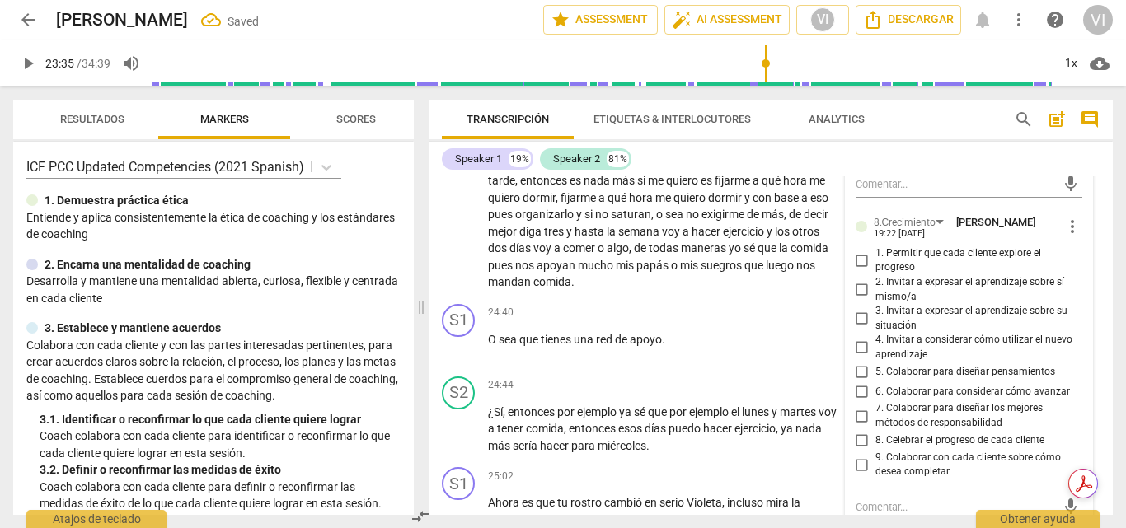
scroll to position [4229, 0]
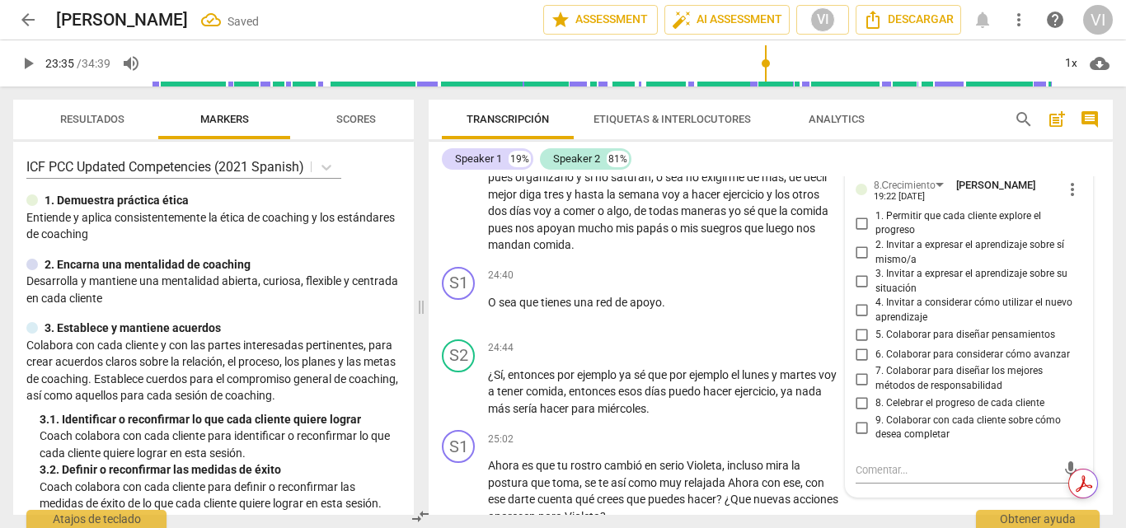
click at [858, 233] on input "1. Permitir que cada cliente explore el progreso" at bounding box center [862, 223] width 26 height 20
checkbox input "true"
click at [862, 263] on input "2. Invitar a expresar el aprendizaje sobre sí mismo/a" at bounding box center [862, 253] width 26 height 20
checkbox input "true"
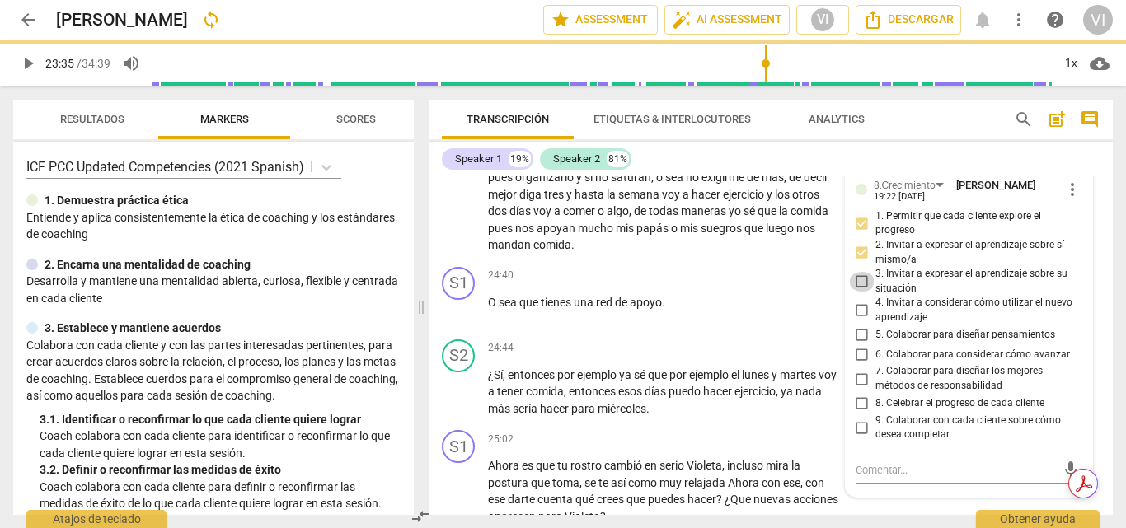
click at [858, 292] on input "3. Invitar a expresar el aprendizaje sobre su situación" at bounding box center [862, 282] width 26 height 20
checkbox input "true"
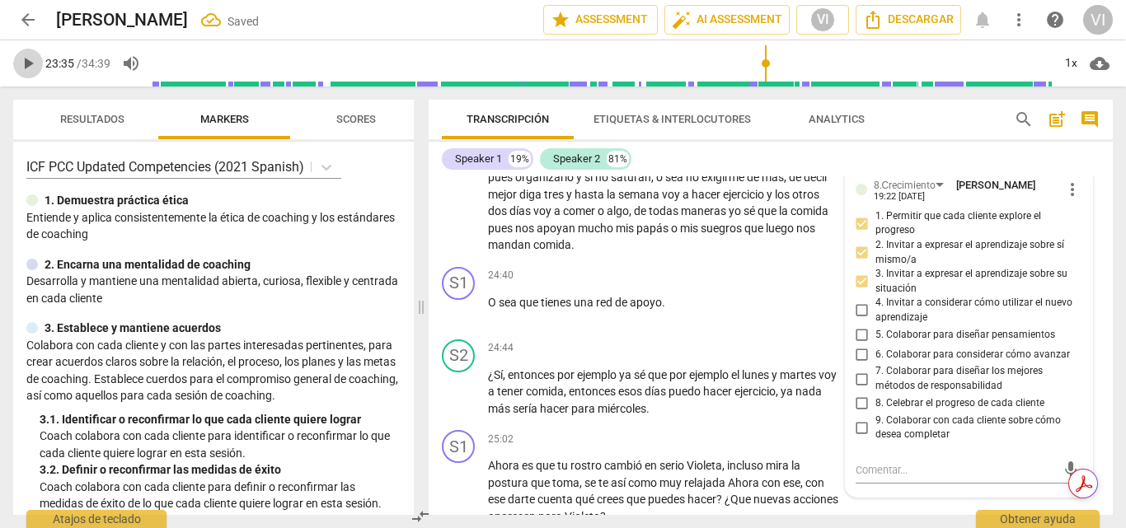
click at [26, 61] on span "play_arrow" at bounding box center [28, 64] width 20 height 20
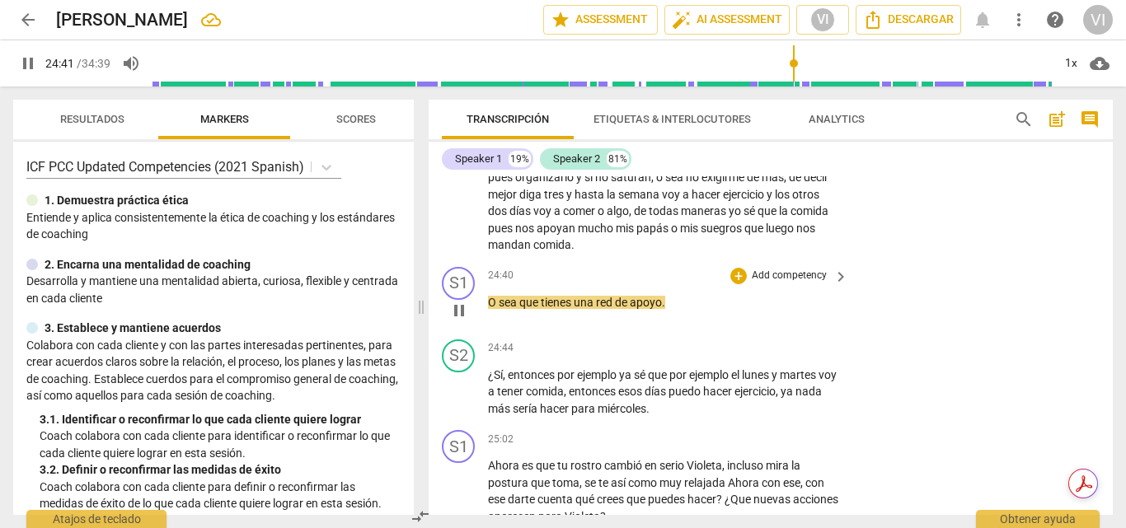
click at [781, 284] on p "Add competency" at bounding box center [789, 276] width 78 height 15
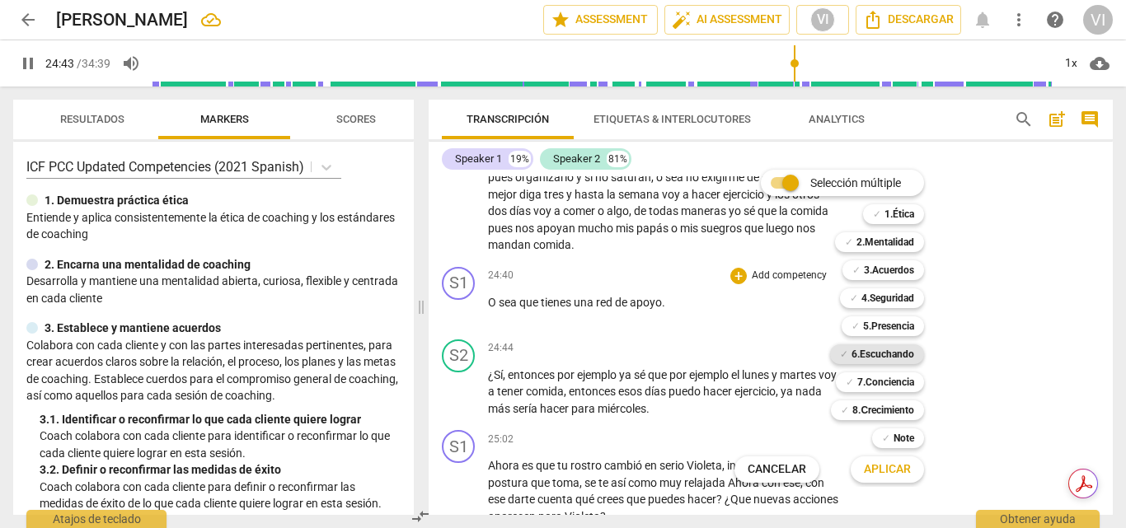
click at [876, 353] on b "6.Escuchando" at bounding box center [882, 354] width 63 height 20
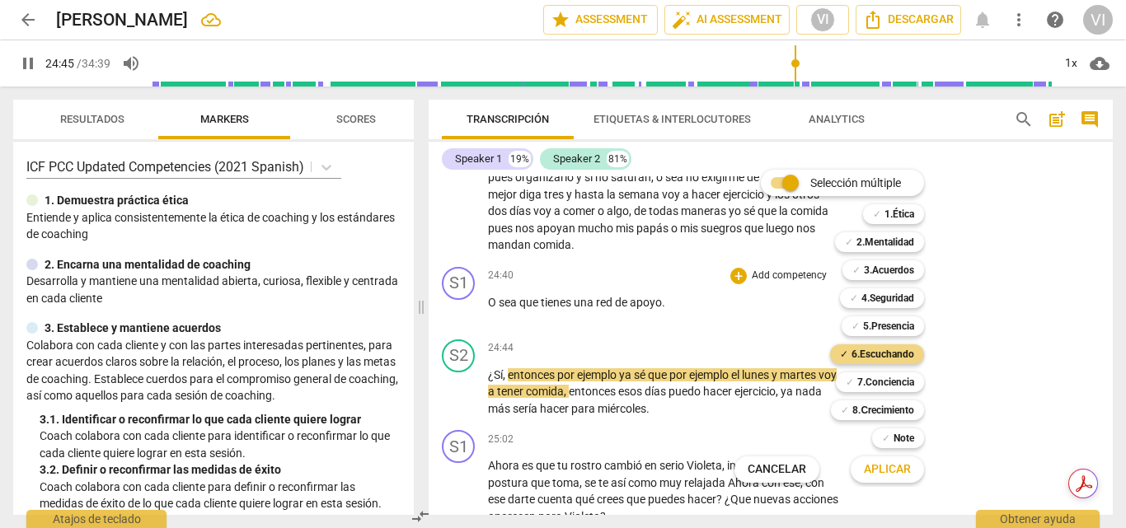
click at [891, 471] on span "Aplicar" at bounding box center [887, 470] width 47 height 16
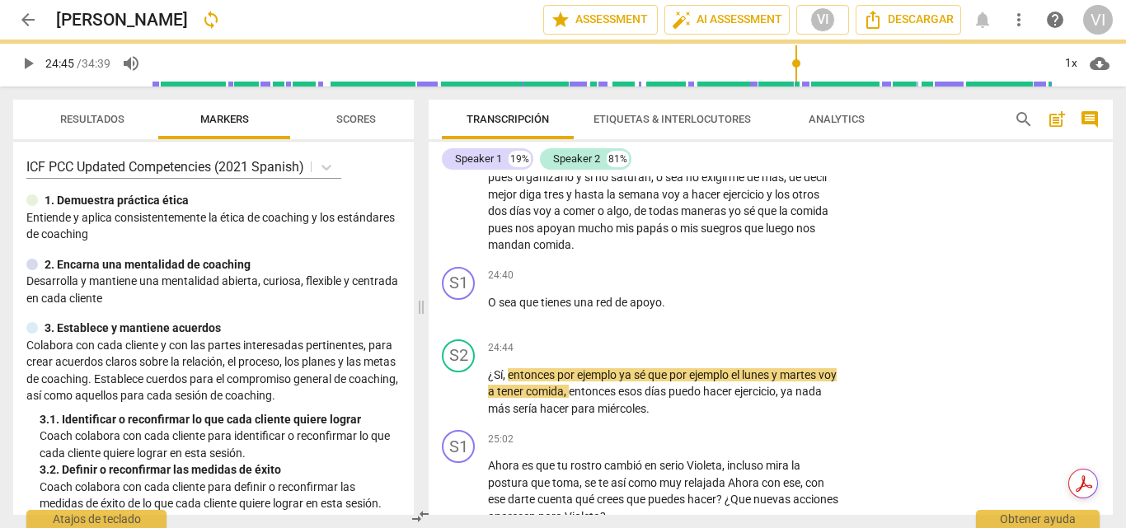
type input "1486"
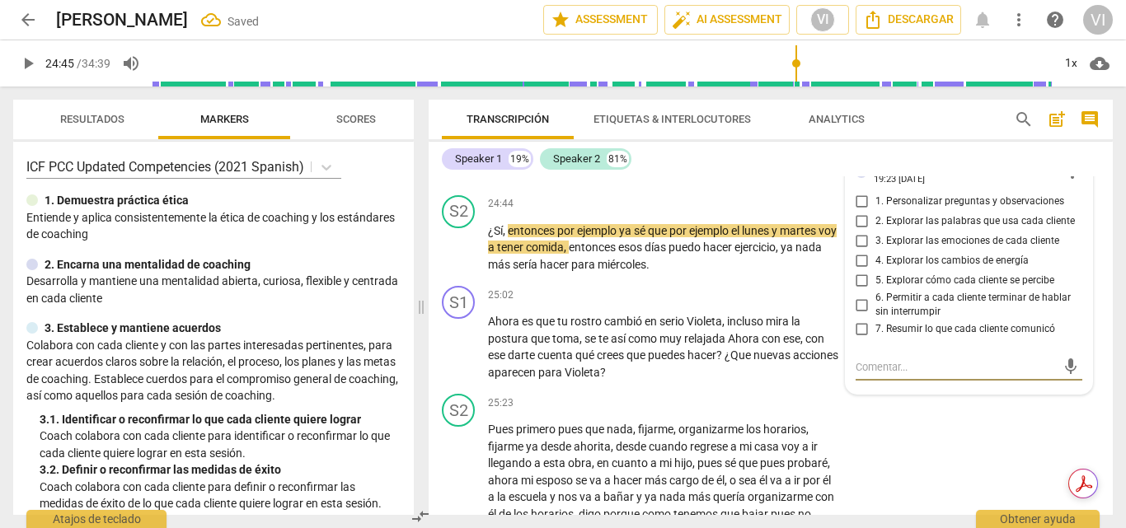
scroll to position [4363, 0]
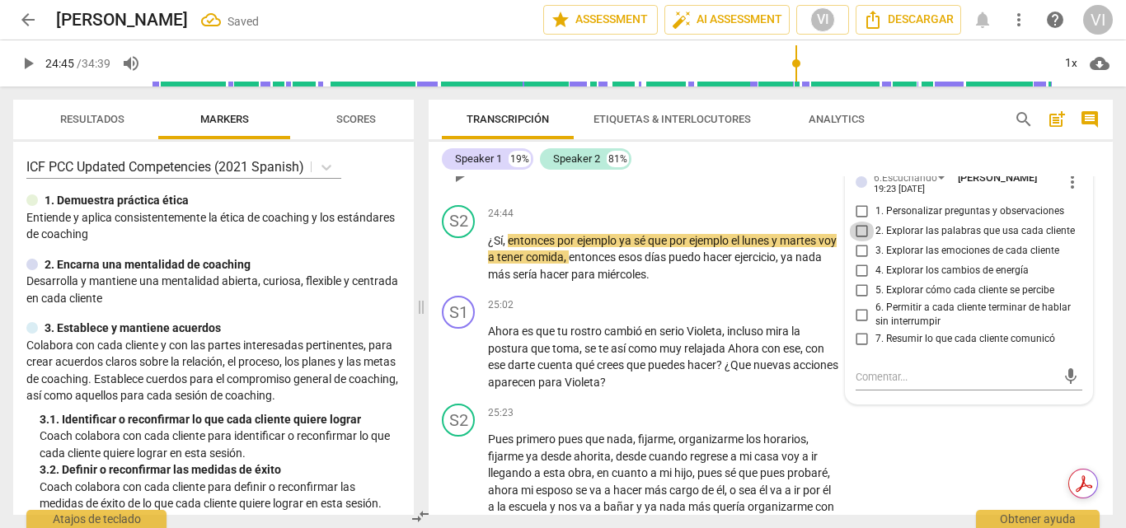
click at [864, 241] on input "2. Explorar las palabras que usa cada cliente" at bounding box center [862, 232] width 26 height 20
checkbox input "true"
click at [860, 349] on input "7. Resumir lo que cada cliente comunicó" at bounding box center [862, 340] width 26 height 20
checkbox input "true"
click at [861, 325] on input "6. Permitir a cada cliente terminar de hablar sin interrumpir" at bounding box center [862, 315] width 26 height 20
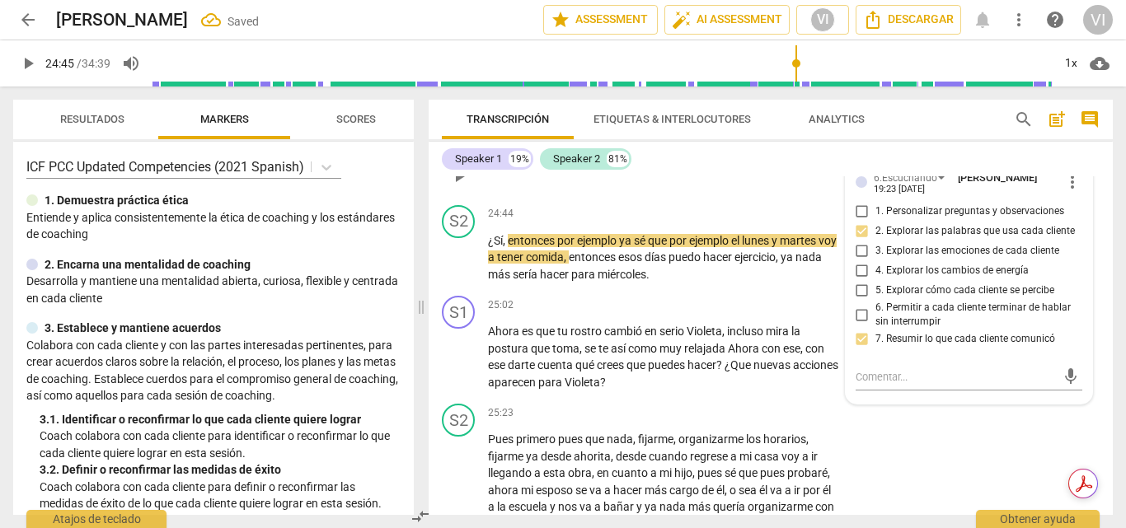
checkbox input "true"
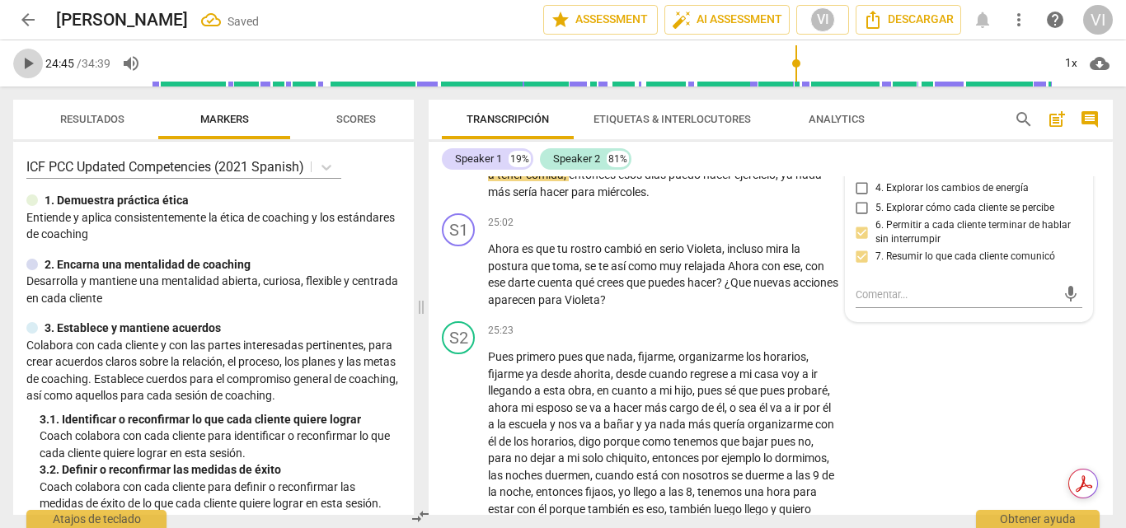
click at [30, 59] on span "play_arrow" at bounding box center [28, 64] width 20 height 20
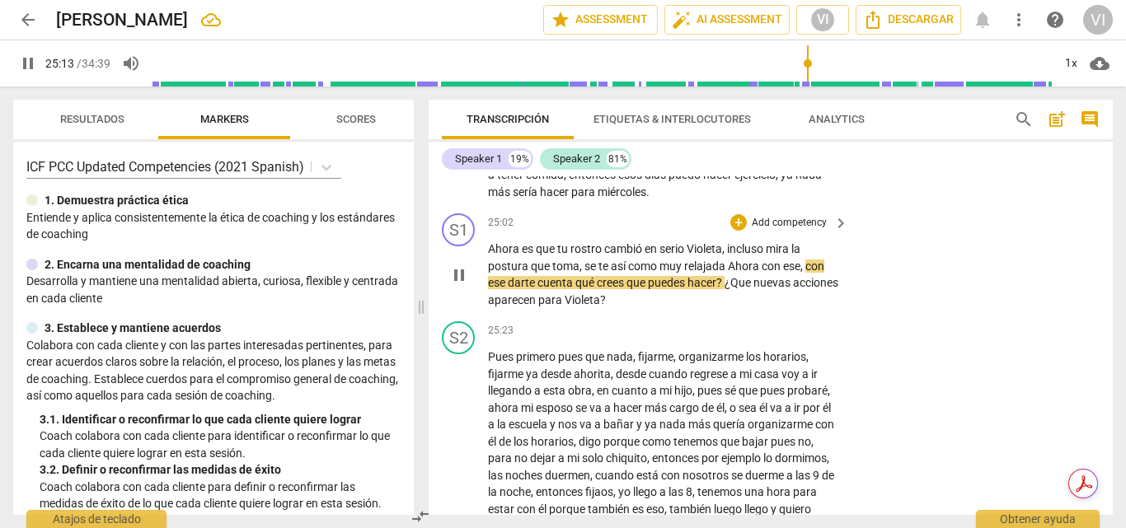
click at [800, 231] on p "Add competency" at bounding box center [789, 223] width 78 height 15
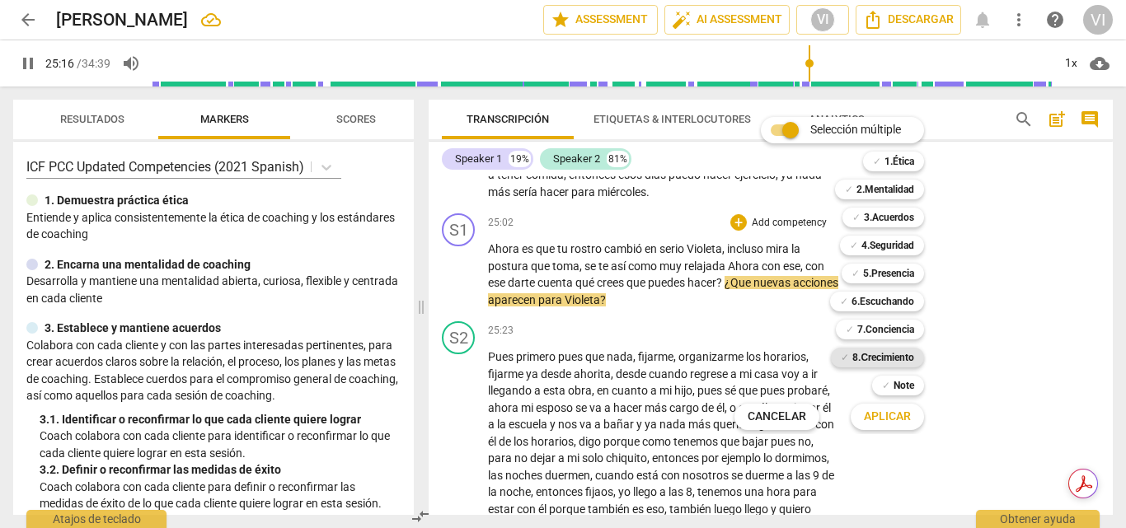
click at [898, 357] on b "8.Сrecimiento" at bounding box center [883, 358] width 62 height 20
click at [889, 420] on span "Aplicar" at bounding box center [887, 417] width 47 height 16
type input "1518"
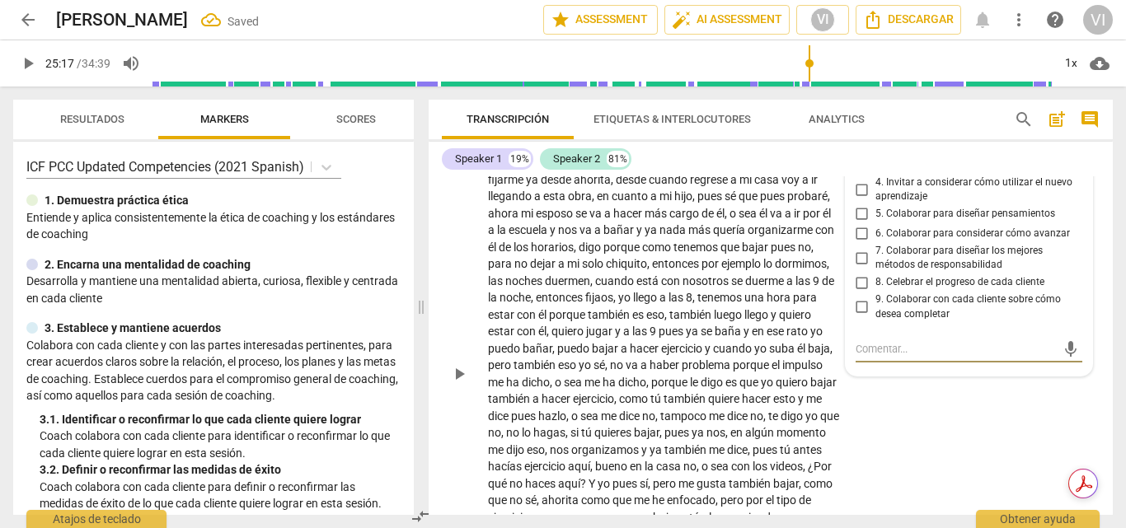
scroll to position [4612, 0]
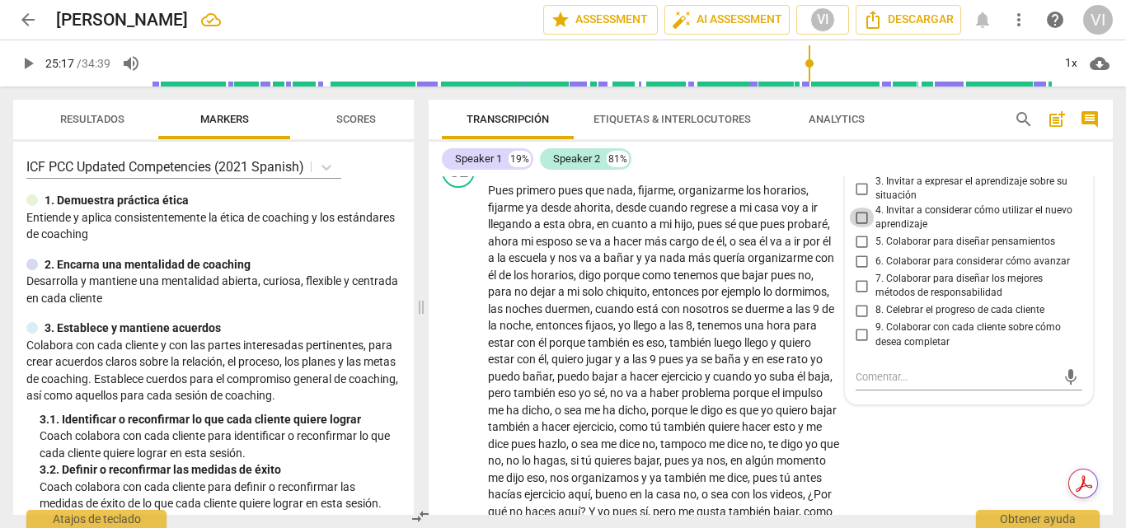
click at [865, 227] on input "4. Invitar a considerar cómo utilizar el nuevo aprendizaje" at bounding box center [862, 218] width 26 height 20
checkbox input "true"
click at [854, 272] on input "6. Colaborar para considerar cómo avanzar" at bounding box center [862, 262] width 26 height 20
checkbox input "true"
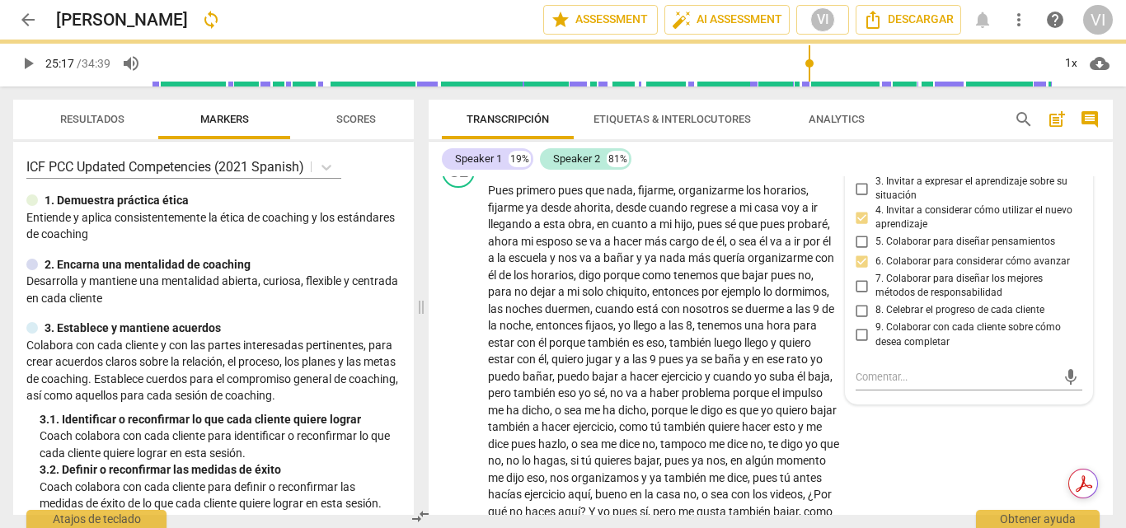
click at [860, 321] on input "8. Celebrar el progreso de cada cliente" at bounding box center [862, 311] width 26 height 20
checkbox input "true"
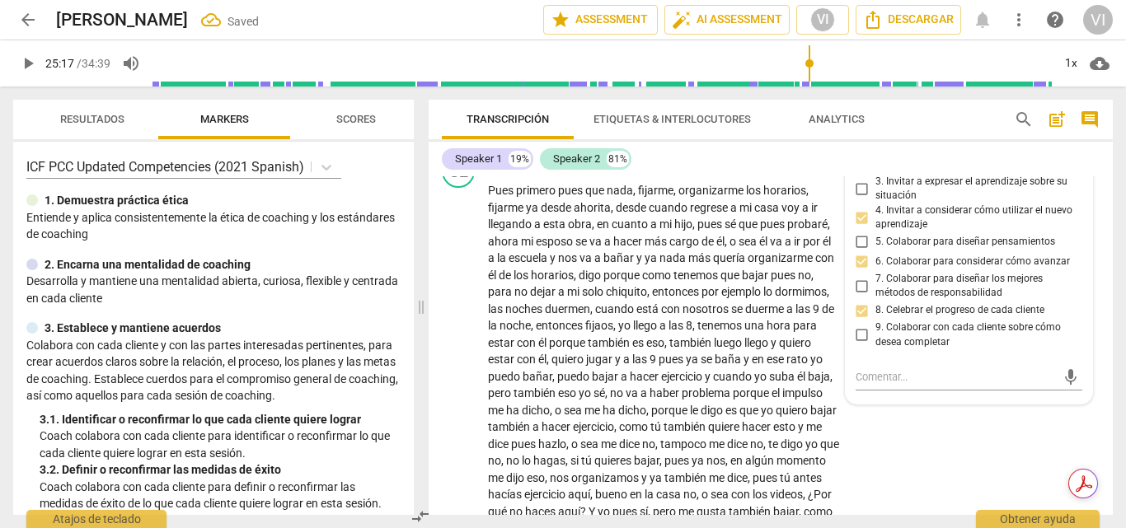
click at [27, 62] on span "play_arrow" at bounding box center [28, 64] width 20 height 20
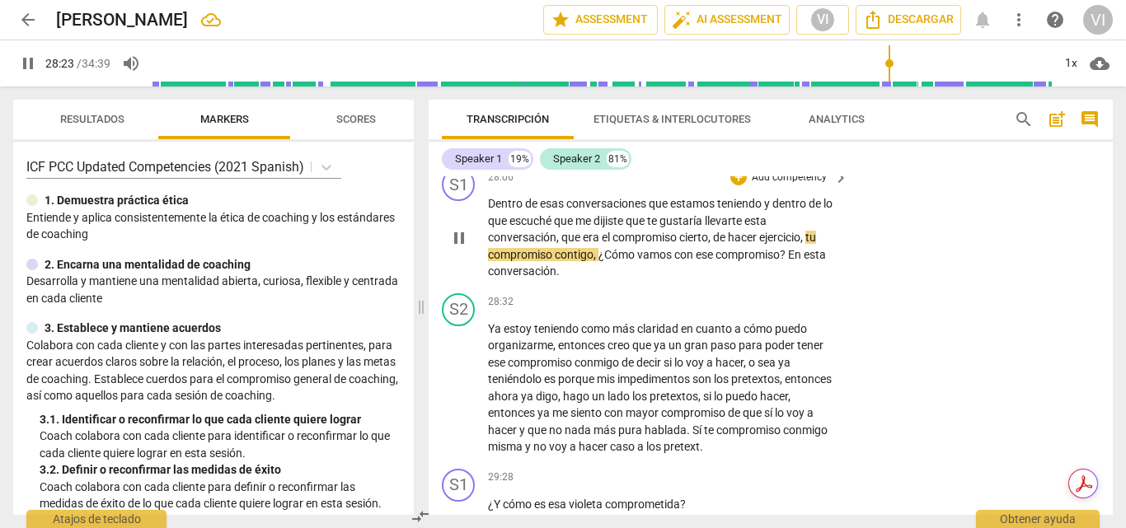
scroll to position [5106, 0]
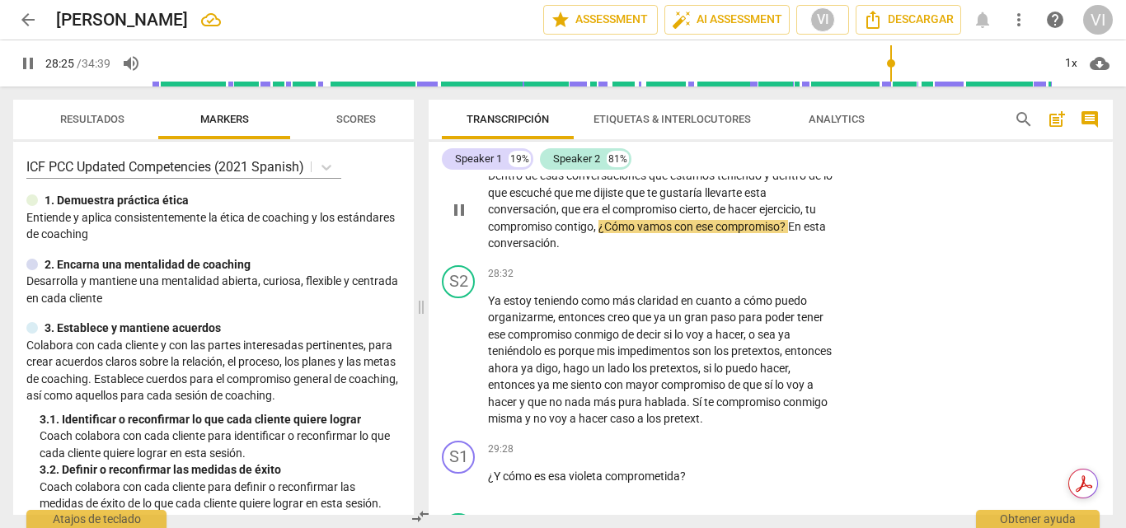
click at [785, 157] on p "Add competency" at bounding box center [789, 150] width 78 height 15
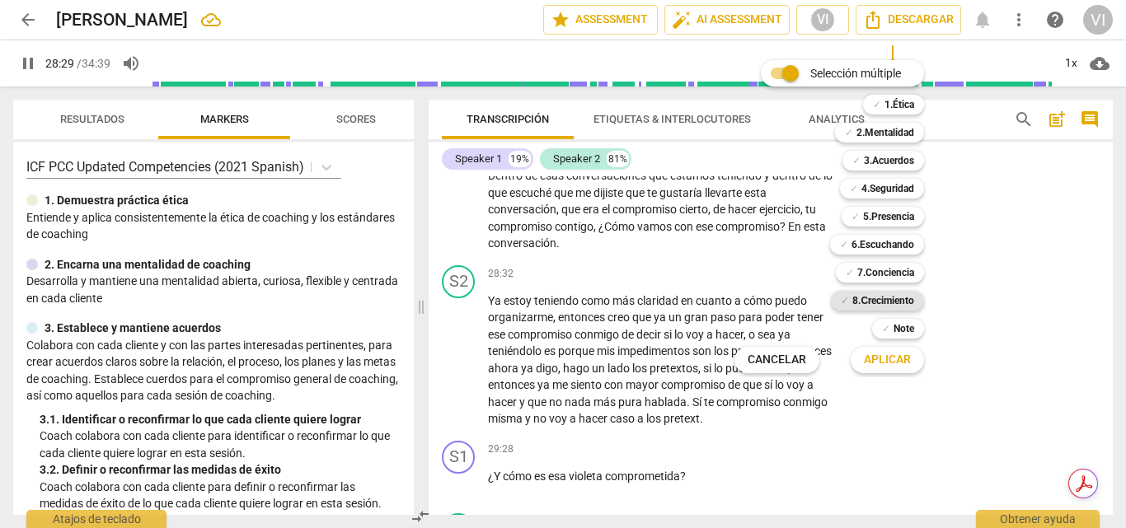
click at [893, 294] on b "8.Сrecimiento" at bounding box center [883, 301] width 62 height 20
click at [893, 361] on span "Aplicar" at bounding box center [887, 360] width 47 height 16
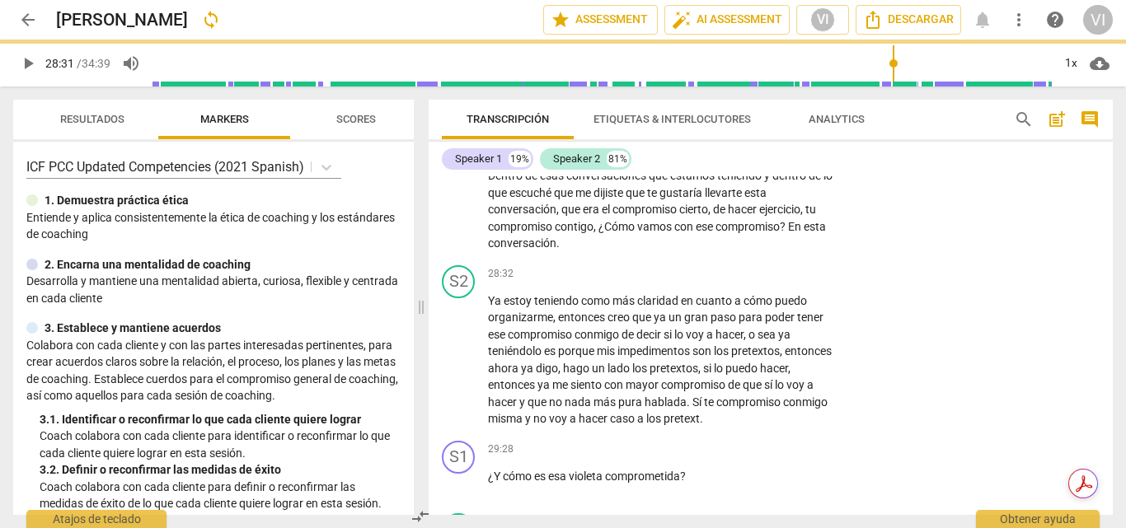
type input "1711"
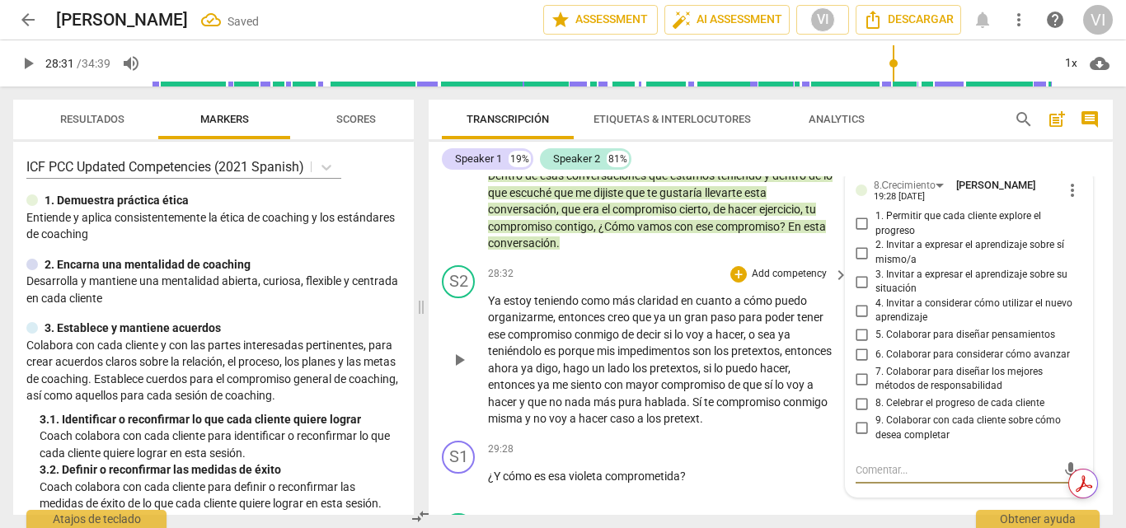
scroll to position [5299, 0]
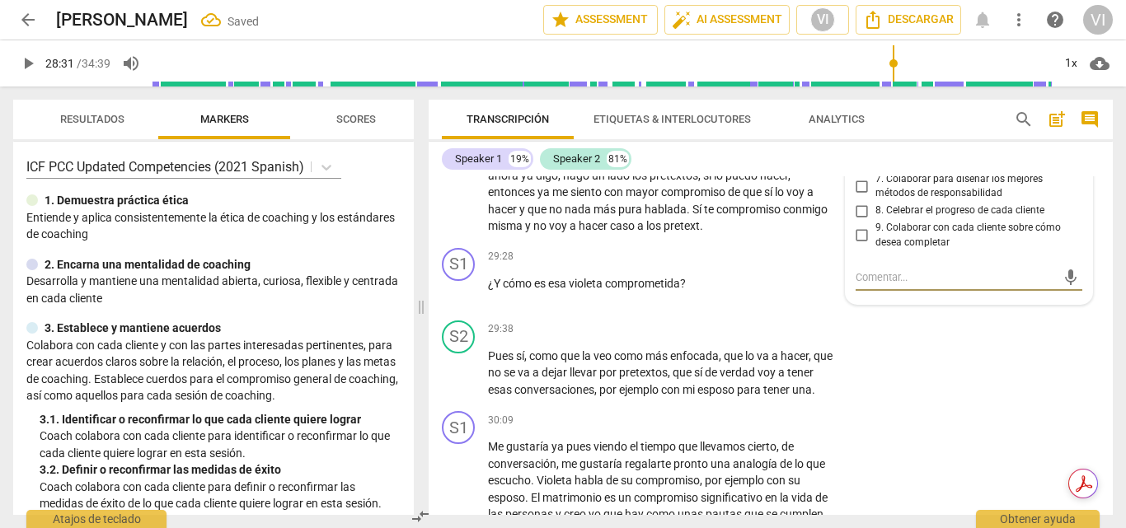
click at [852, 172] on input "6. Colaborar para considerar cómo avanzar" at bounding box center [862, 162] width 26 height 20
checkbox input "true"
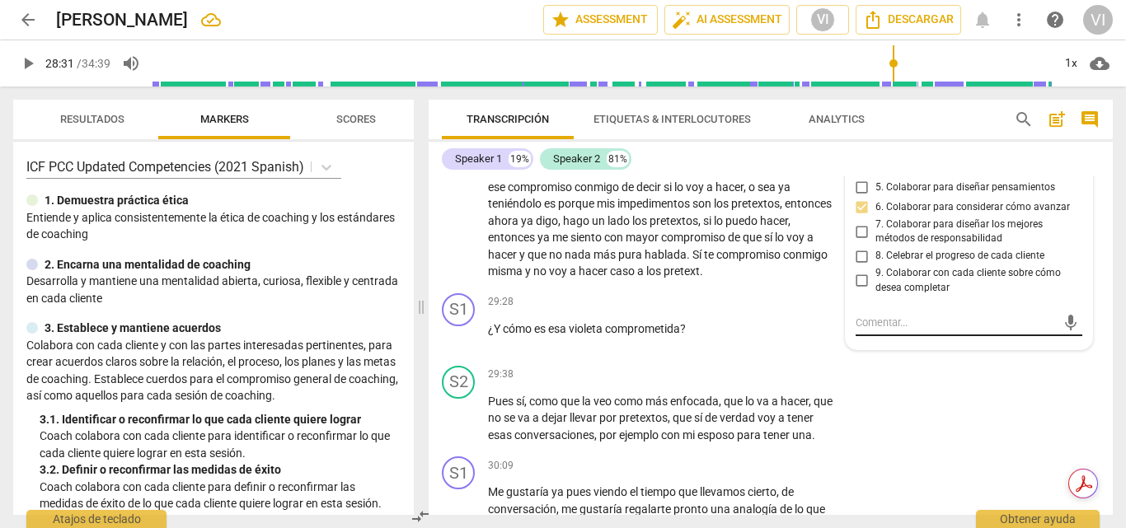
scroll to position [5217, 0]
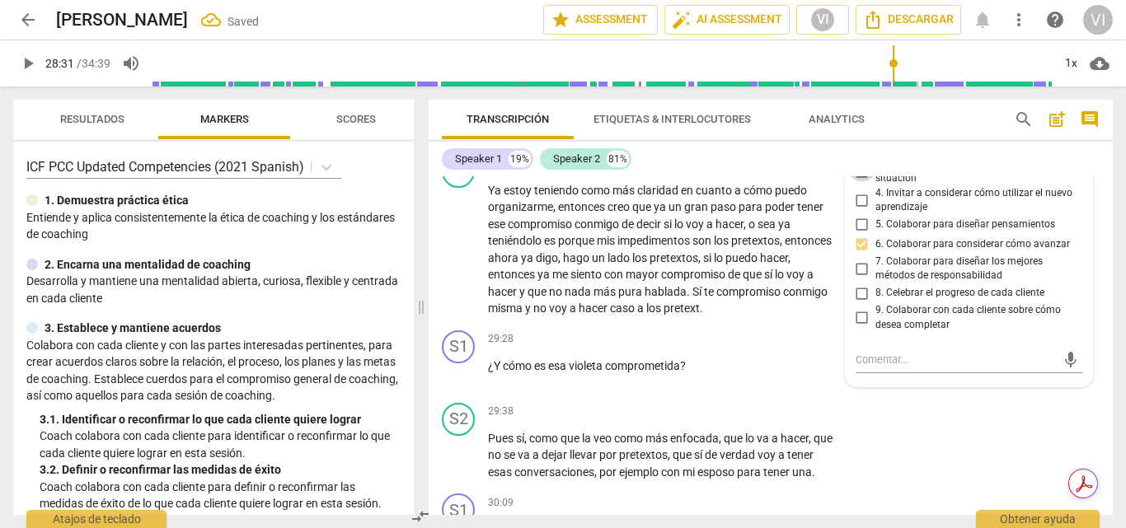
click at [860, 181] on input "3. Invitar a expresar el aprendizaje sobre su situación" at bounding box center [862, 172] width 26 height 20
checkbox input "true"
click at [858, 152] on input "2. Invitar a expresar el aprendizaje sobre sí mismo/a" at bounding box center [862, 143] width 26 height 20
checkbox input "true"
click at [33, 61] on span "play_arrow" at bounding box center [28, 64] width 20 height 20
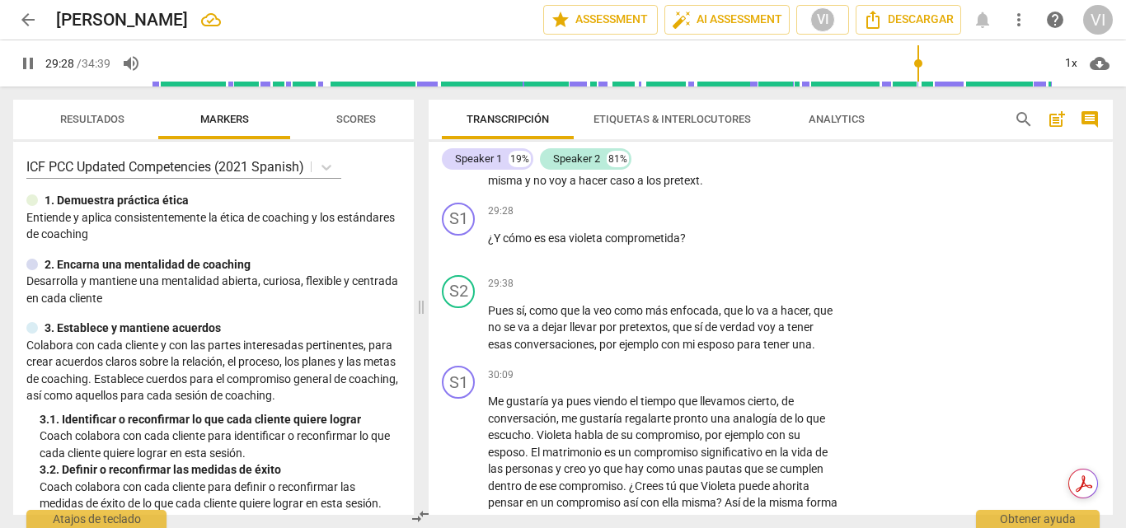
scroll to position [5382, 0]
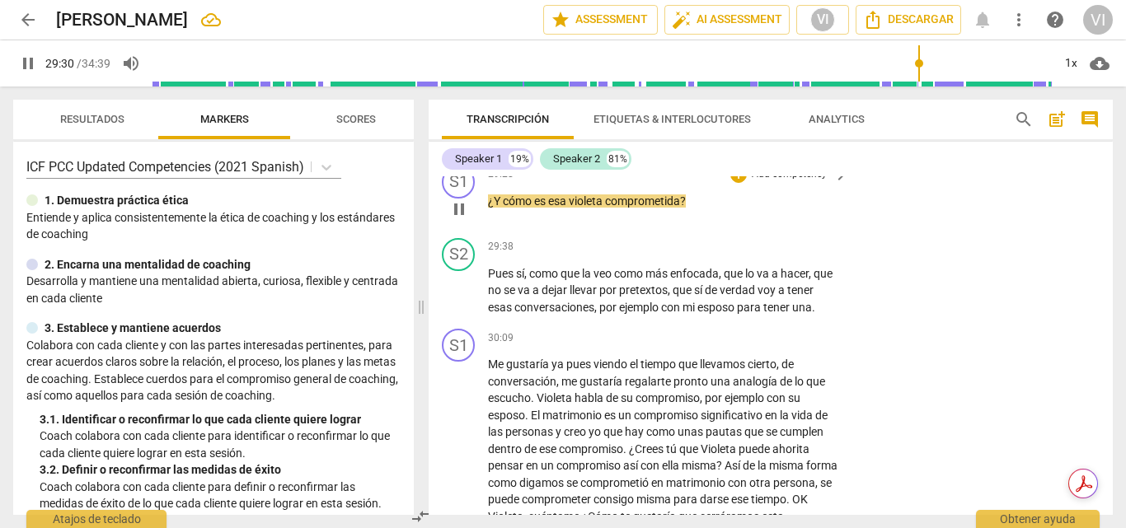
click at [798, 182] on p "Add competency" at bounding box center [789, 174] width 78 height 15
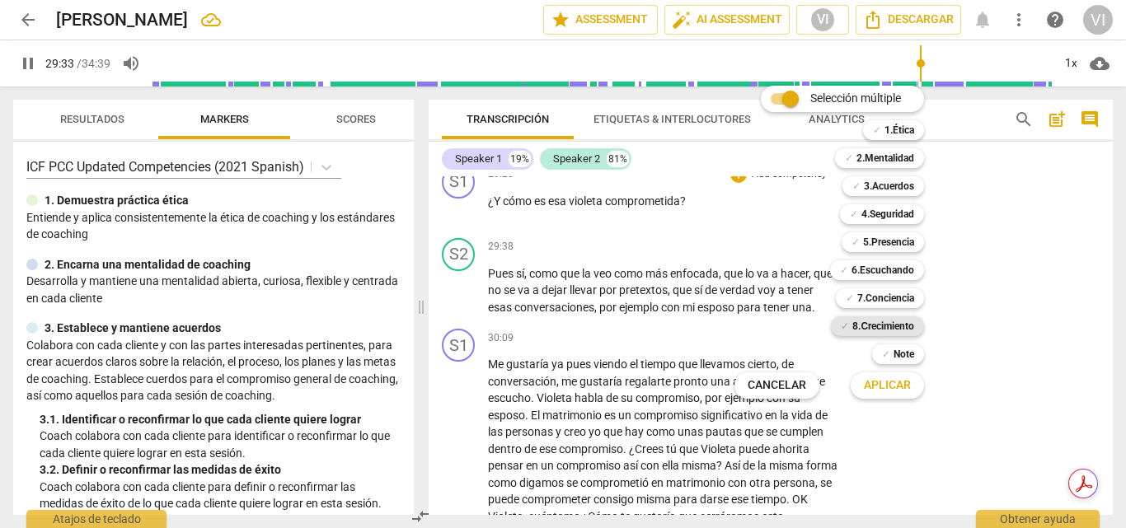
click at [893, 326] on b "8.Сrecimiento" at bounding box center [883, 326] width 62 height 20
click at [879, 388] on span "Aplicar" at bounding box center [887, 385] width 47 height 16
type input "1775"
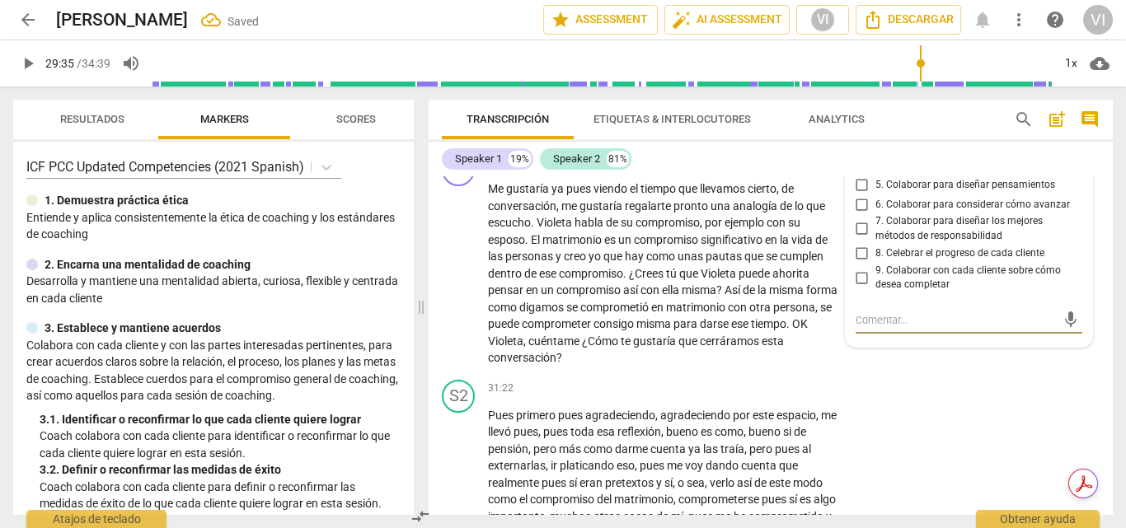
scroll to position [5517, 0]
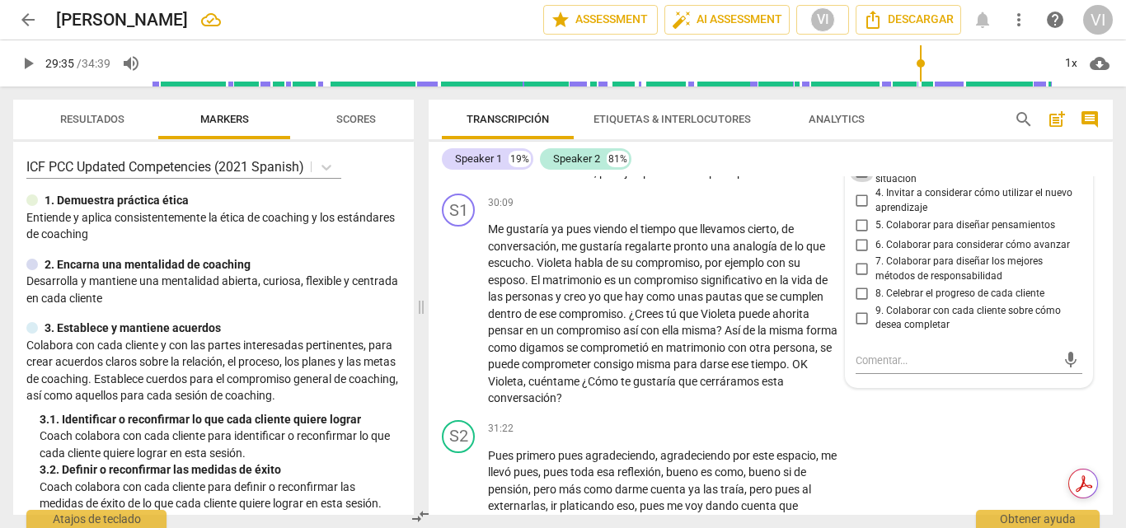
click at [858, 182] on input "3. Invitar a expresar el aprendizaje sobre su situación" at bounding box center [862, 172] width 26 height 20
checkbox input "true"
click at [861, 153] on input "2. Invitar a expresar el aprendizaje sobre sí mismo/a" at bounding box center [862, 144] width 26 height 20
checkbox input "true"
click at [29, 66] on span "play_arrow" at bounding box center [28, 64] width 20 height 20
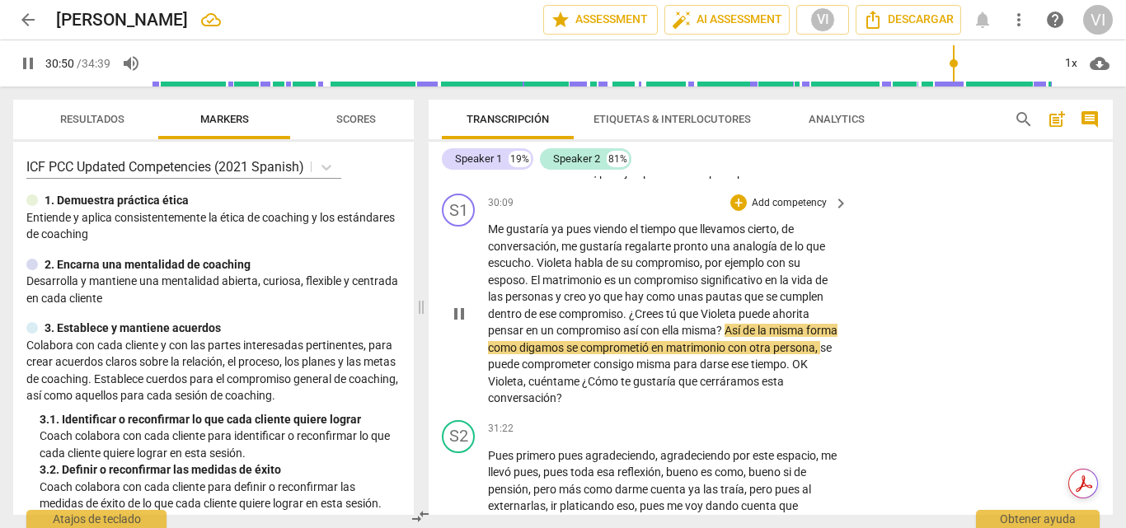
click at [794, 211] on p "Add competency" at bounding box center [789, 203] width 78 height 15
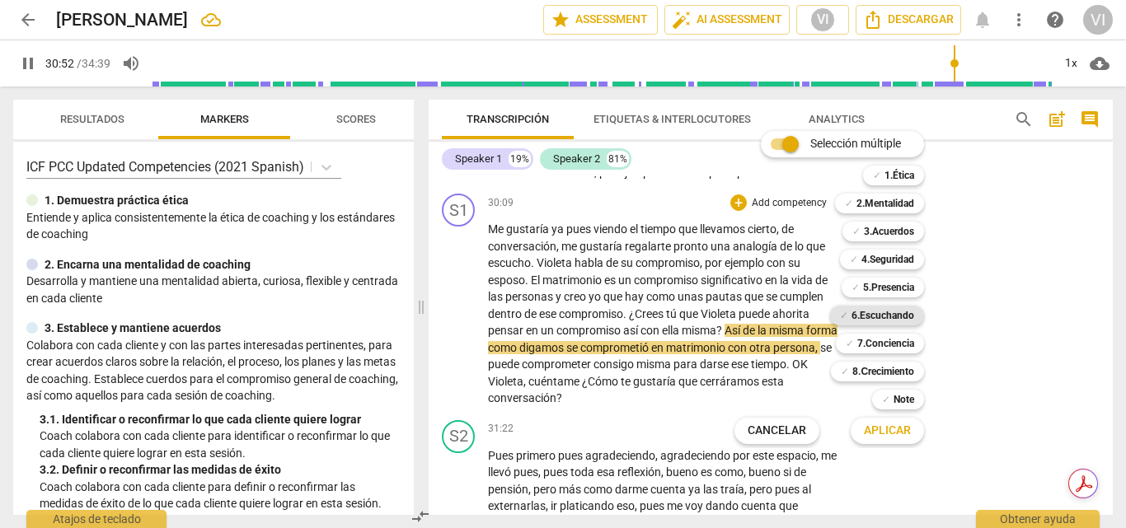
click at [874, 314] on b "6.Escuchando" at bounding box center [882, 316] width 63 height 20
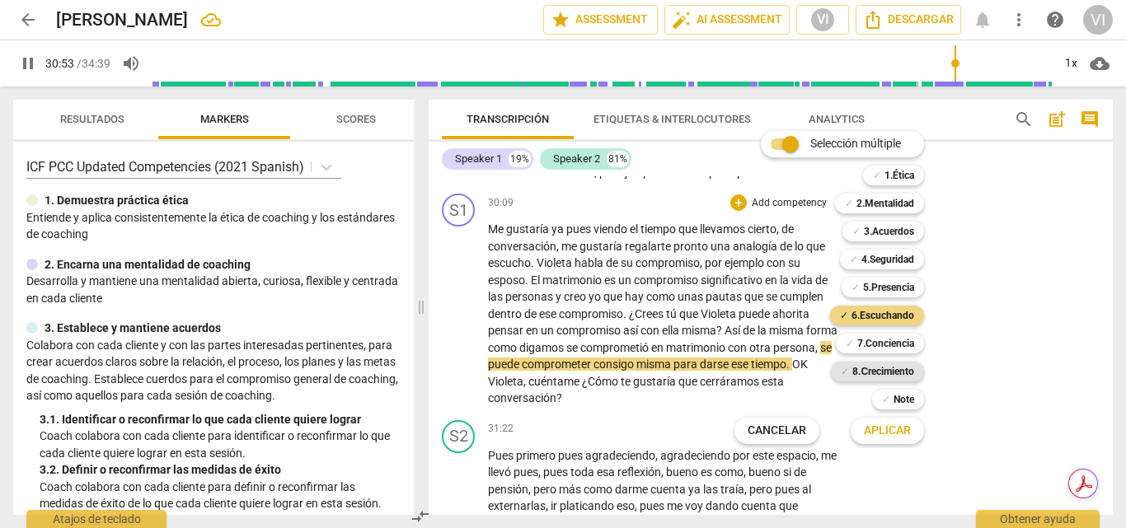
click at [892, 372] on b "8.Сrecimiento" at bounding box center [883, 372] width 62 height 20
click at [896, 433] on span "Aplicar" at bounding box center [887, 431] width 47 height 16
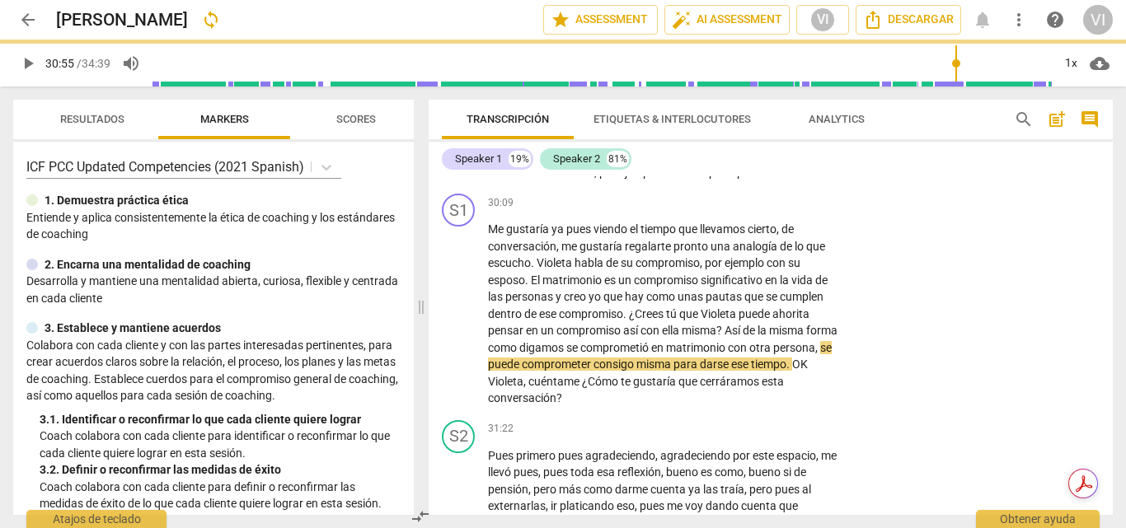
type input "1856"
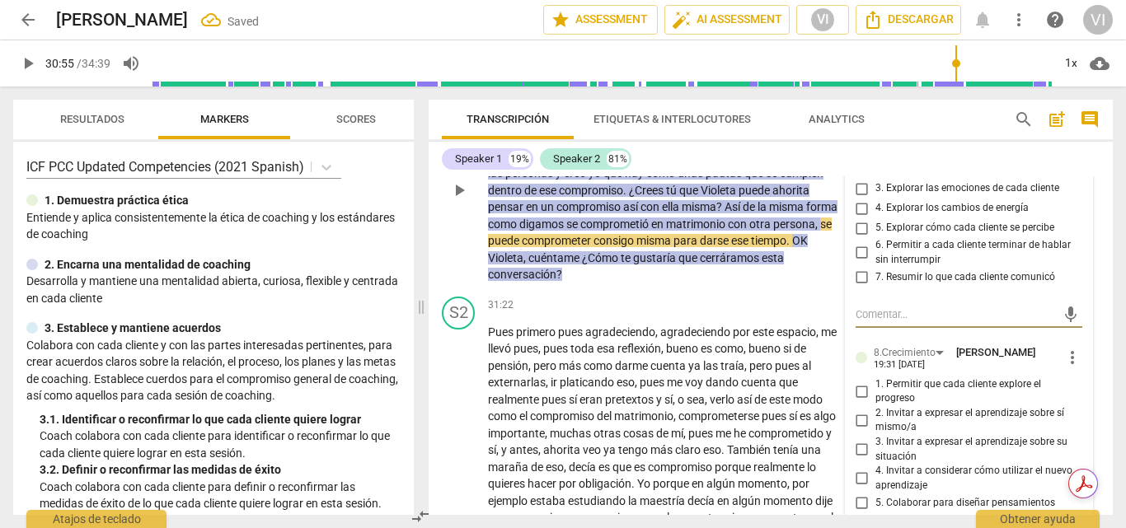
scroll to position [5612, 0]
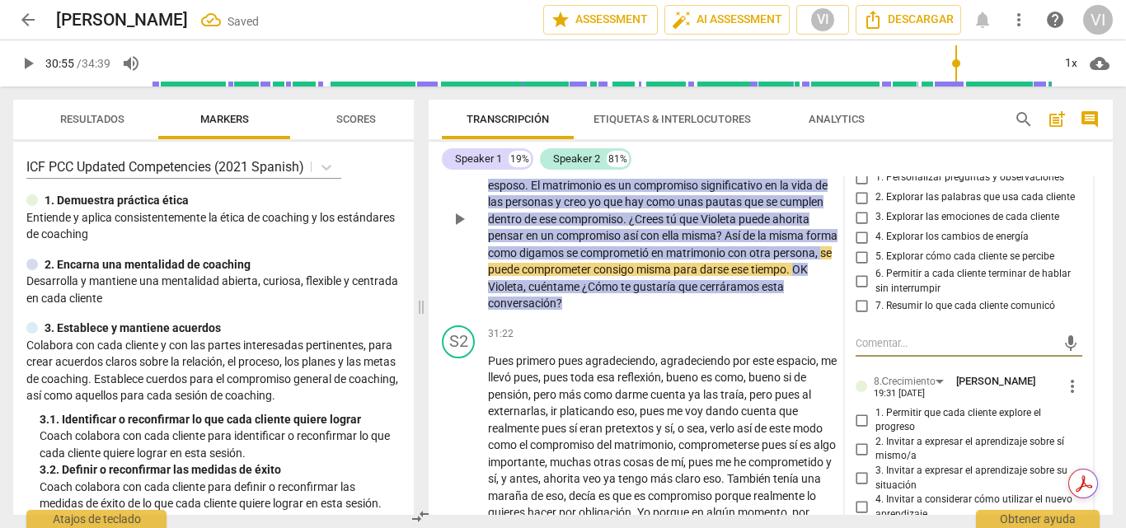
click at [858, 188] on input "1. Personalizar preguntas y observaciones" at bounding box center [862, 178] width 26 height 20
checkbox input "true"
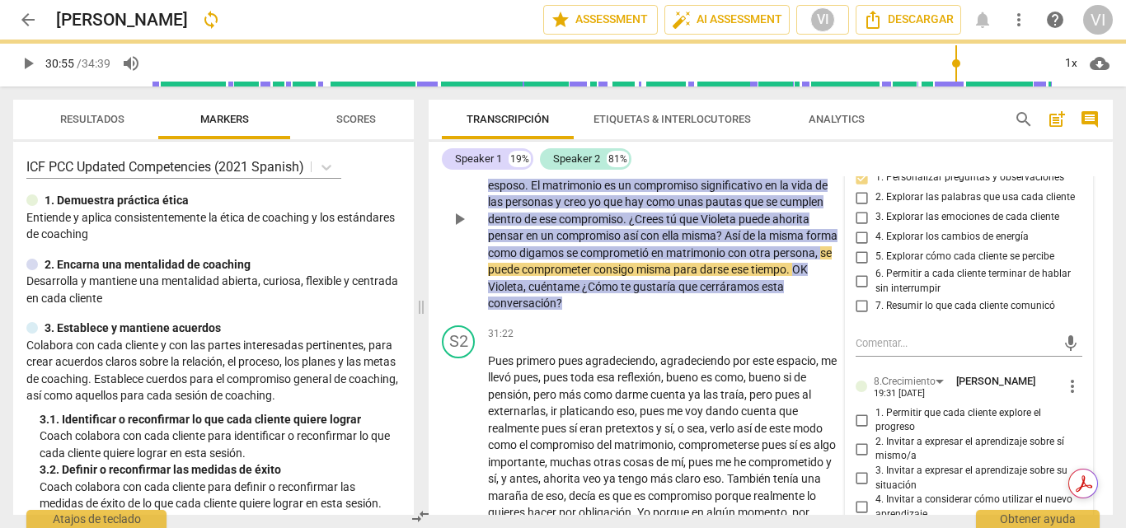
click at [855, 227] on input "3. Explorar las emociones de cada cliente" at bounding box center [862, 218] width 26 height 20
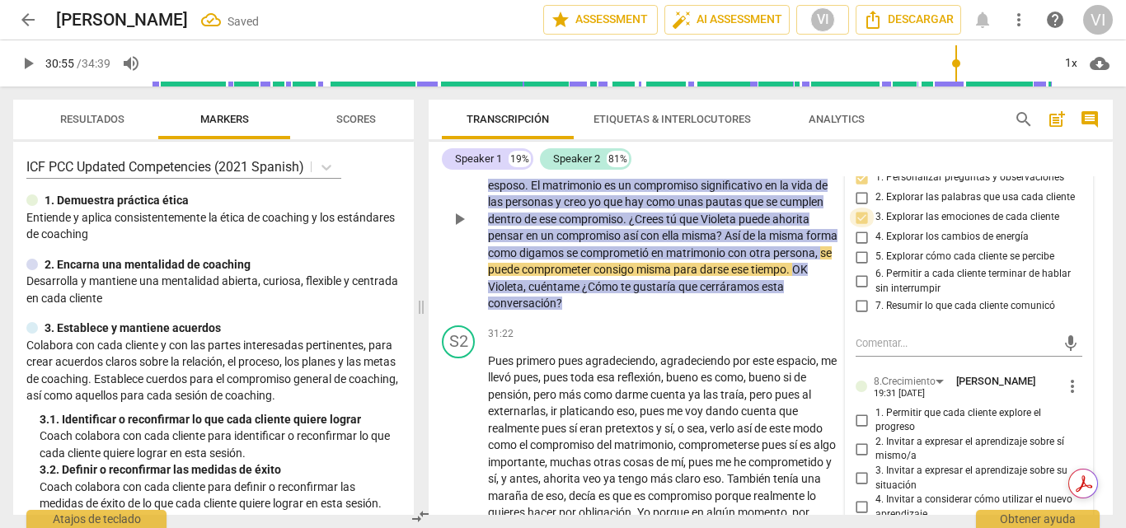
click at [855, 227] on input "3. Explorar las emociones de cada cliente" at bounding box center [862, 218] width 26 height 20
checkbox input "true"
click at [860, 267] on input "5. Explorar cómo cada cliente se percibe" at bounding box center [862, 257] width 26 height 20
checkbox input "true"
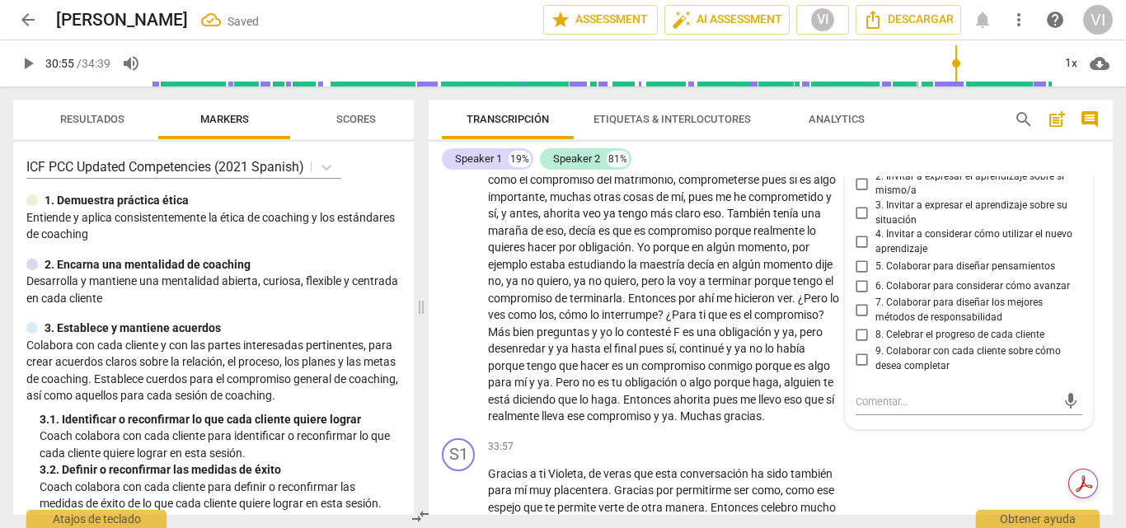
scroll to position [5859, 0]
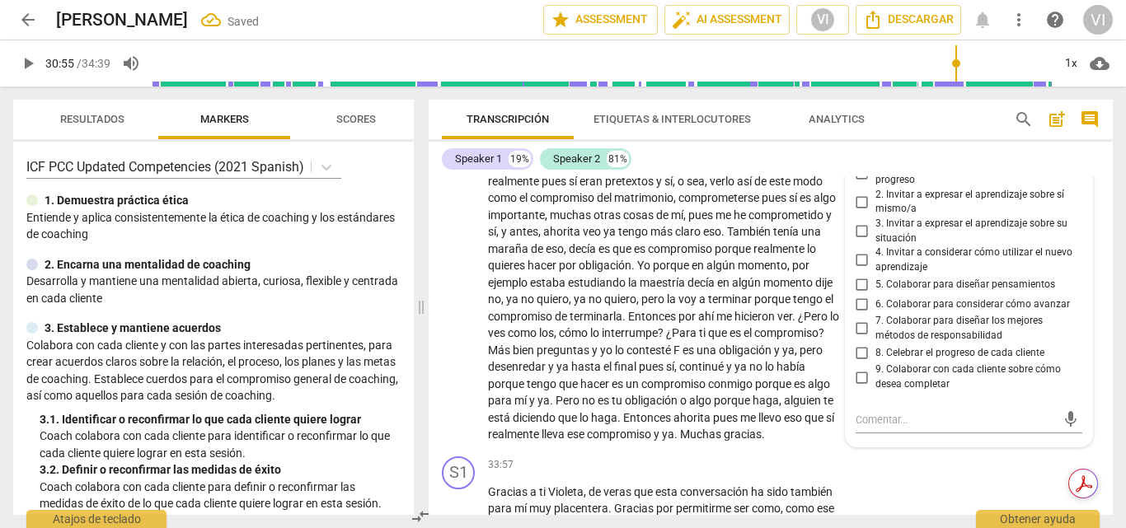
click at [856, 183] on input "1. Permitir que cada cliente explore el progreso" at bounding box center [862, 173] width 26 height 20
checkbox input "true"
click at [855, 212] on input "2. Invitar a expresar el aprendizaje sobre sí mismo/a" at bounding box center [862, 202] width 26 height 20
checkbox input "true"
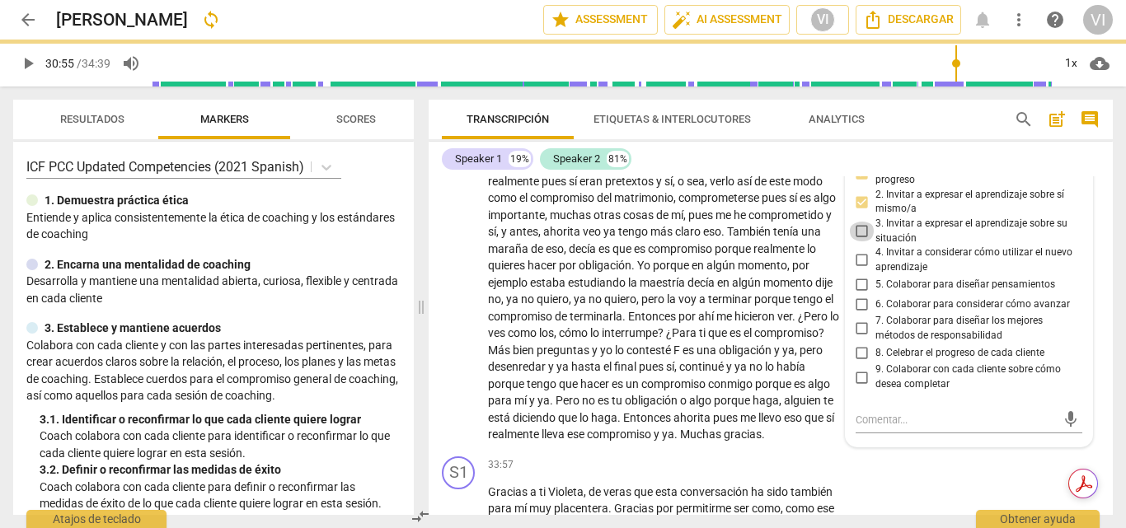
click at [857, 241] on input "3. Invitar a expresar el aprendizaje sobre su situación" at bounding box center [862, 232] width 26 height 20
checkbox input "true"
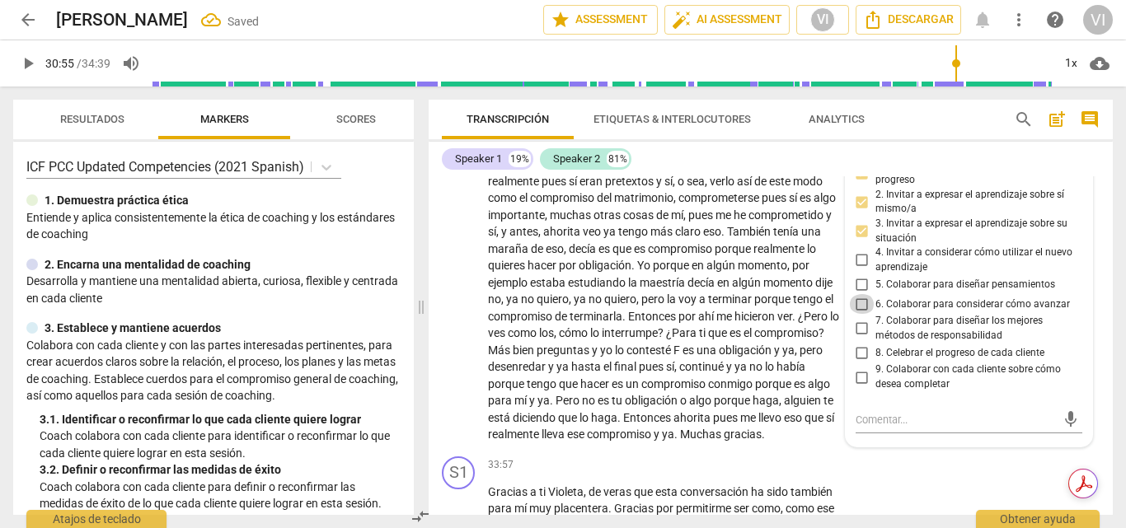
click at [860, 314] on input "6. Colaborar para considerar cómo avanzar" at bounding box center [862, 304] width 26 height 20
checkbox input "true"
click at [860, 339] on input "7. Colaborar para diseñar los mejores métodos de responsabilidad" at bounding box center [862, 329] width 26 height 20
checkbox input "true"
click at [21, 64] on span "play_arrow" at bounding box center [28, 64] width 20 height 20
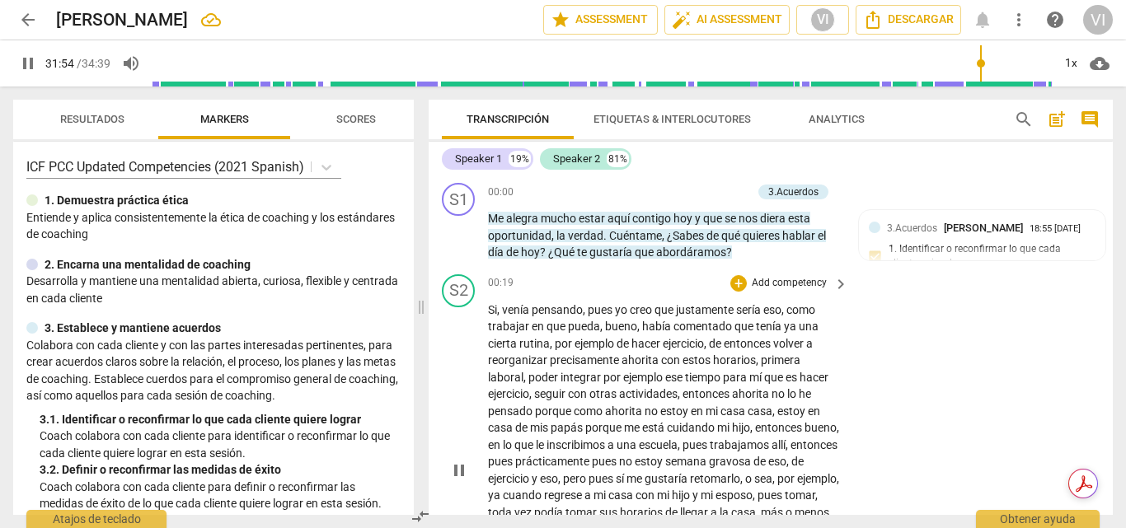
scroll to position [5924, 0]
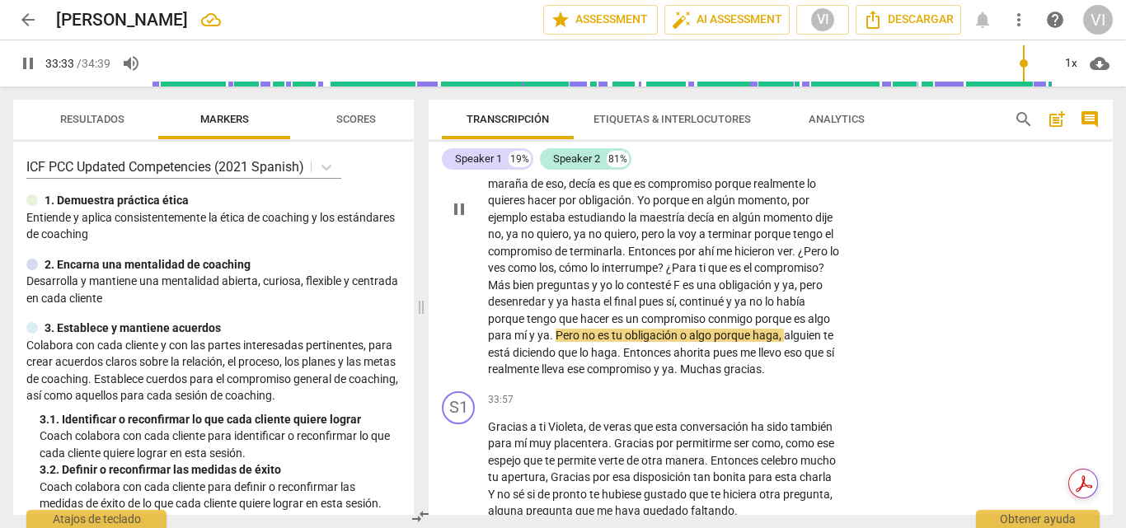
click at [1049, 227] on div "S2 play_arrow pause 31:22 + Add competency keyboard_arrow_right Pues primero pu…" at bounding box center [771, 196] width 684 height 378
type input "2015"
